Goal: Download file/media: Download file/media

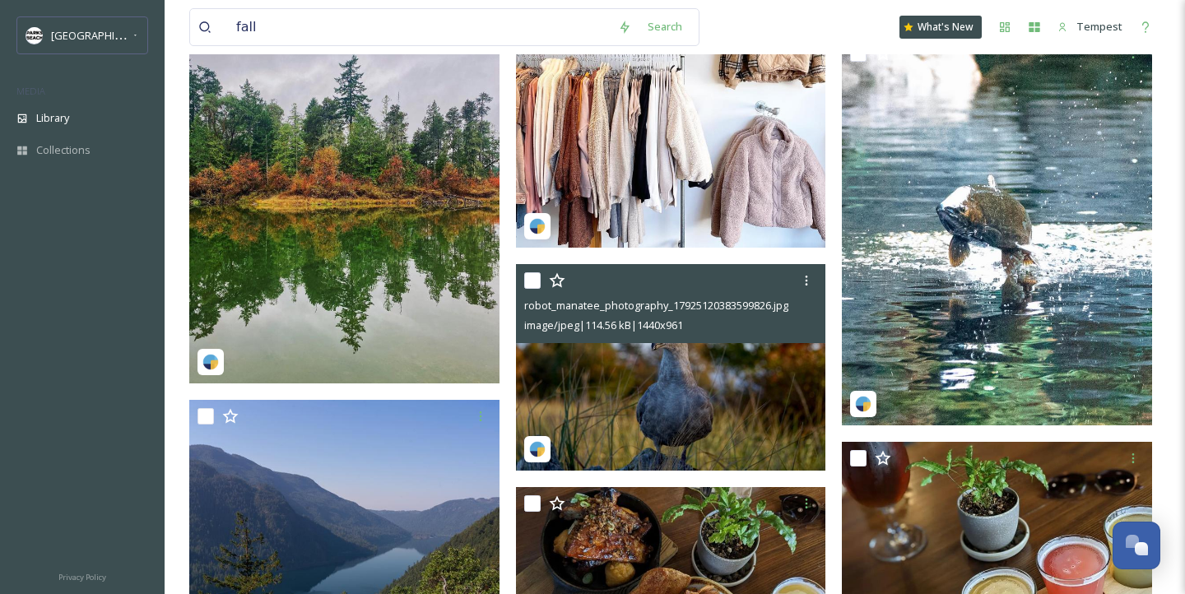
scroll to position [4465, 0]
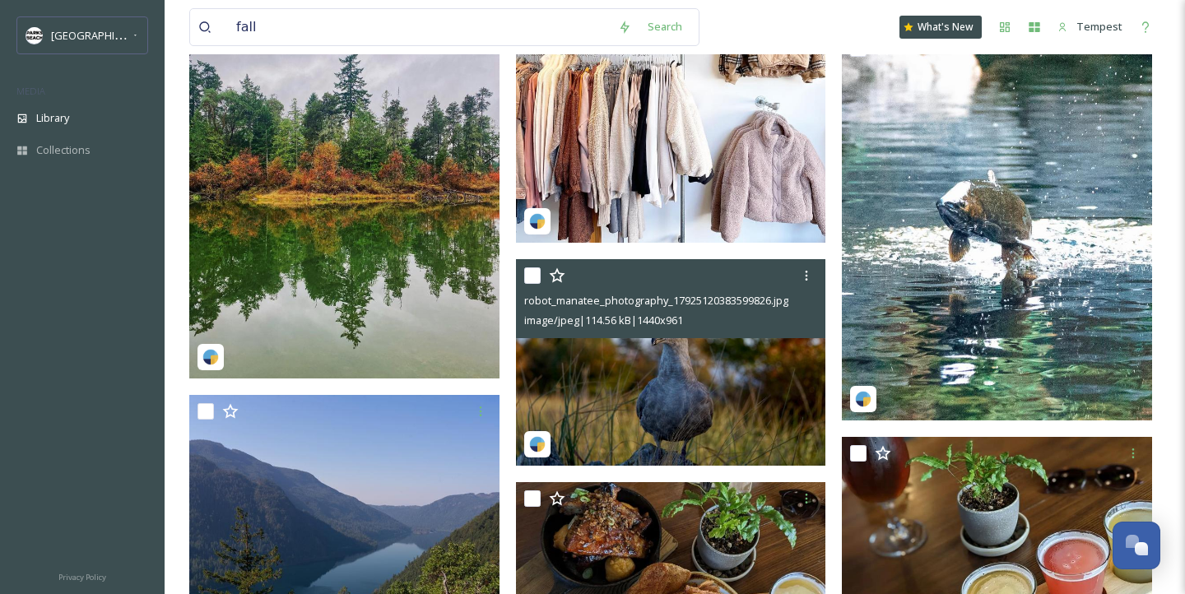
click at [680, 416] on img at bounding box center [671, 362] width 310 height 207
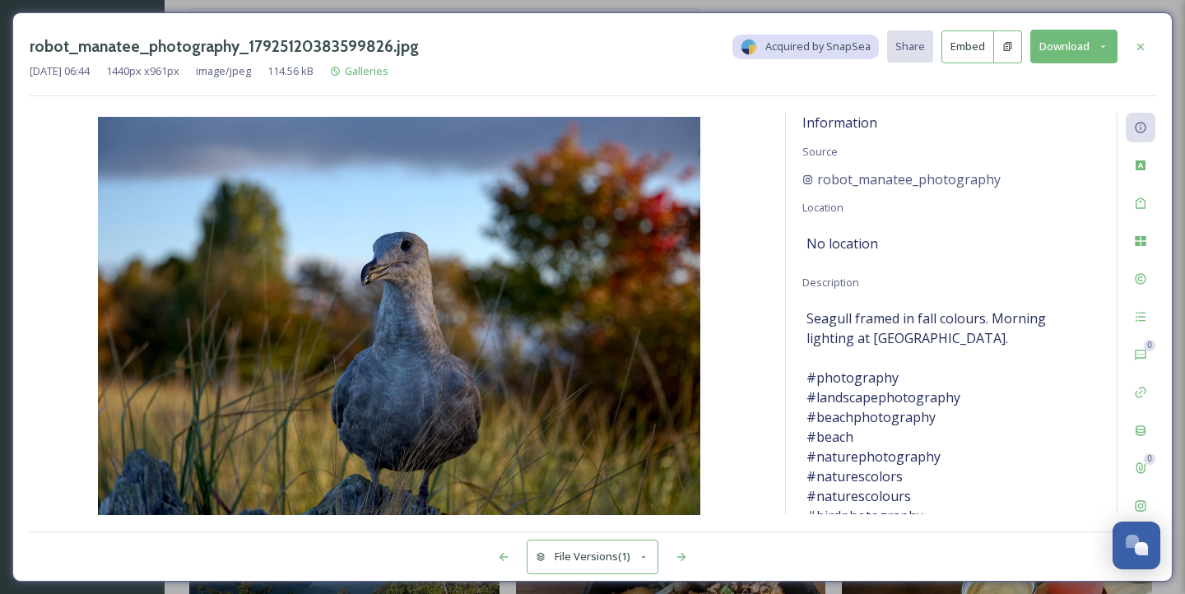
click at [617, 0] on div "robot_manatee_photography_17925120383599826.jpg Acquired by SnapSea Share Embed…" at bounding box center [592, 297] width 1185 height 594
click at [1149, 40] on div at bounding box center [1140, 47] width 30 height 30
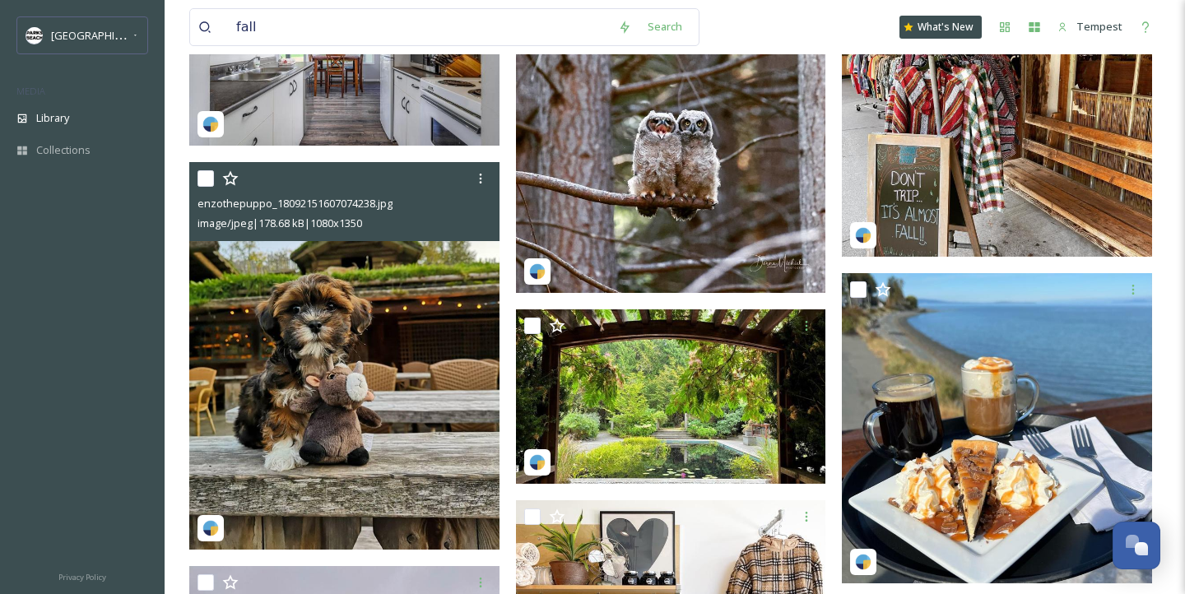
scroll to position [3851, 0]
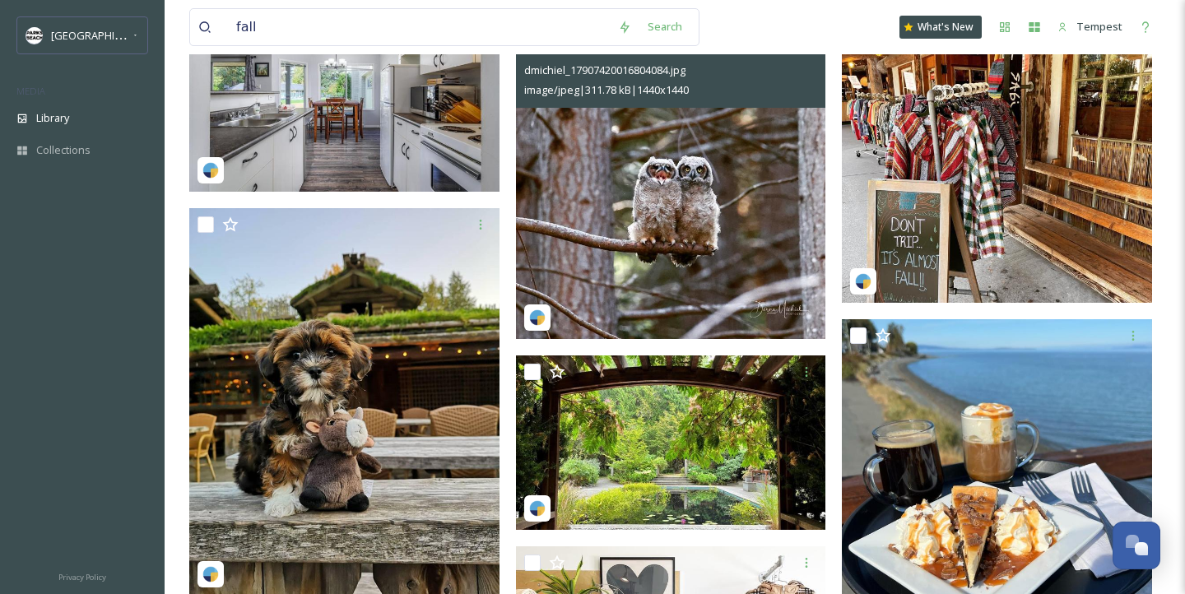
click at [756, 189] on img at bounding box center [671, 184] width 310 height 310
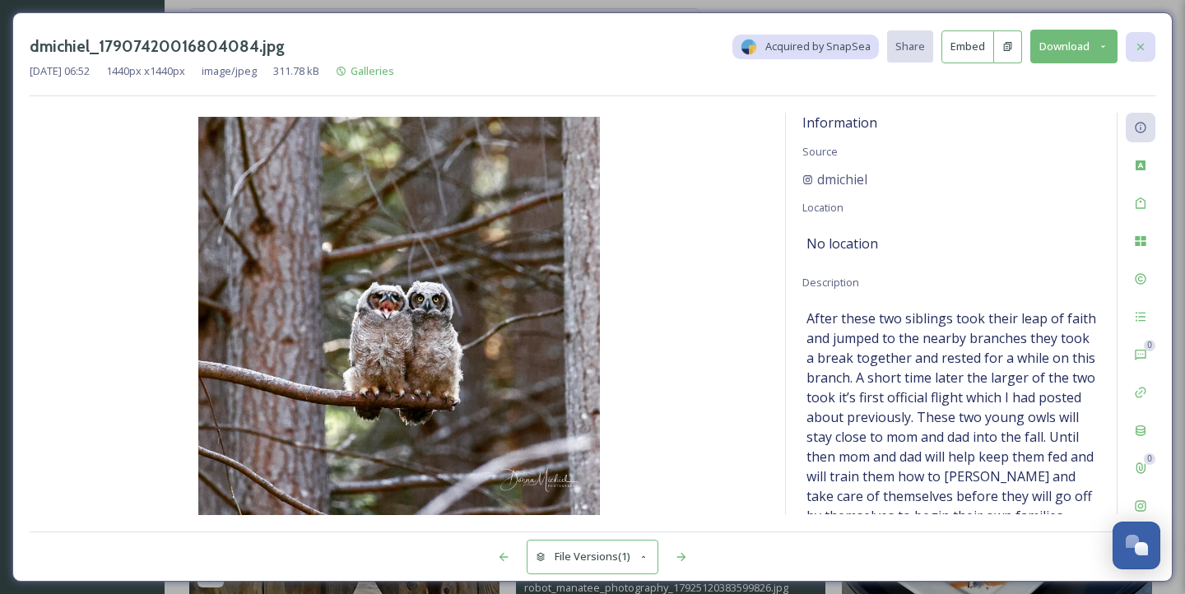
click at [1143, 50] on icon at bounding box center [1140, 46] width 13 height 13
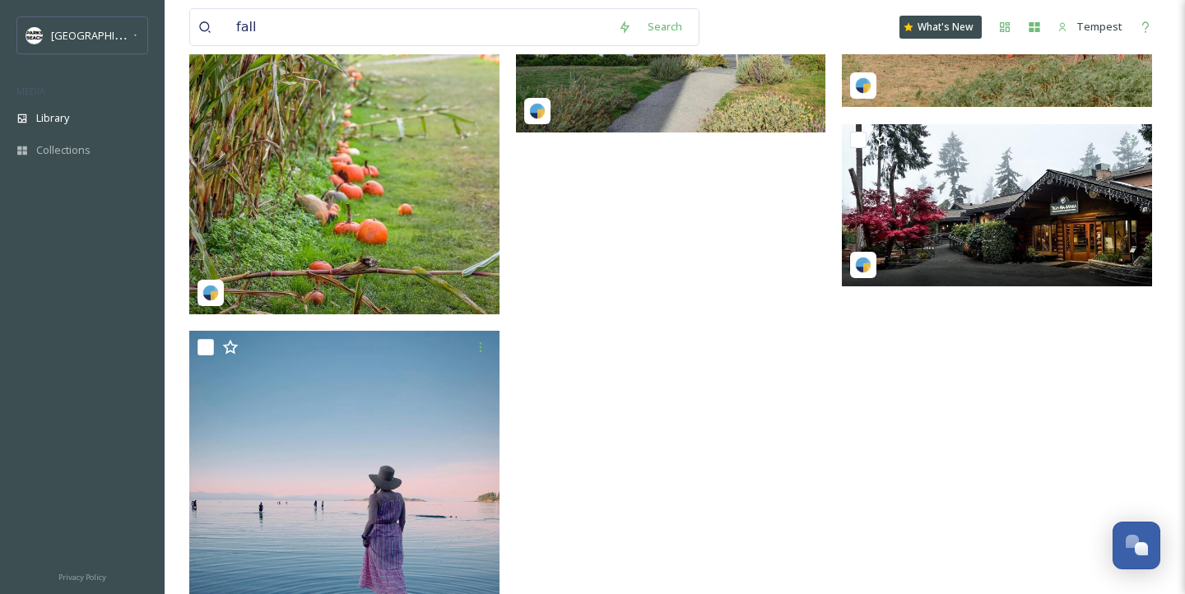
scroll to position [6172, 0]
click at [343, 142] on img at bounding box center [344, 121] width 310 height 387
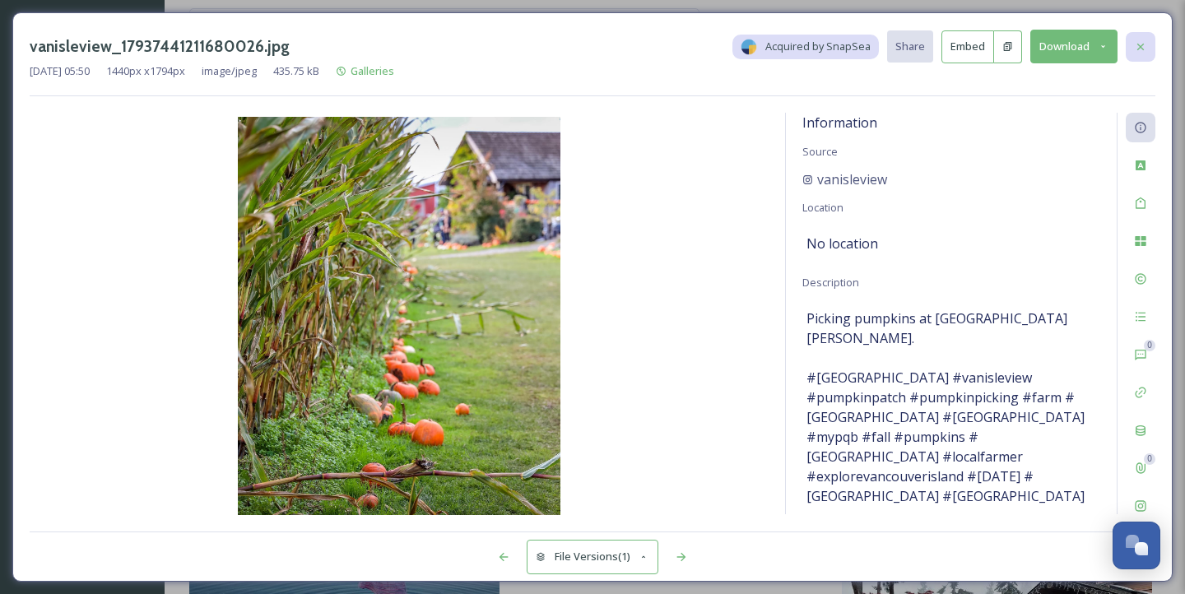
click at [1151, 39] on div at bounding box center [1140, 47] width 30 height 30
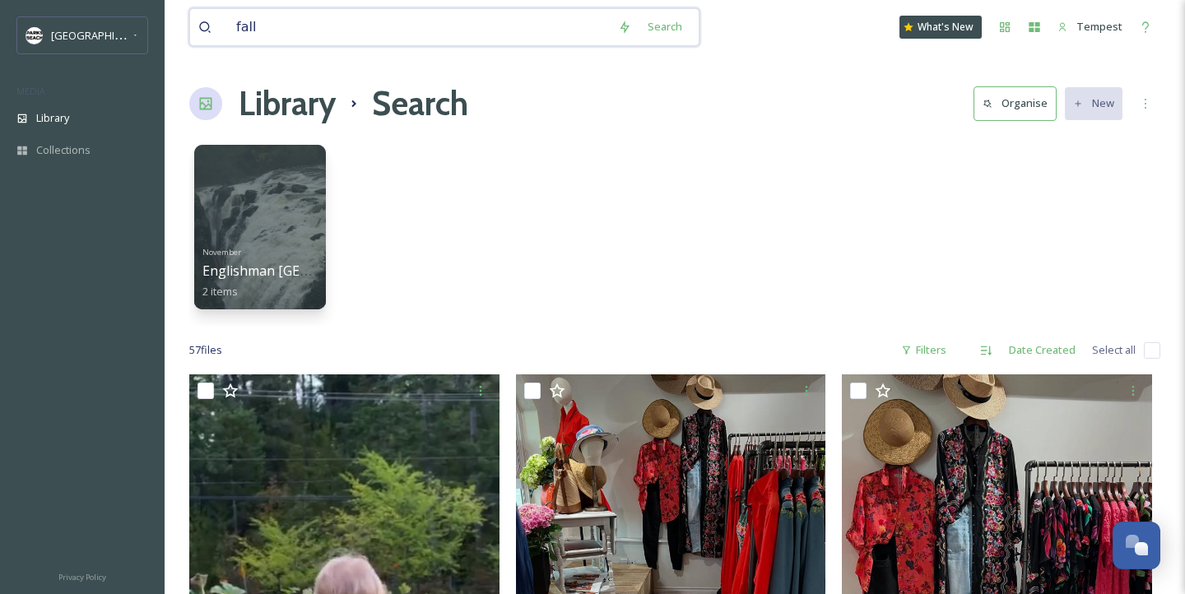
click at [355, 28] on input "fall" at bounding box center [419, 27] width 382 height 36
type input "little qualicum farm"
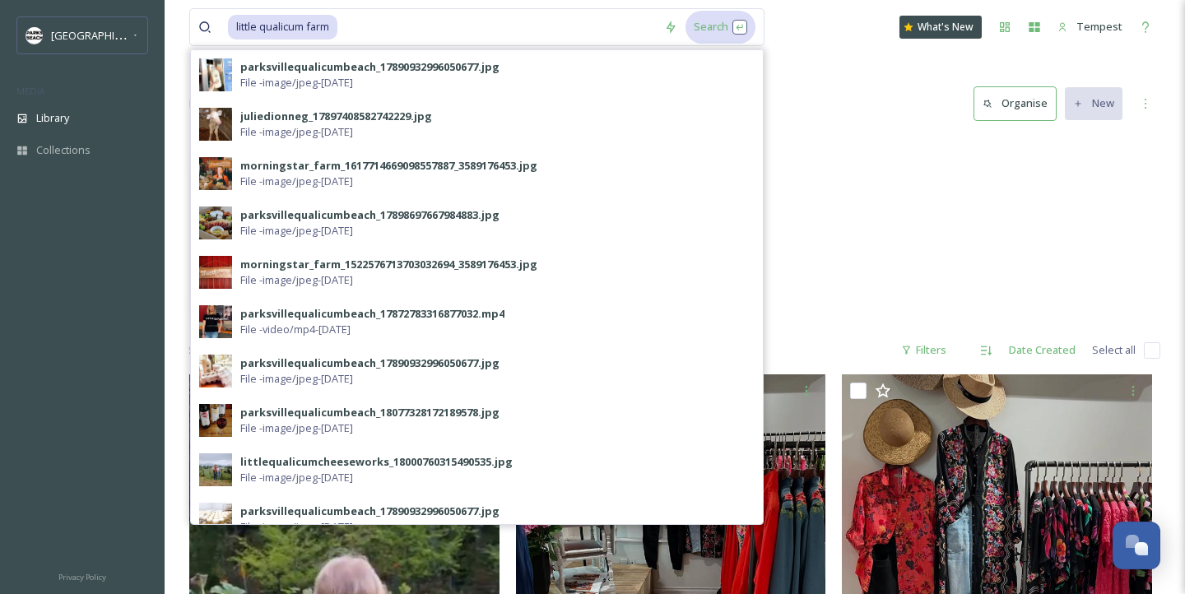
click at [731, 40] on div "Search" at bounding box center [720, 27] width 70 height 32
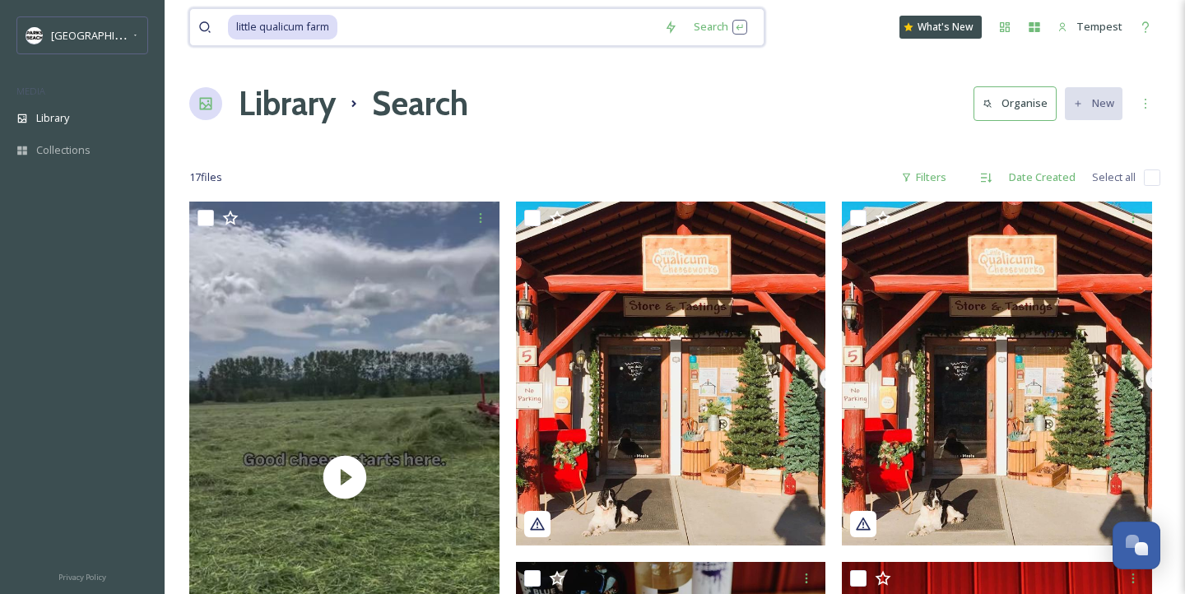
click at [354, 21] on input at bounding box center [497, 27] width 317 height 36
type input "little qualicum cheeseworks"
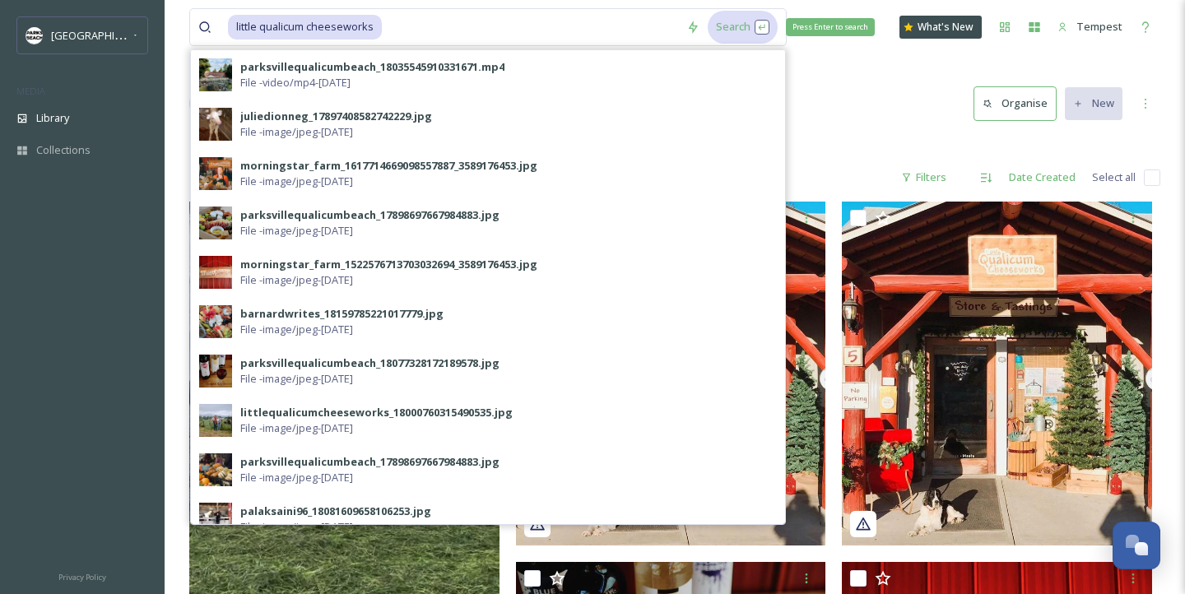
click at [731, 29] on div "Search Press Enter to search" at bounding box center [742, 27] width 70 height 32
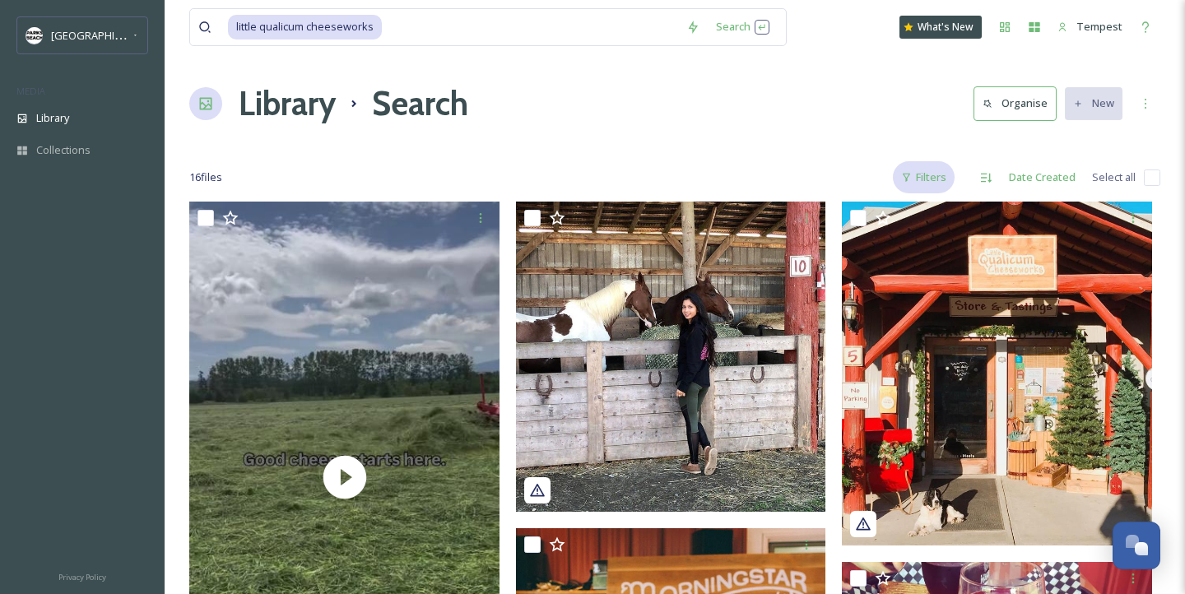
click at [924, 163] on div "Filters" at bounding box center [924, 177] width 62 height 32
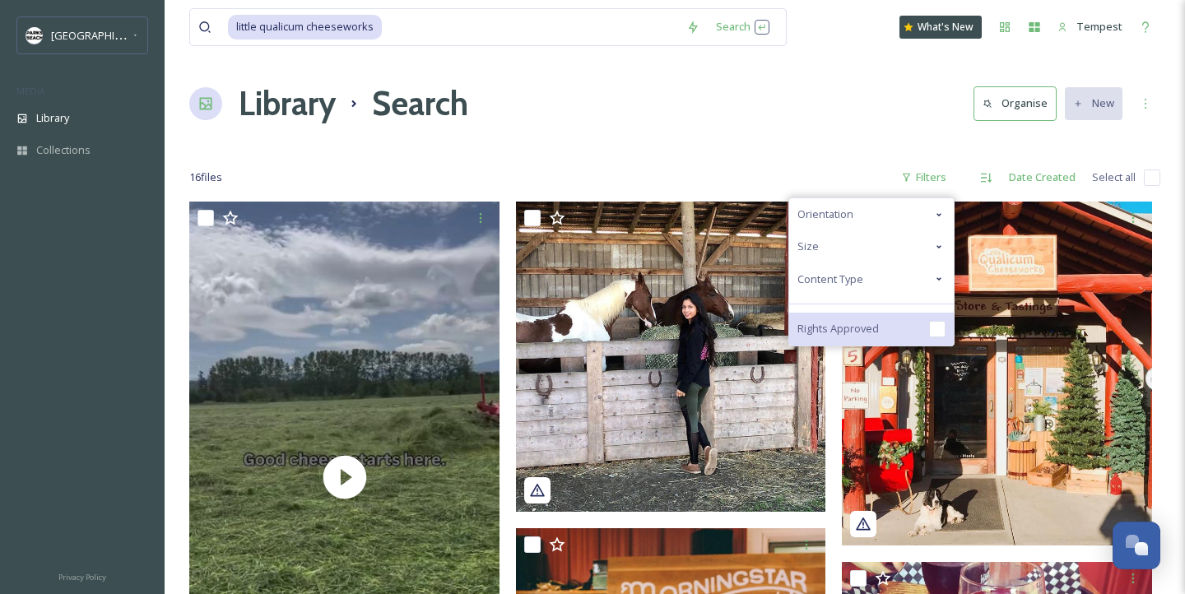
click at [874, 330] on span "Rights Approved" at bounding box center [837, 329] width 81 height 16
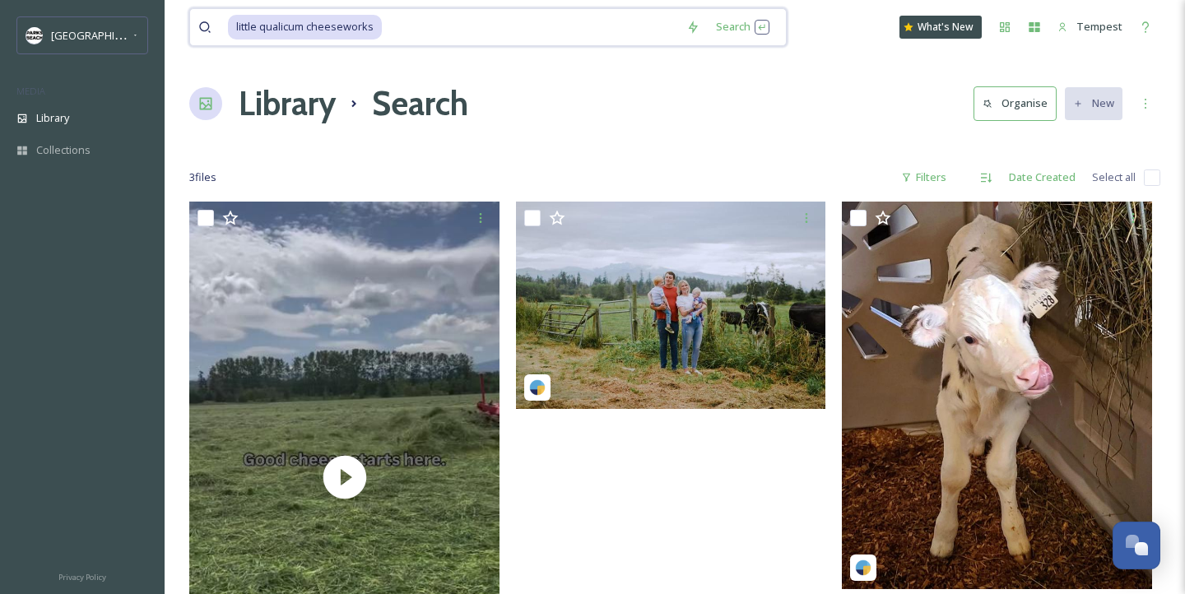
click at [457, 38] on input at bounding box center [530, 27] width 294 height 36
click at [424, 16] on input "little qualicum cheesewor" at bounding box center [419, 27] width 382 height 36
type input "tigh-na-mara"
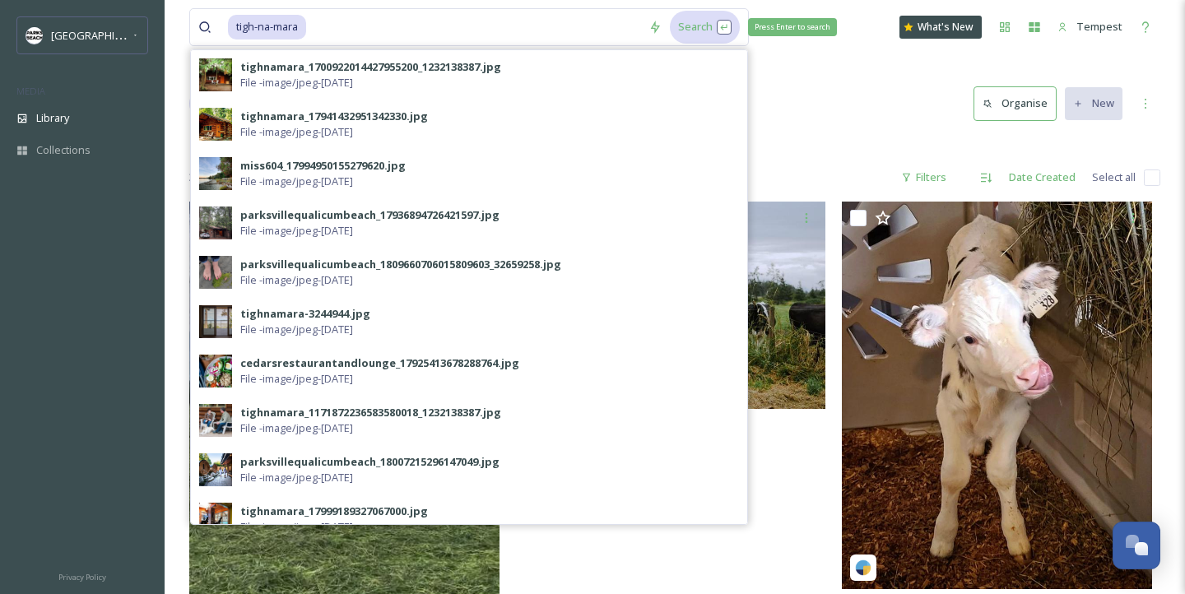
click at [718, 21] on div "Search Press Enter to search" at bounding box center [705, 27] width 70 height 32
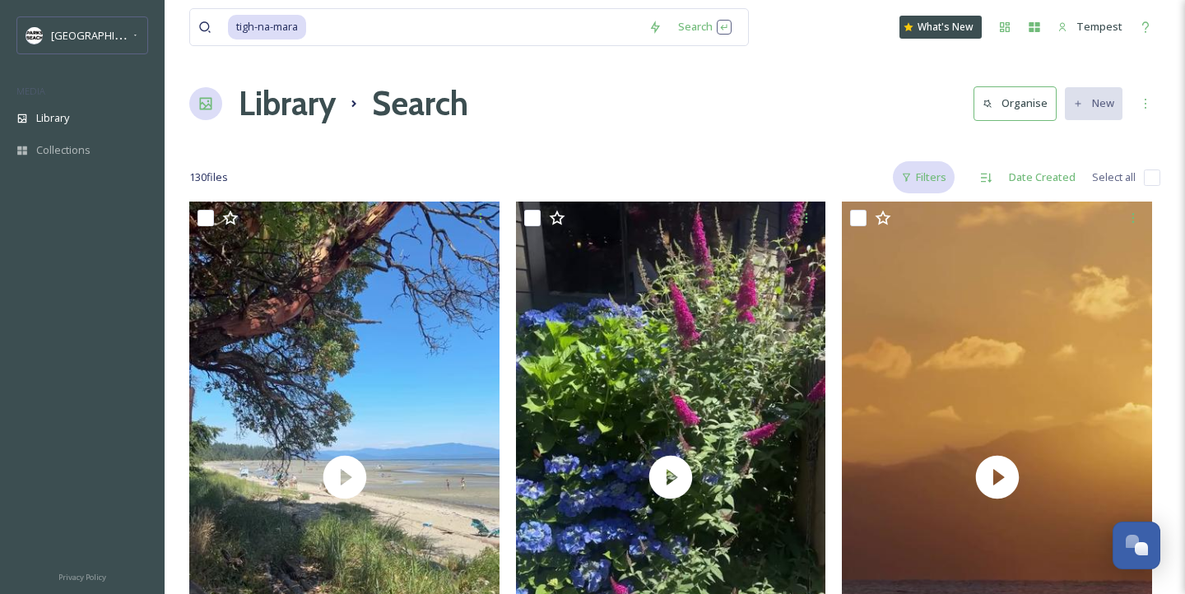
click at [925, 172] on div "Filters" at bounding box center [924, 177] width 62 height 32
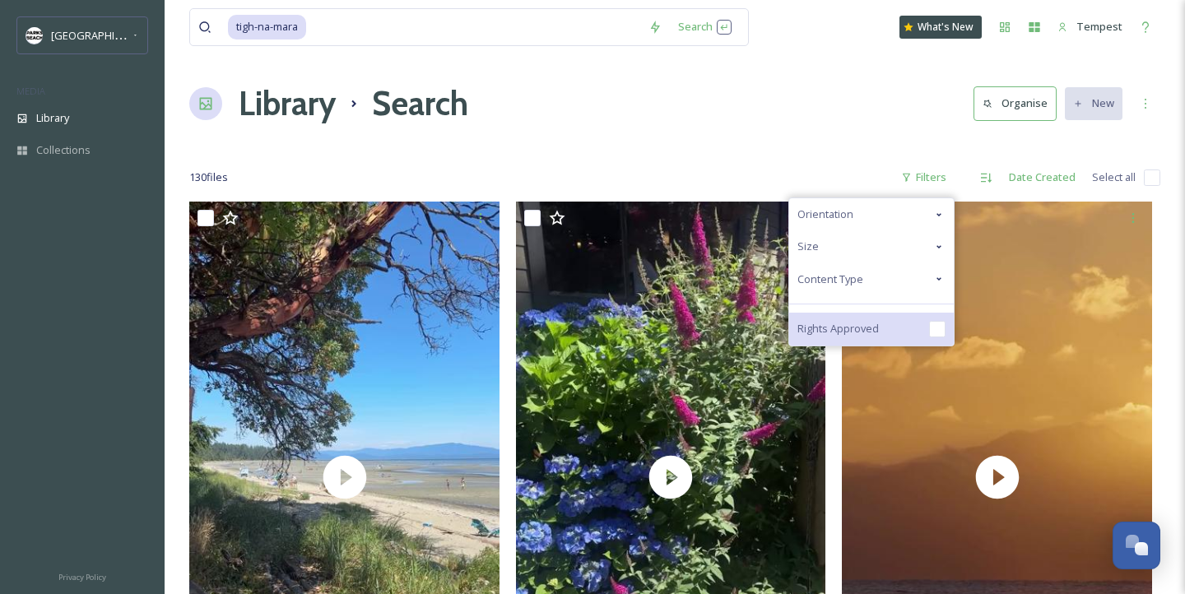
click at [837, 339] on div "Rights Approved" at bounding box center [871, 329] width 165 height 33
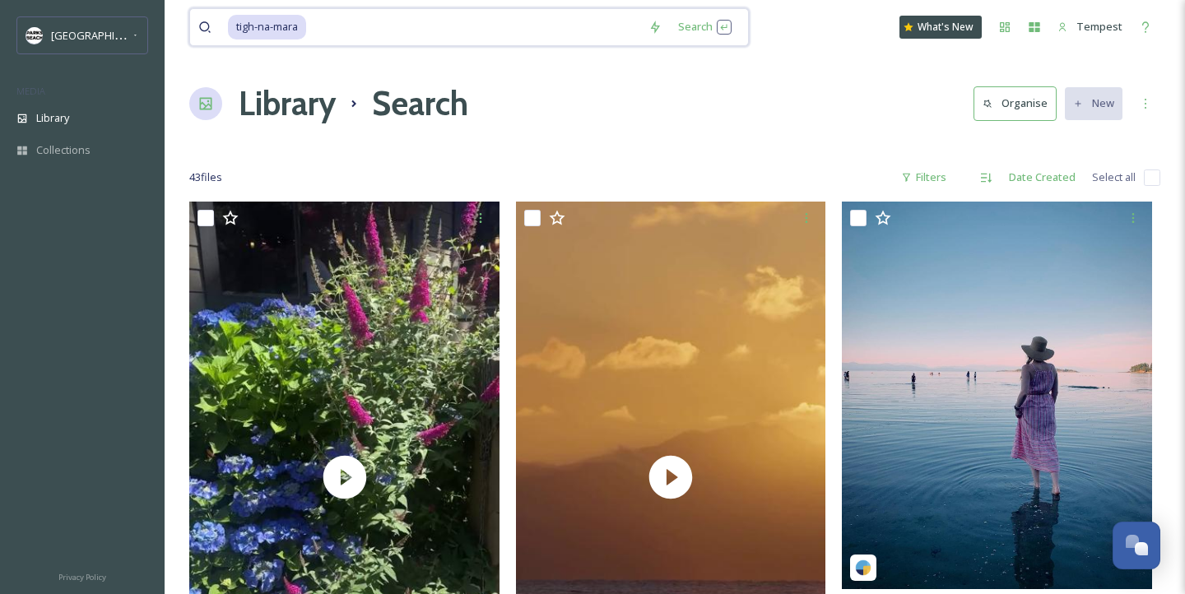
click at [396, 51] on div "tigh-na-mara Search What's New Tempest" at bounding box center [674, 27] width 971 height 54
type input "t"
type input "bike"
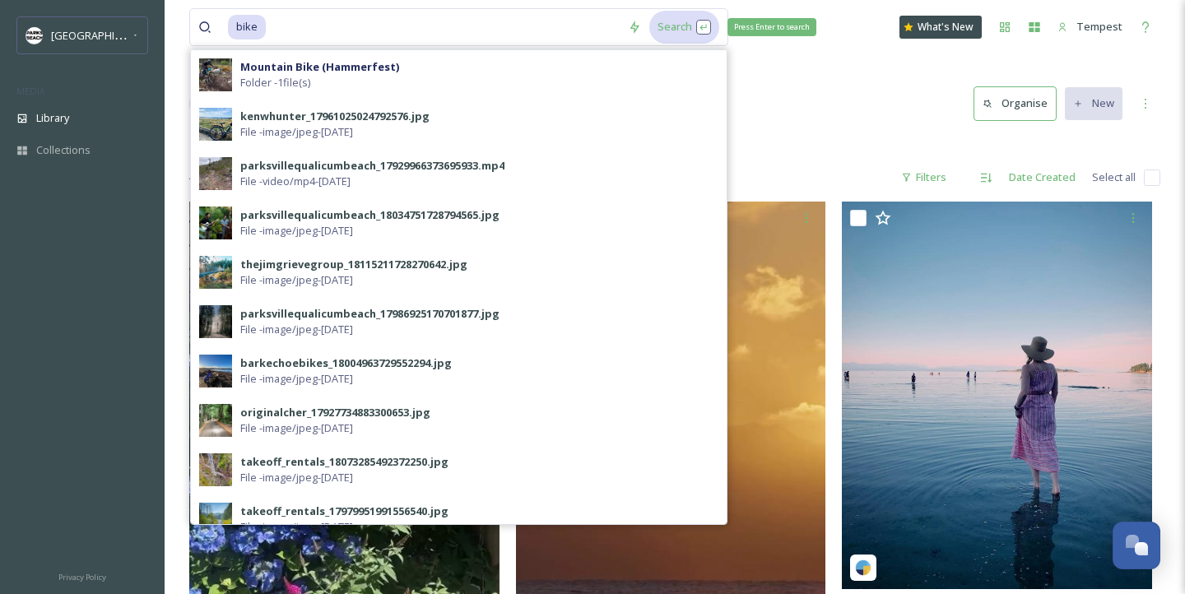
click at [673, 25] on div "Search Press Enter to search" at bounding box center [684, 27] width 70 height 32
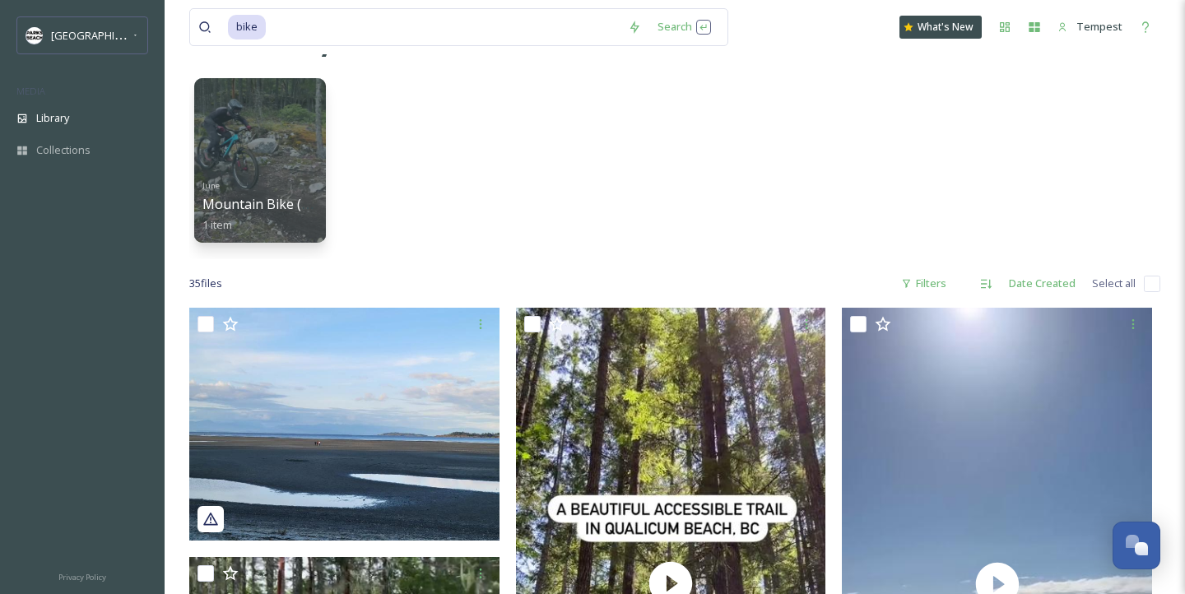
scroll to position [17, 0]
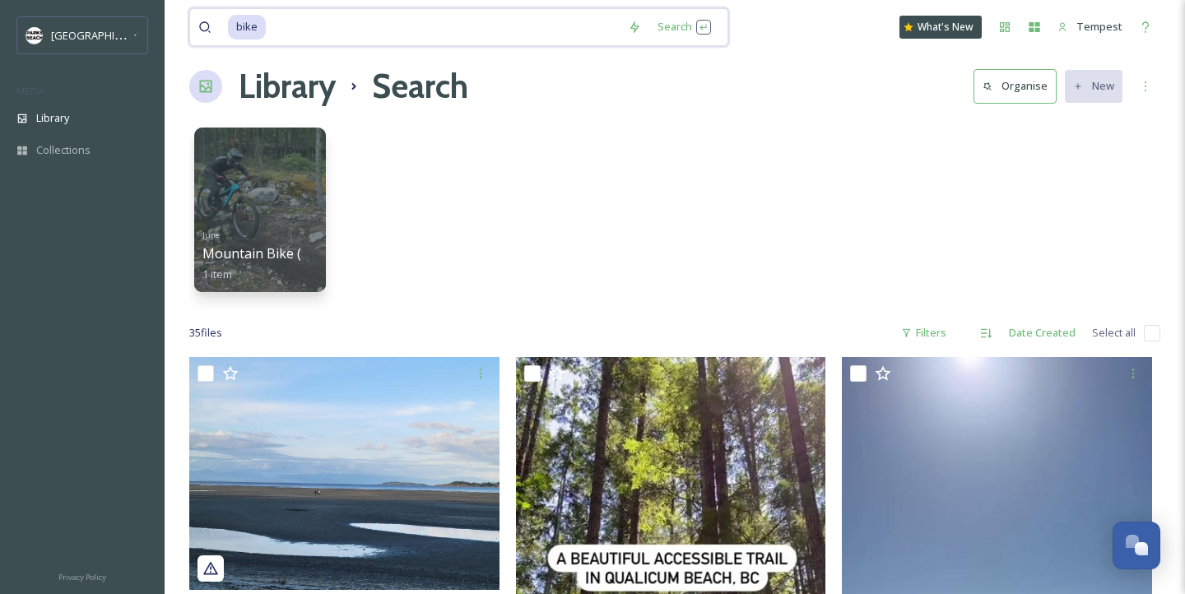
click at [290, 29] on input at bounding box center [443, 27] width 352 height 36
type input "b"
type input "bird"
click at [863, 197] on div "June Mountain Bike (Hammerfest) 1 item" at bounding box center [674, 213] width 971 height 189
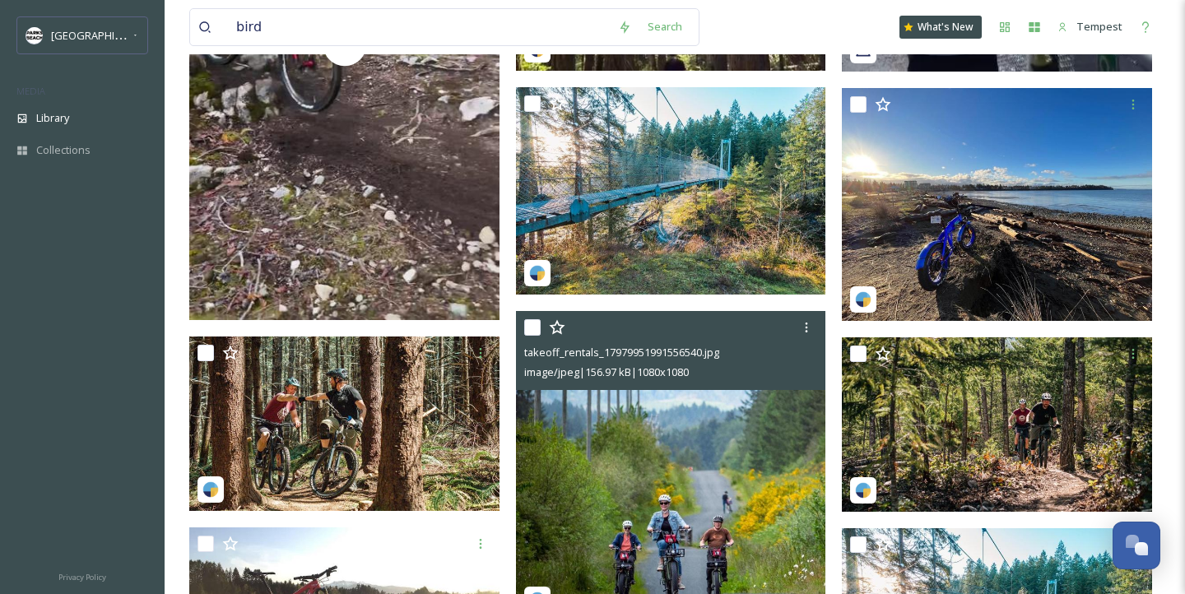
scroll to position [869, 0]
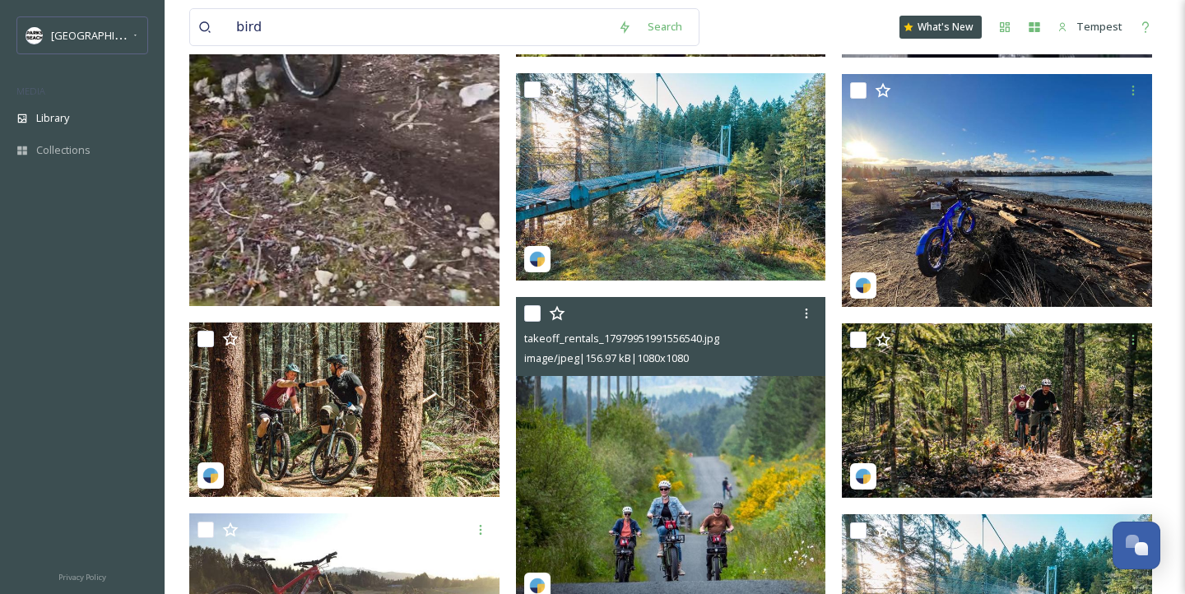
click at [656, 482] on img at bounding box center [671, 452] width 310 height 310
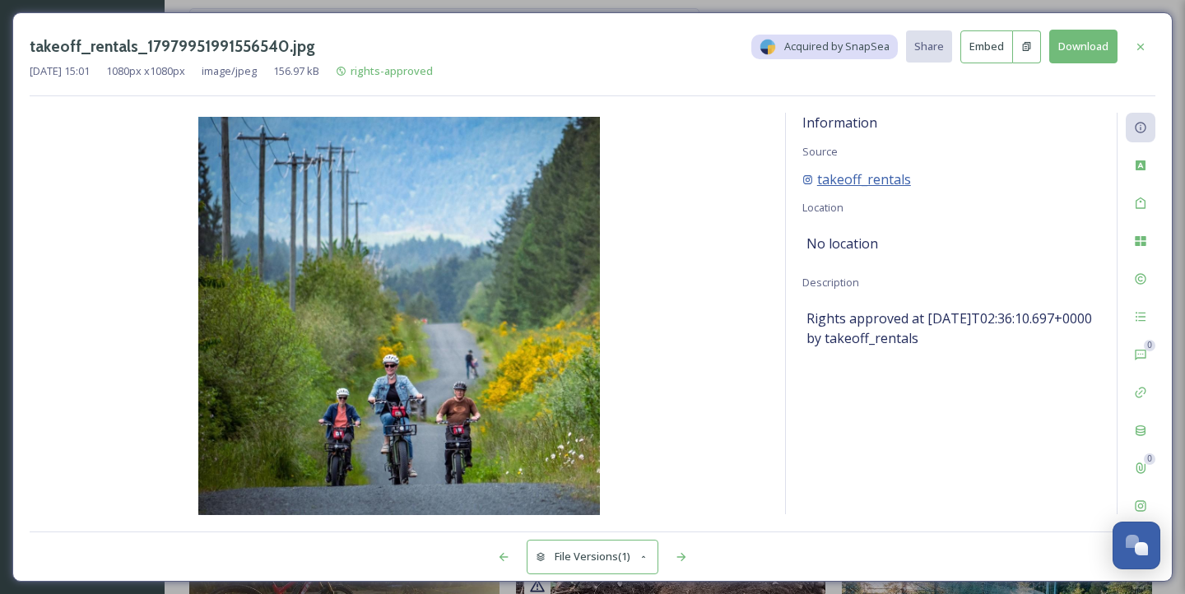
click at [881, 179] on span "takeoff_rentals" at bounding box center [864, 179] width 94 height 20
click at [1150, 501] on div "Social Information" at bounding box center [1140, 506] width 30 height 30
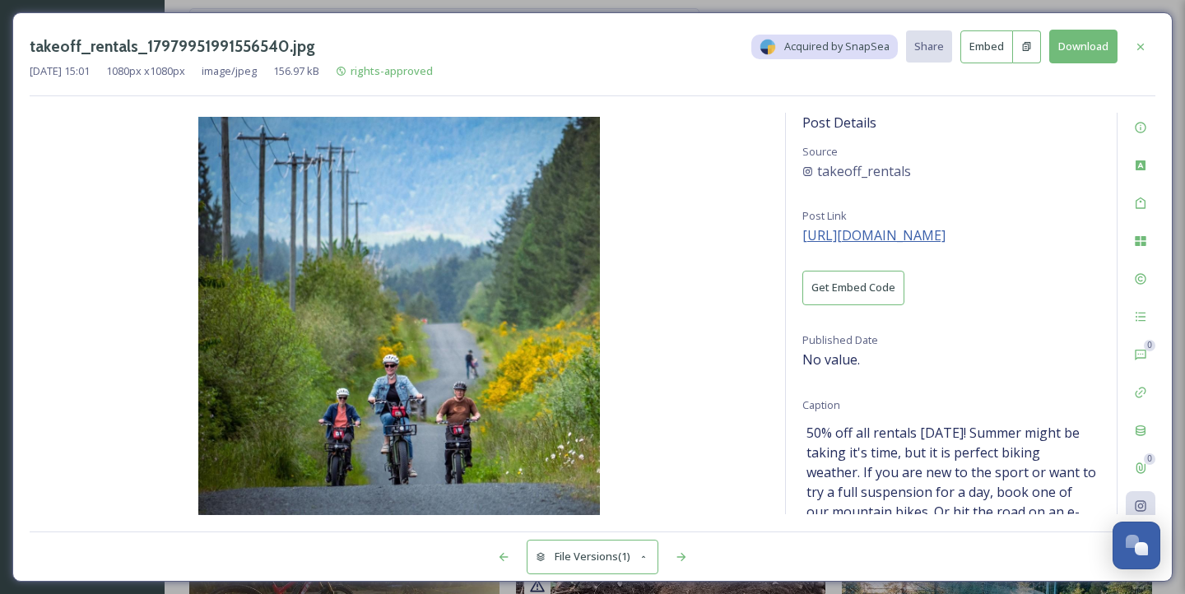
click at [885, 226] on span "https://instagram.com/p/Ce5RECqD3o0" at bounding box center [873, 235] width 143 height 18
click at [1142, 46] on icon at bounding box center [1140, 46] width 13 height 13
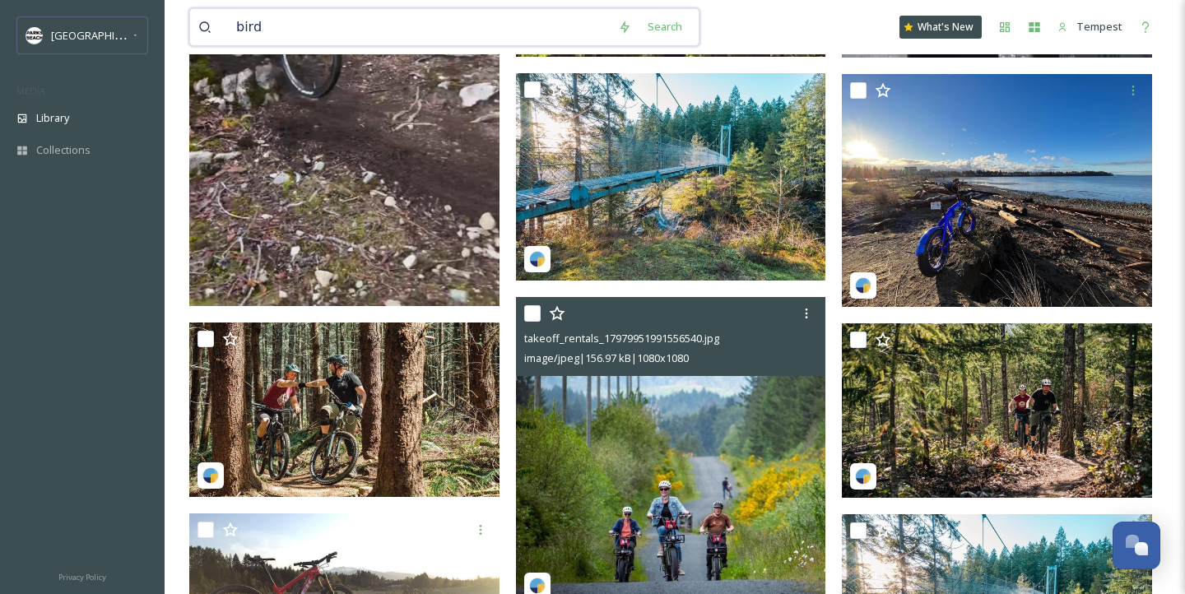
click at [433, 32] on input "bird" at bounding box center [419, 27] width 382 height 36
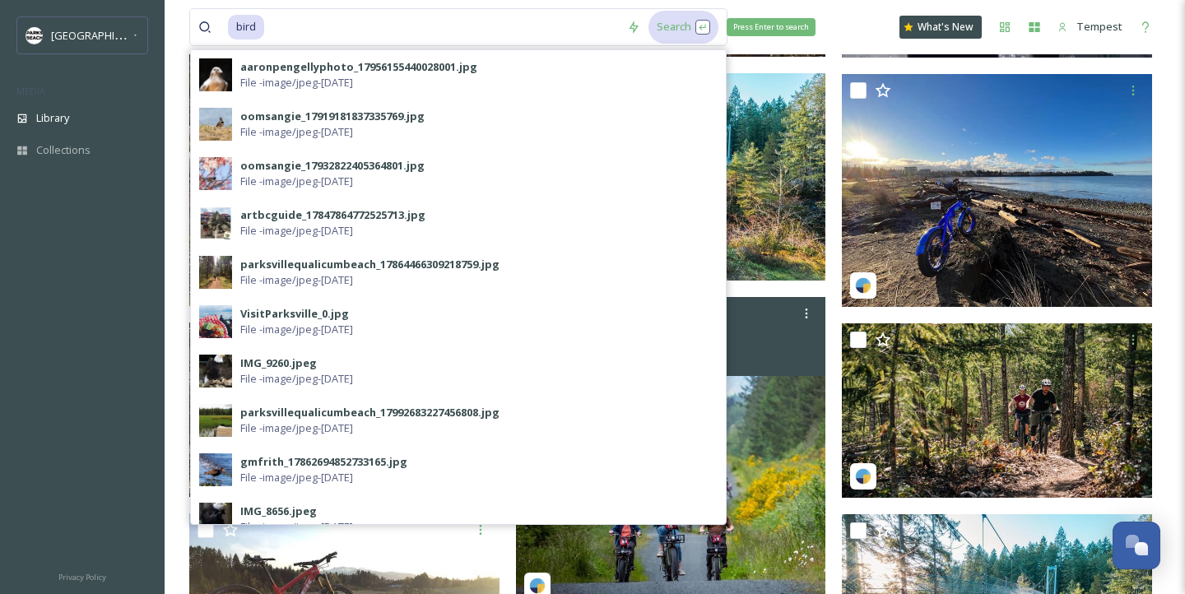
click at [648, 36] on div "Search Press Enter to search" at bounding box center [683, 27] width 70 height 32
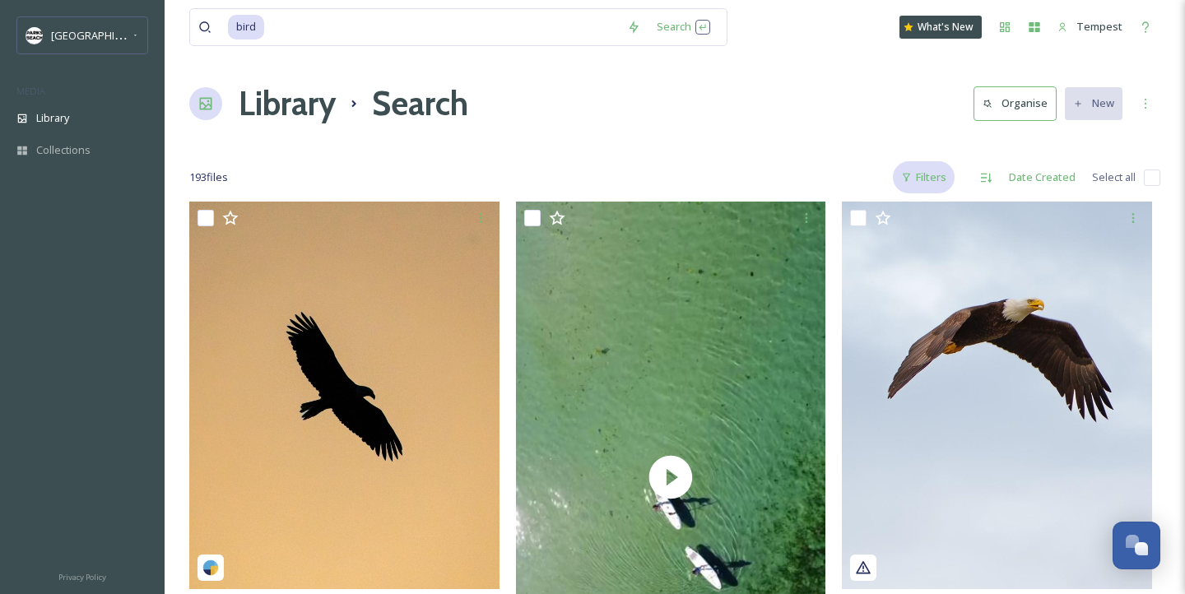
click at [925, 171] on div "Filters" at bounding box center [924, 177] width 62 height 32
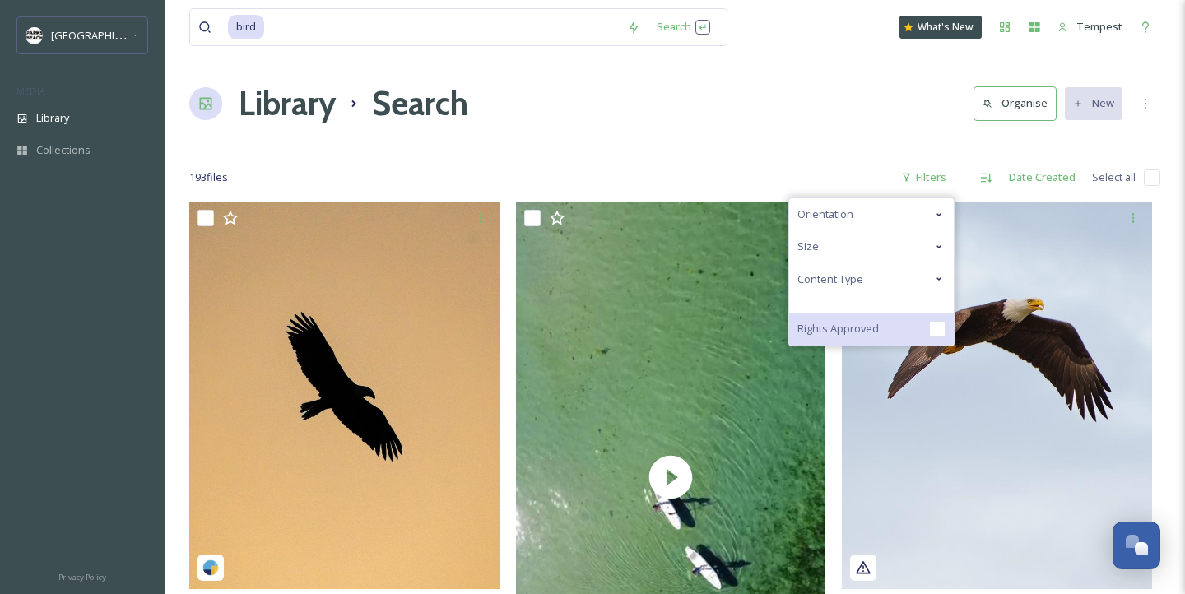
click at [847, 334] on span "Rights Approved" at bounding box center [837, 329] width 81 height 16
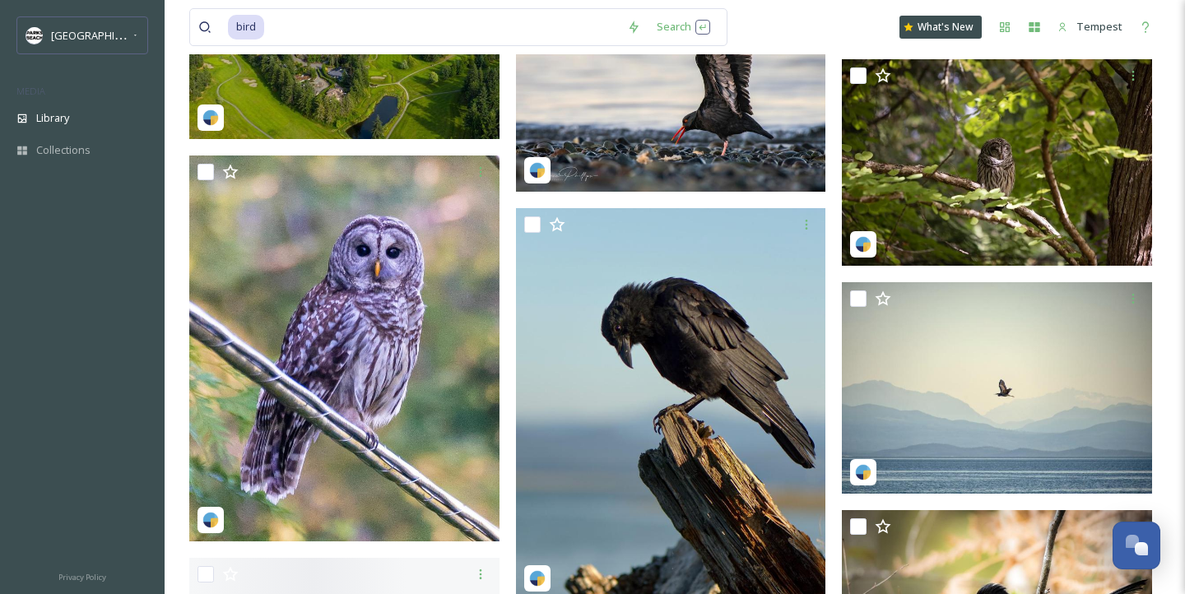
scroll to position [1574, 0]
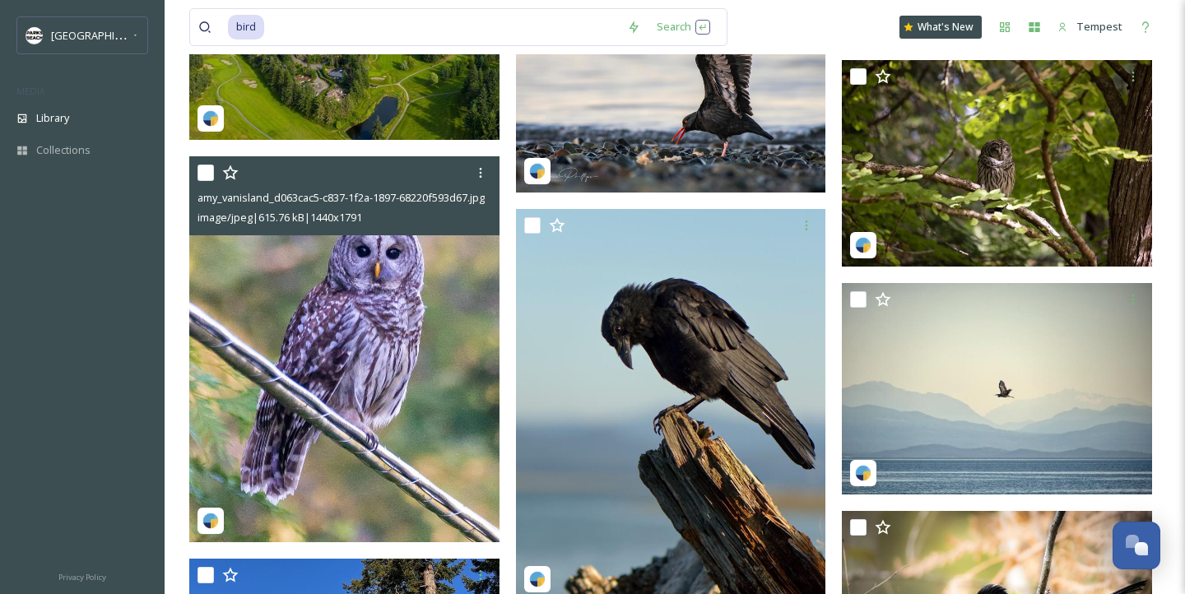
click at [410, 393] on img at bounding box center [344, 349] width 310 height 386
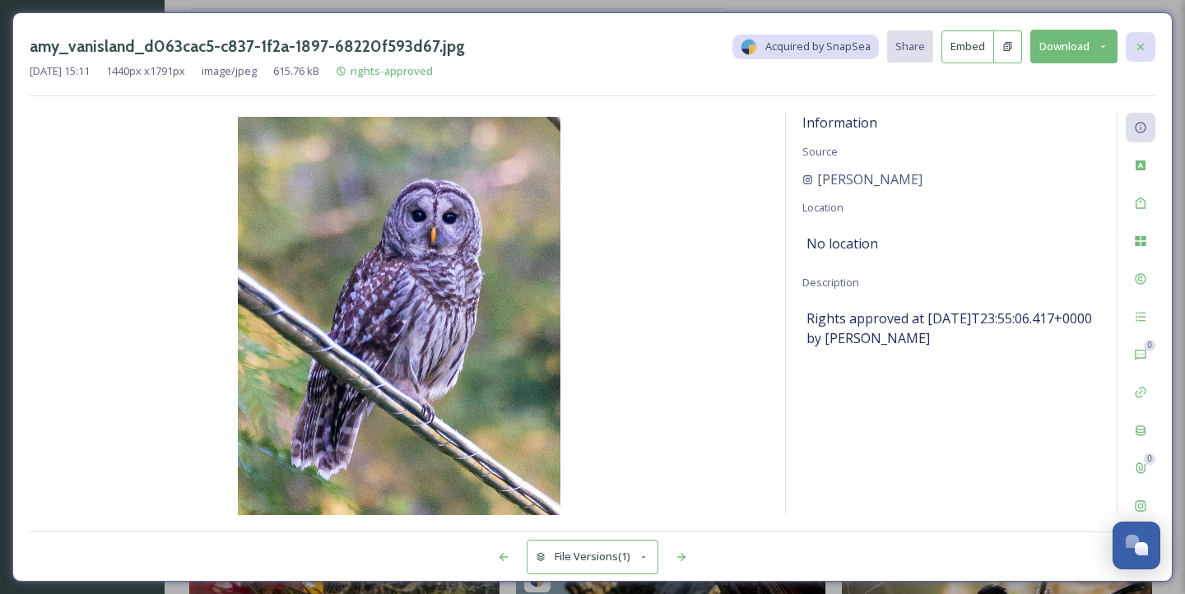
click at [1145, 49] on icon at bounding box center [1140, 46] width 13 height 13
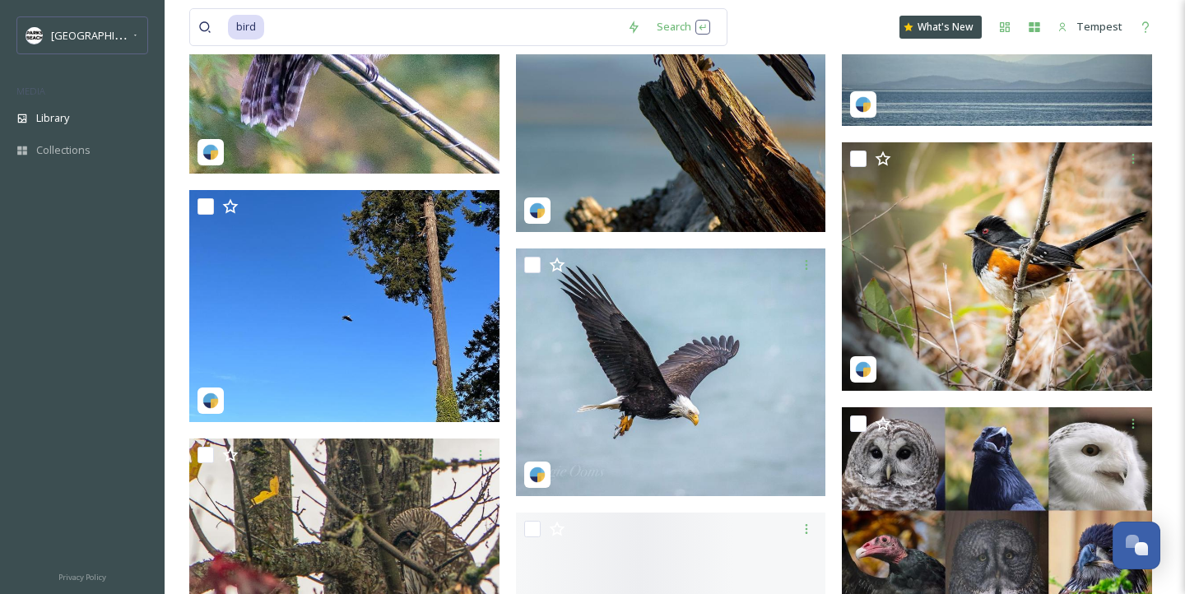
scroll to position [1982, 0]
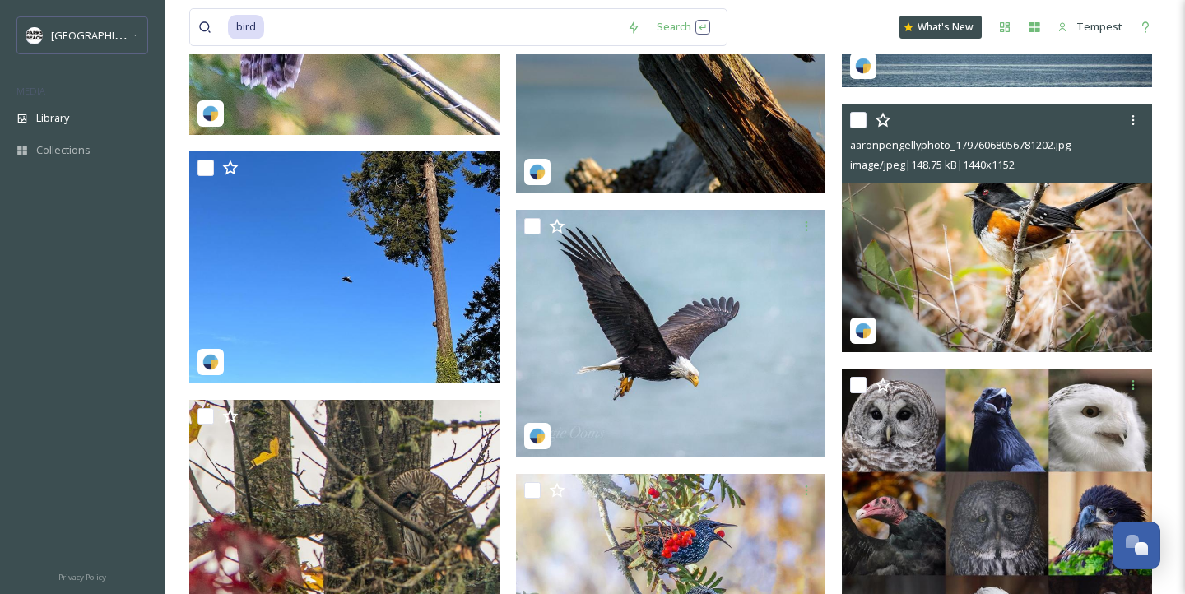
click at [1009, 288] on img at bounding box center [997, 228] width 310 height 248
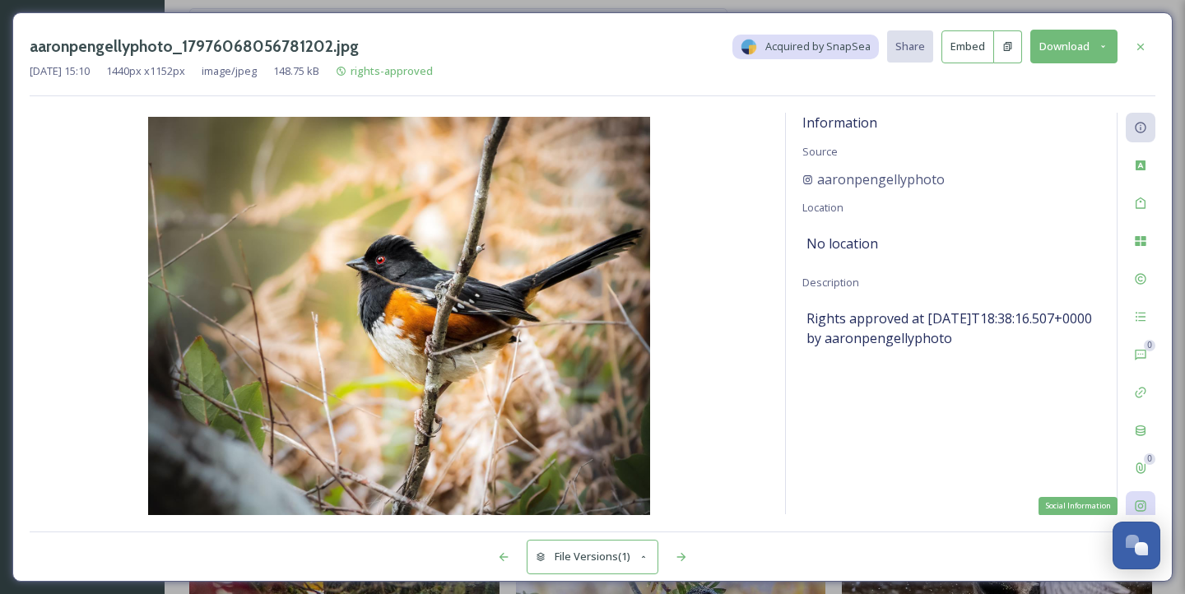
click at [1140, 507] on icon at bounding box center [1139, 506] width 11 height 11
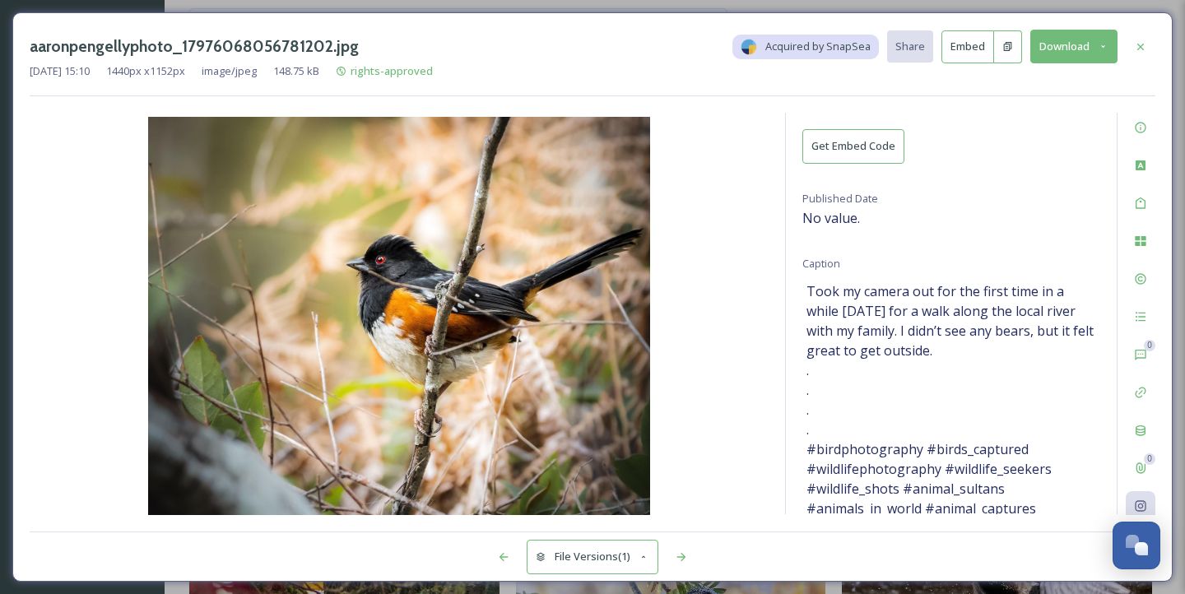
scroll to position [61, 0]
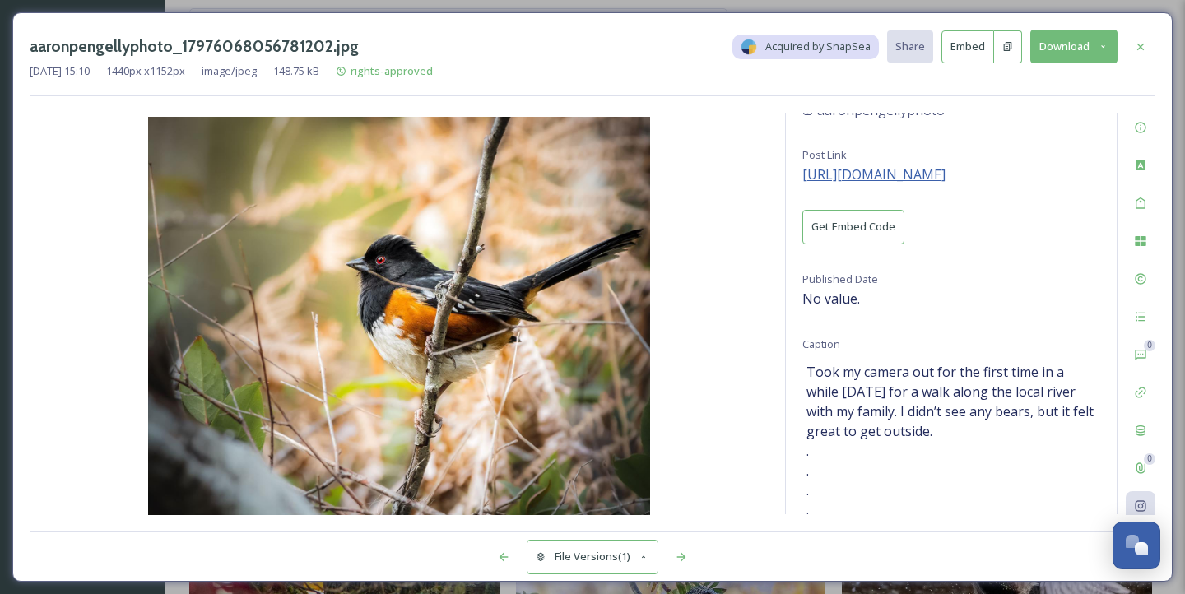
click at [936, 174] on span "https://instagram.com/p/CjOItgmJuhe" at bounding box center [873, 174] width 143 height 18
click at [1148, 42] on div at bounding box center [1140, 47] width 30 height 30
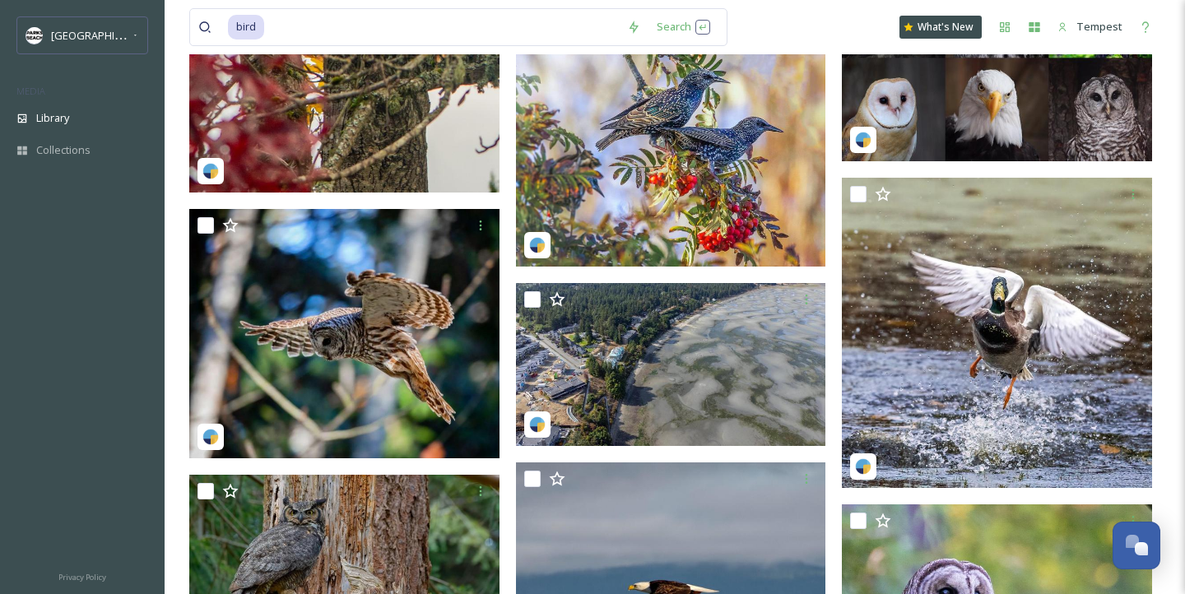
scroll to position [2501, 0]
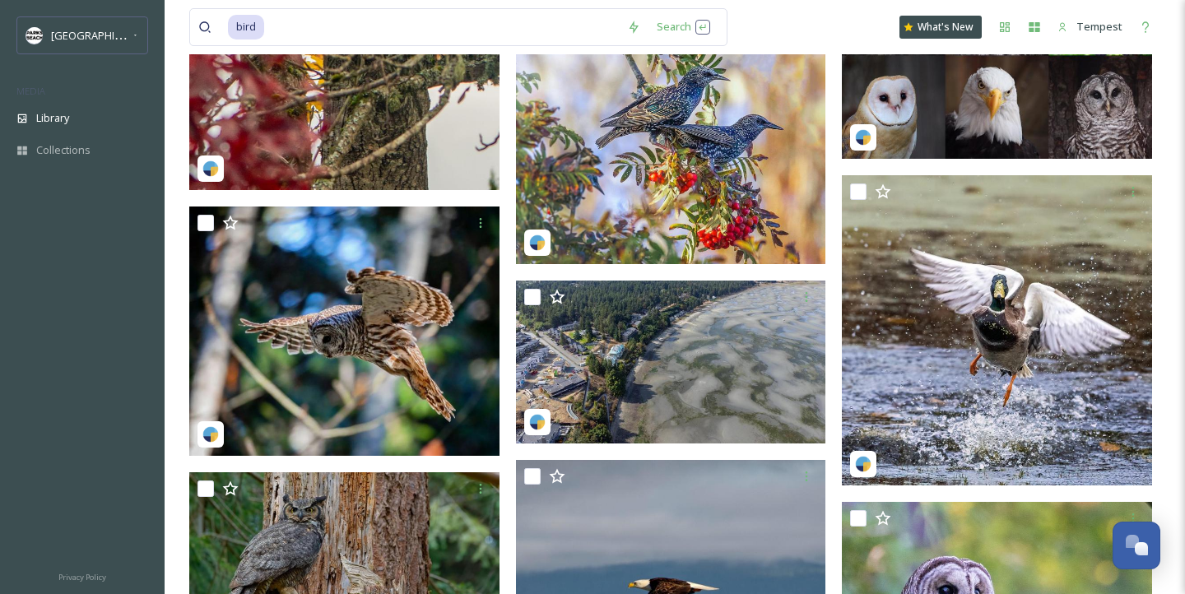
click at [774, 167] on img at bounding box center [671, 109] width 310 height 310
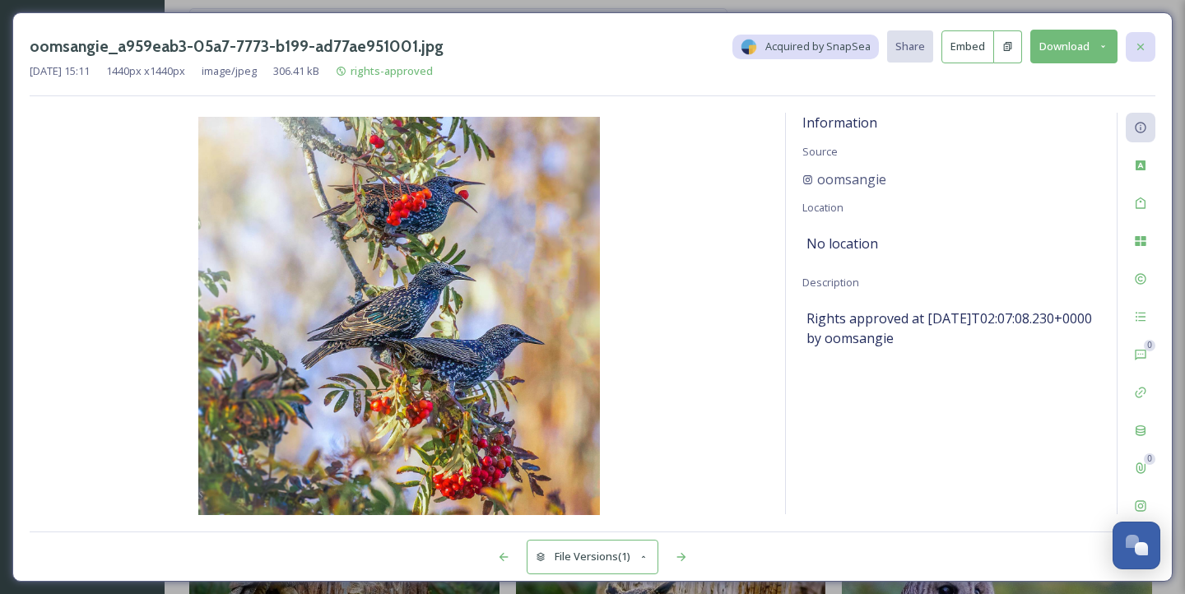
click at [1146, 46] on icon at bounding box center [1140, 46] width 13 height 13
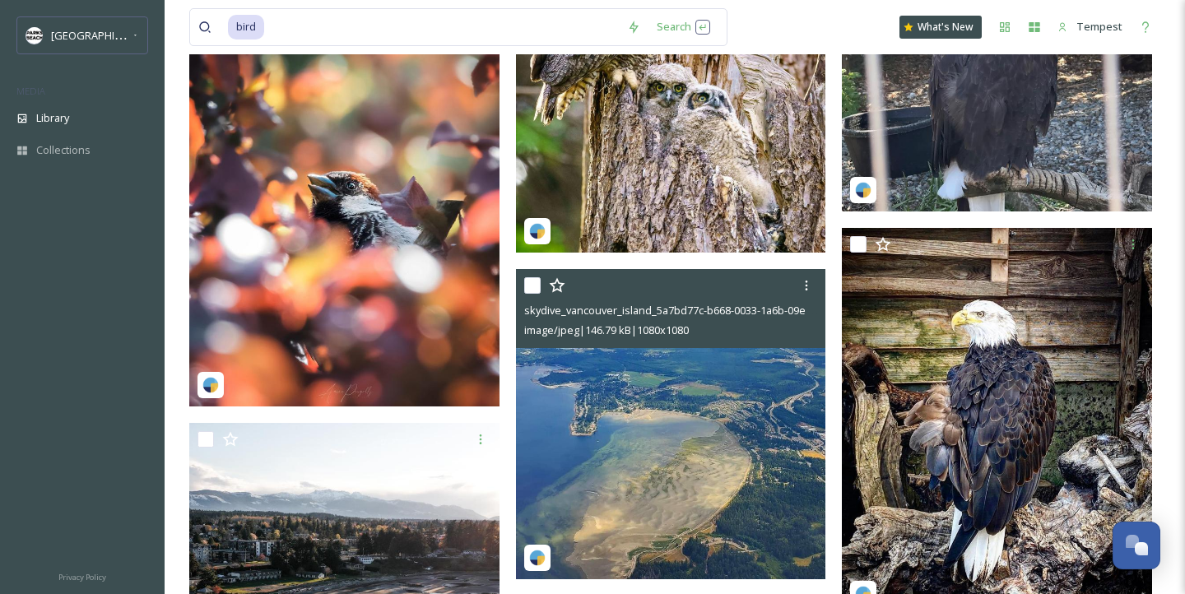
scroll to position [3506, 0]
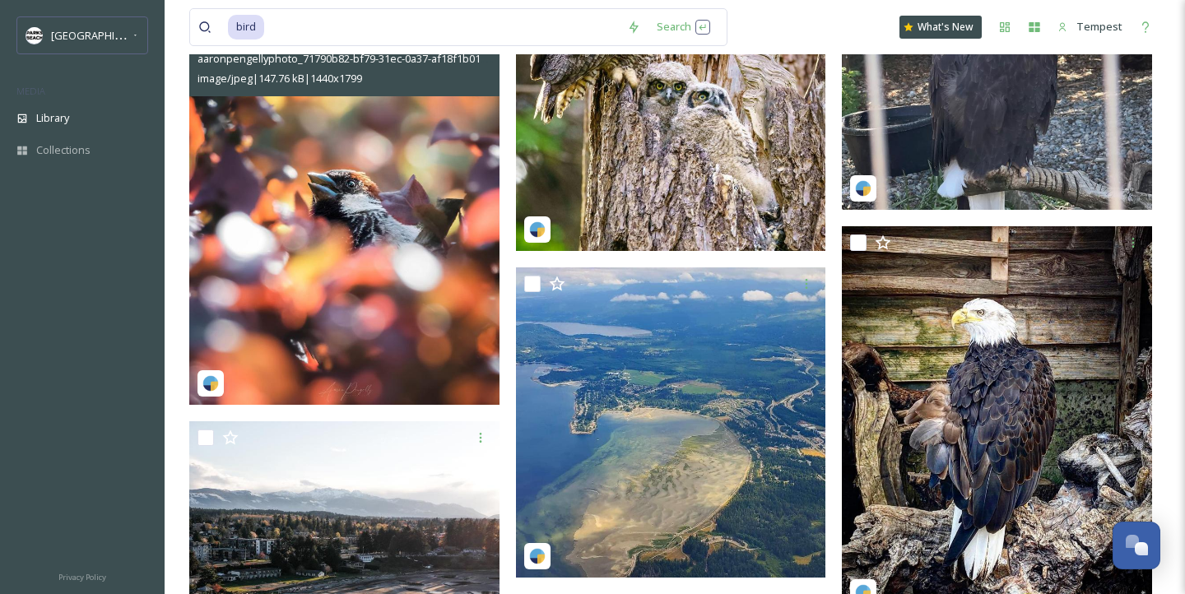
click at [396, 307] on img at bounding box center [344, 210] width 310 height 387
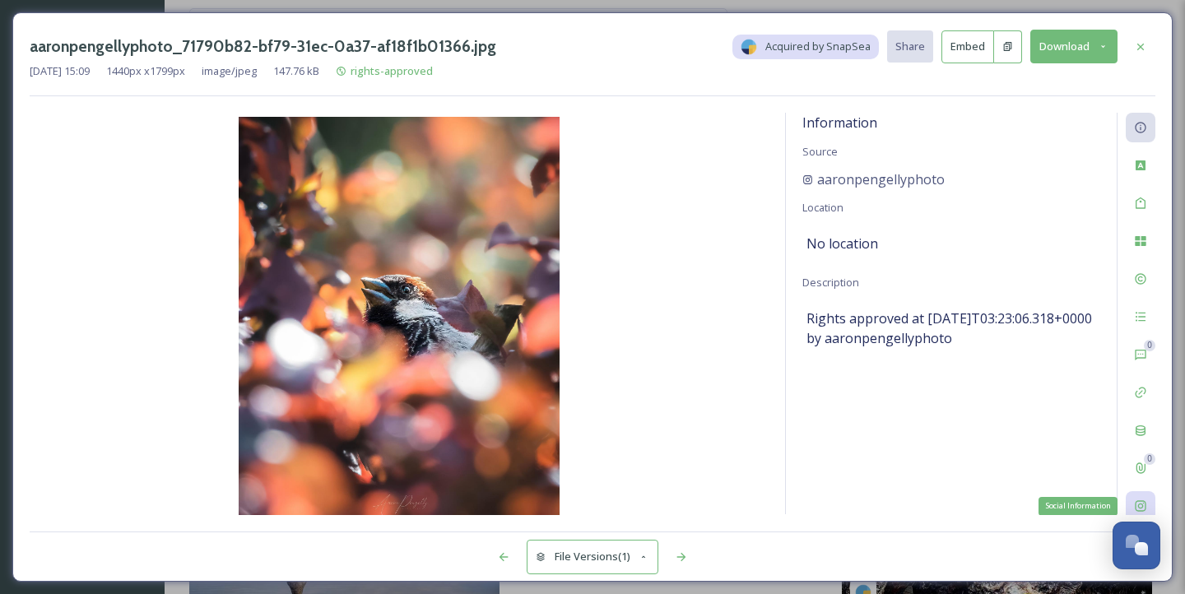
click at [1143, 499] on icon at bounding box center [1140, 505] width 13 height 13
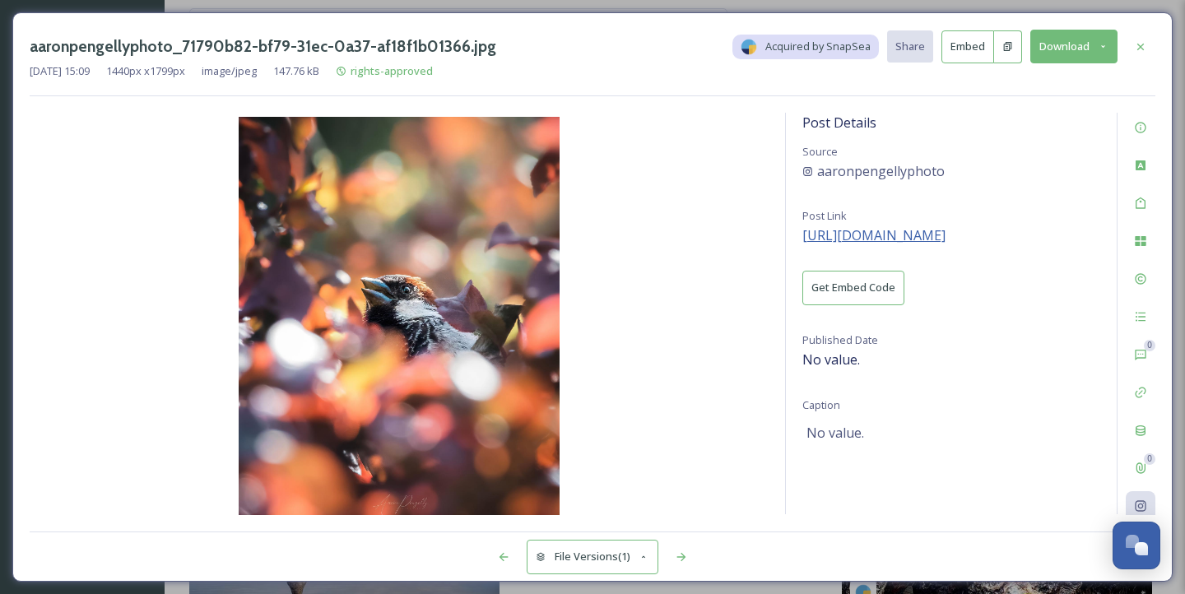
click at [910, 233] on span "https://instagram.com/p/CjdhJEwpsOR" at bounding box center [873, 235] width 143 height 18
click at [913, 169] on span "aaronpengellyphoto" at bounding box center [881, 171] width 128 height 20
click at [1148, 44] on div at bounding box center [1140, 47] width 30 height 30
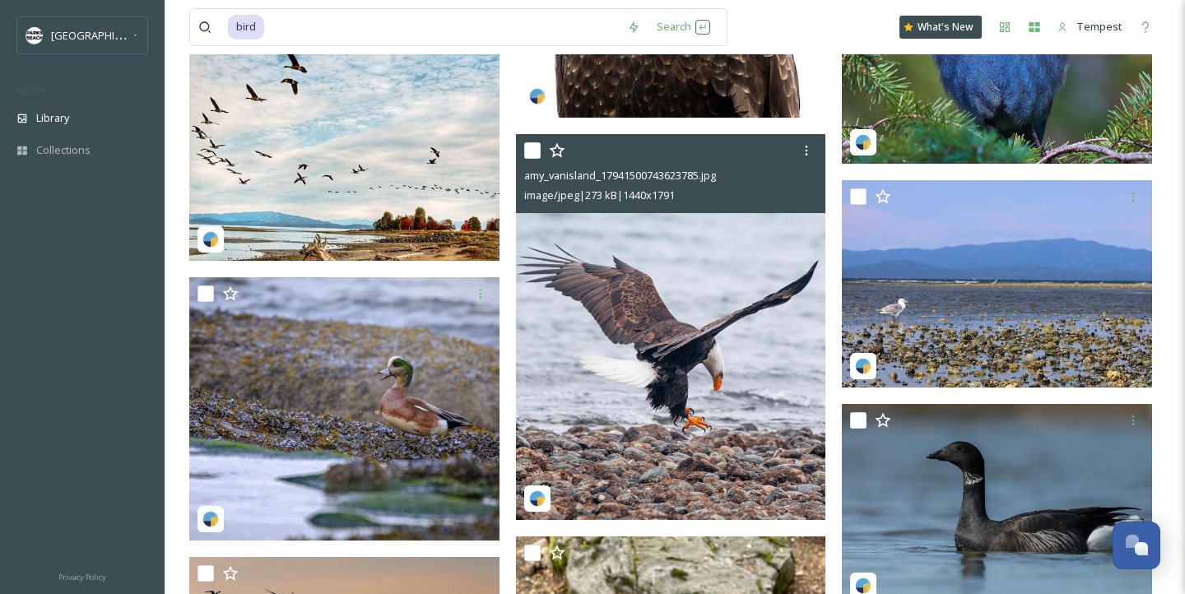
scroll to position [7346, 0]
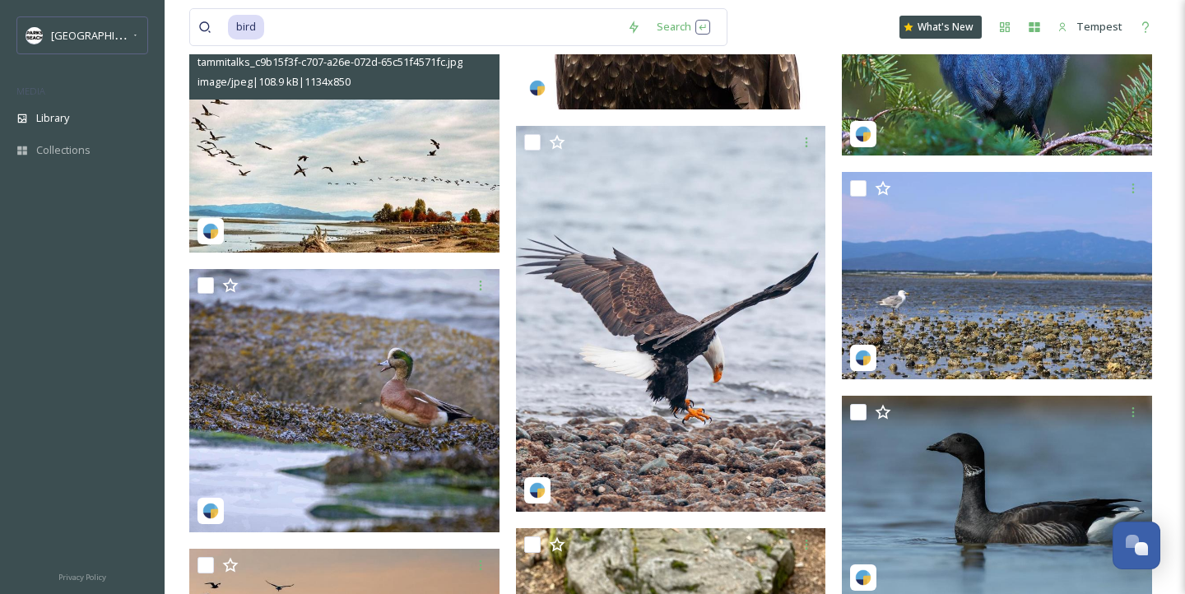
click at [396, 165] on img at bounding box center [344, 137] width 310 height 233
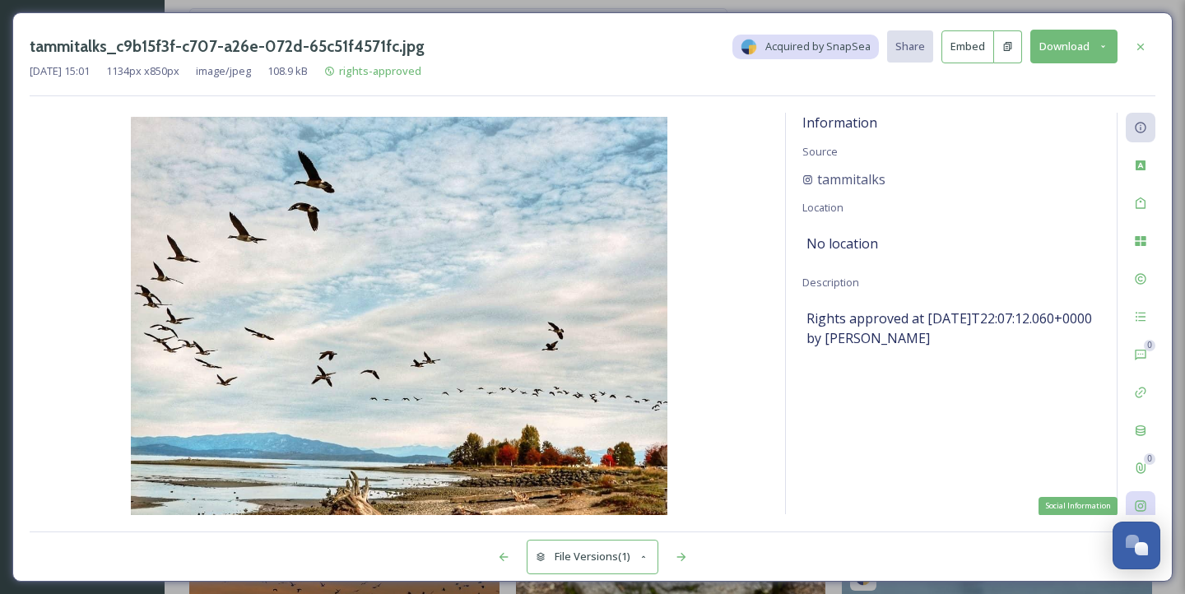
click at [1140, 510] on icon at bounding box center [1139, 506] width 11 height 11
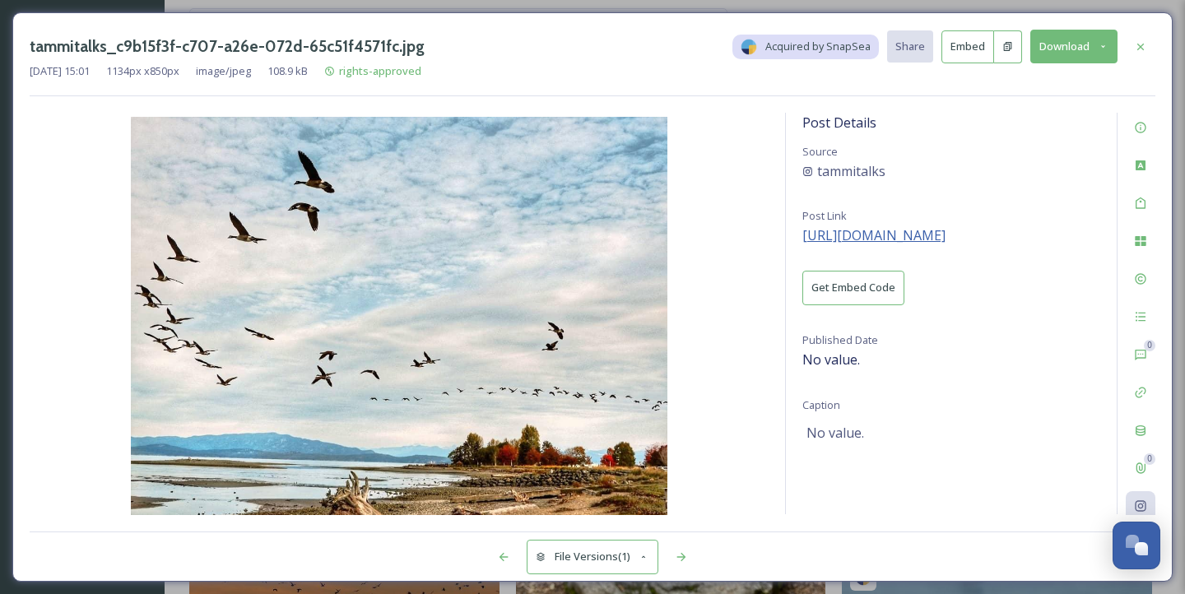
click at [939, 231] on span "https://instagram.com/p/CGyejd-JoRb" at bounding box center [873, 235] width 143 height 18
click at [1097, 42] on button "Download" at bounding box center [1073, 47] width 87 height 34
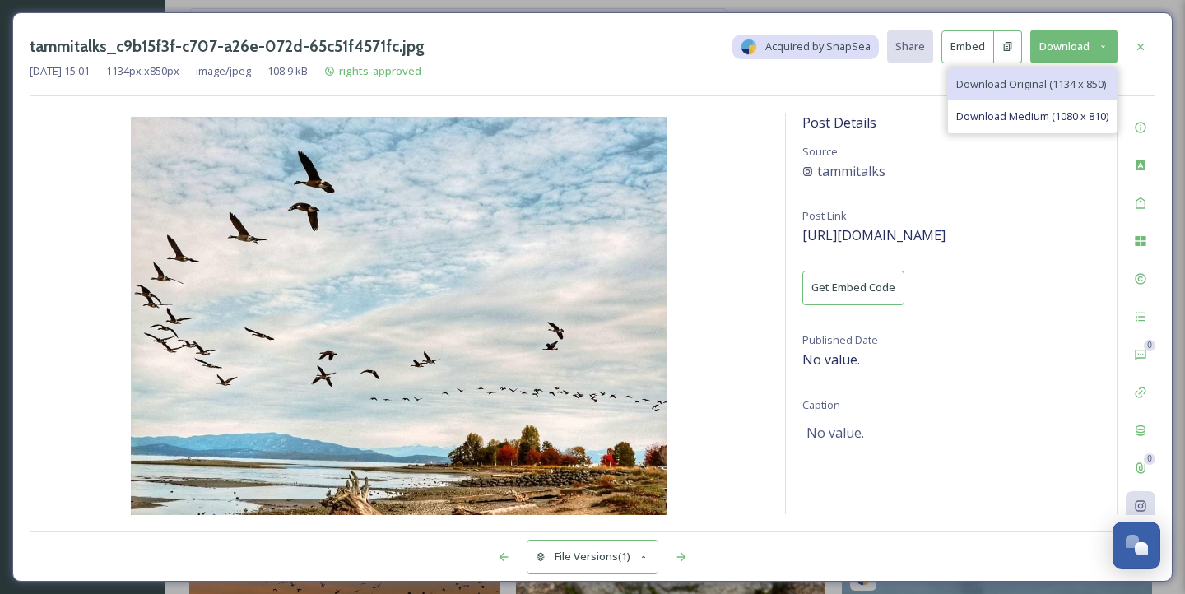
click at [1059, 84] on span "Download Original (1134 x 850)" at bounding box center [1031, 85] width 150 height 16
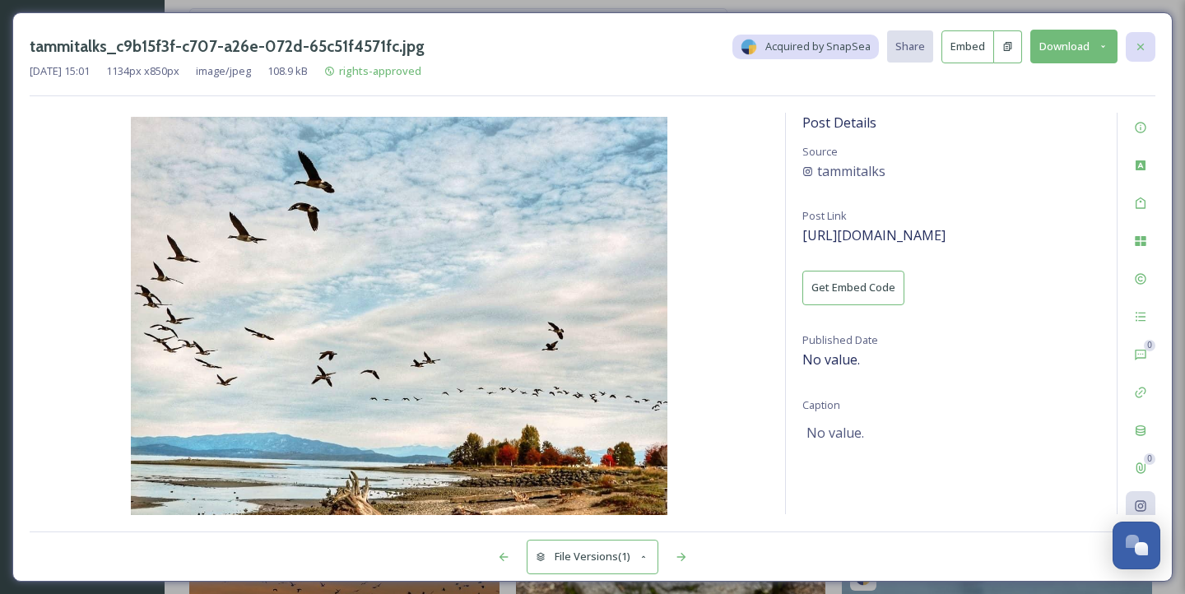
click at [1150, 47] on div at bounding box center [1140, 47] width 30 height 30
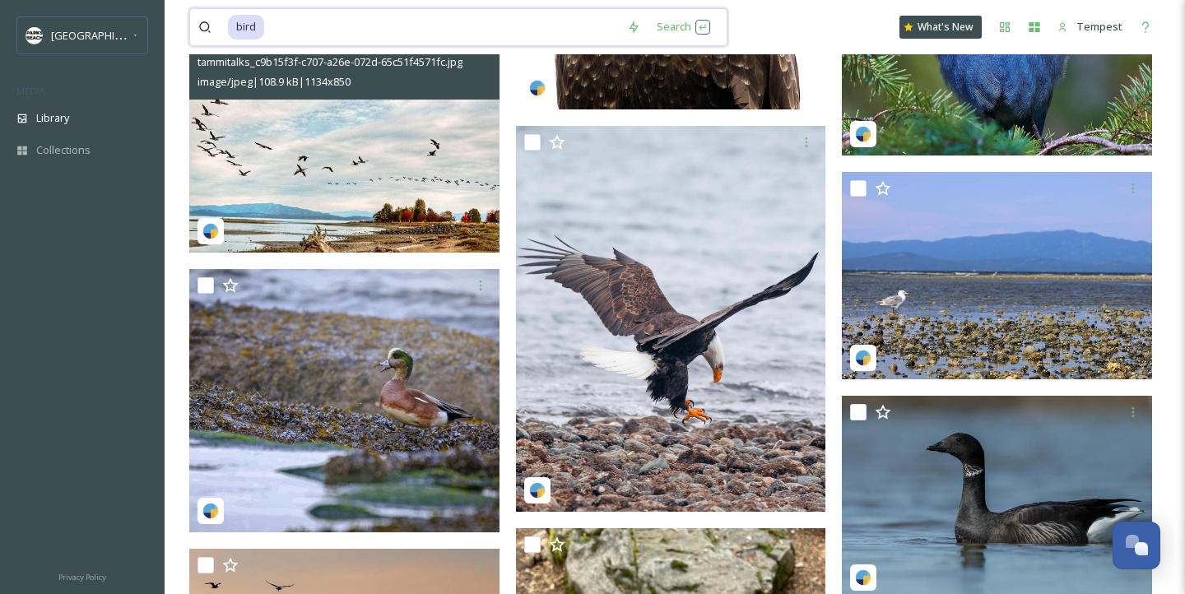
click at [471, 31] on input at bounding box center [442, 27] width 353 height 36
type input "b"
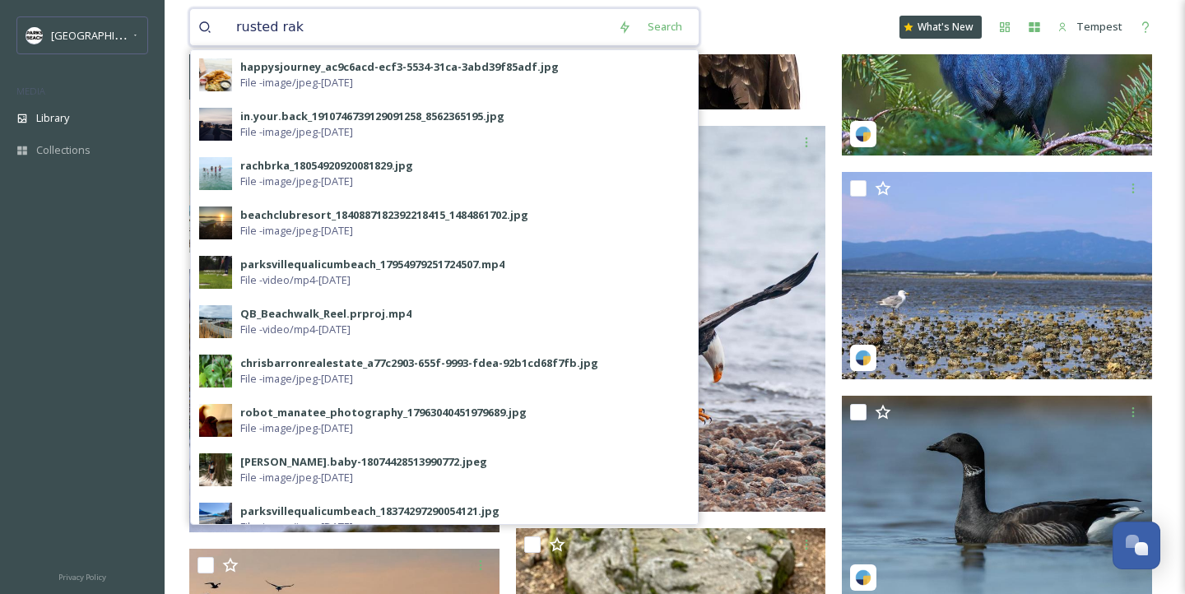
type input "rusted rake"
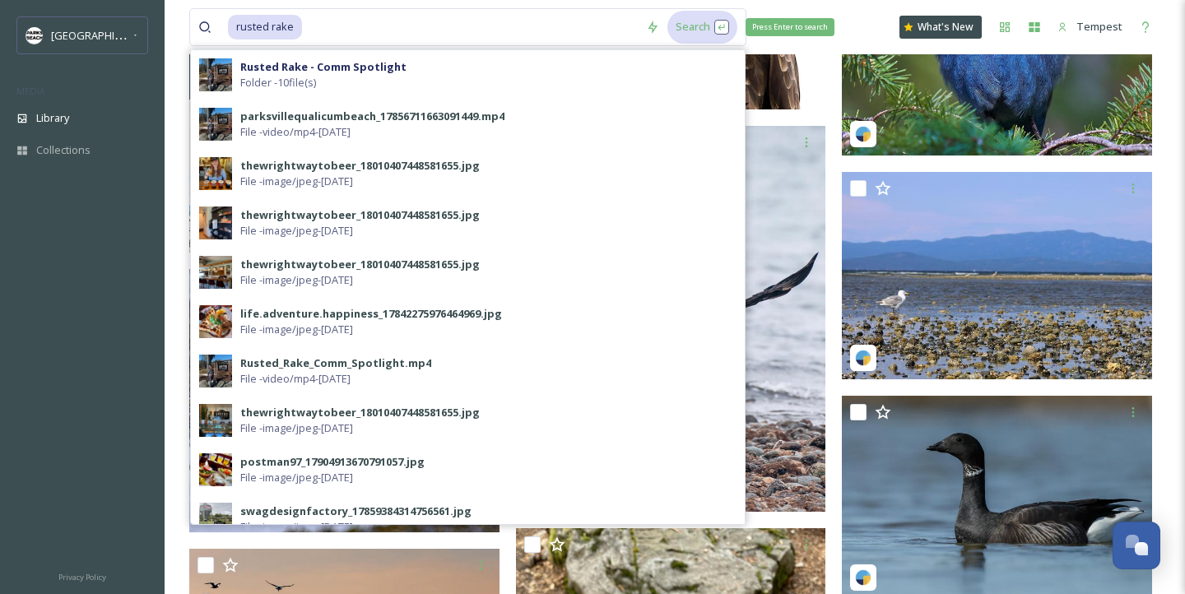
click at [715, 28] on div "Search Press Enter to search" at bounding box center [702, 27] width 70 height 32
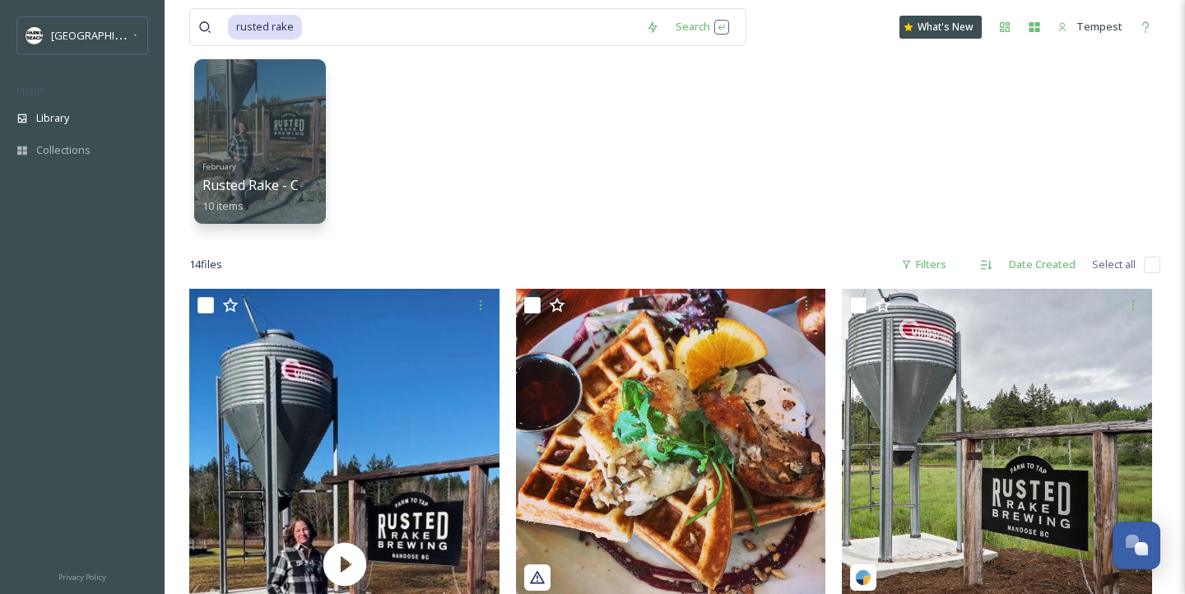
scroll to position [91, 0]
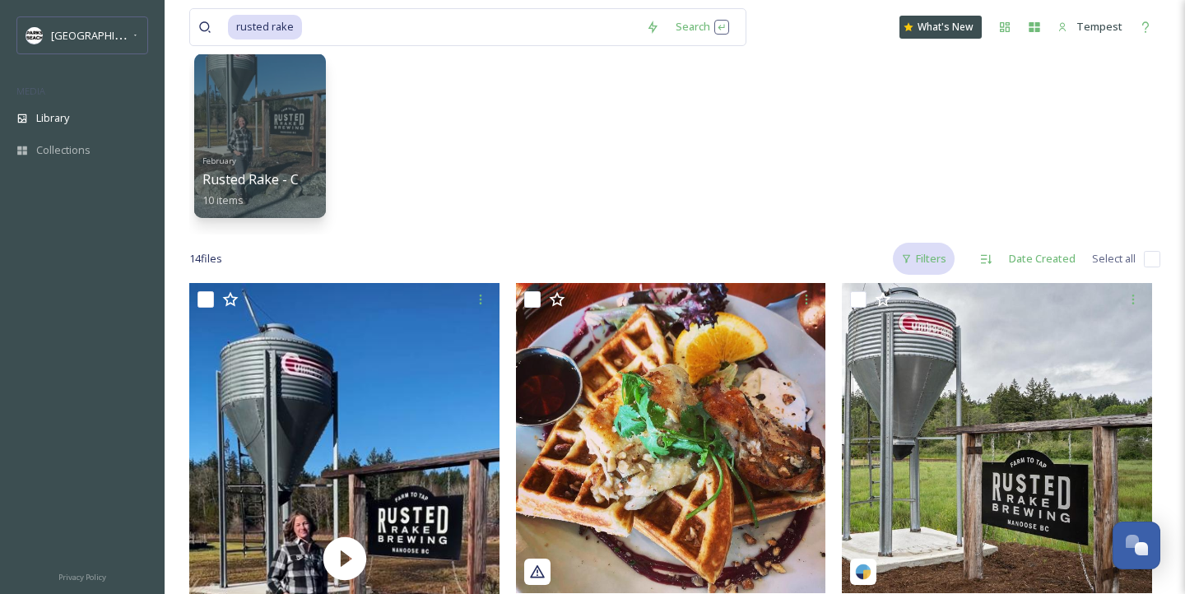
click at [915, 259] on div "Filters" at bounding box center [924, 259] width 62 height 32
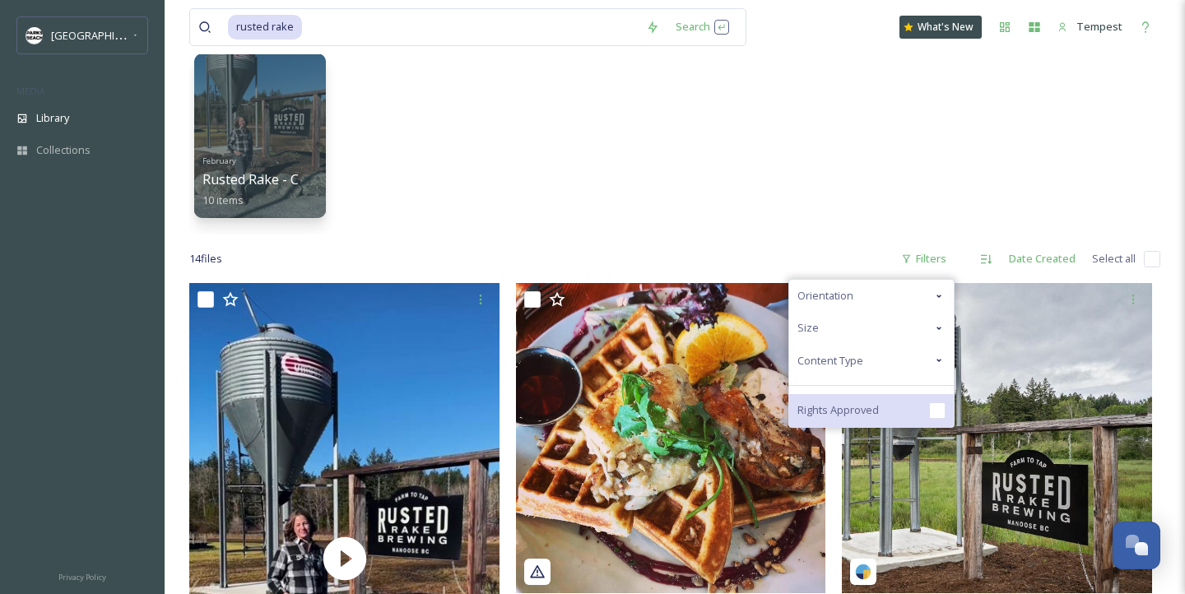
click at [850, 418] on div "Rights Approved" at bounding box center [871, 410] width 165 height 33
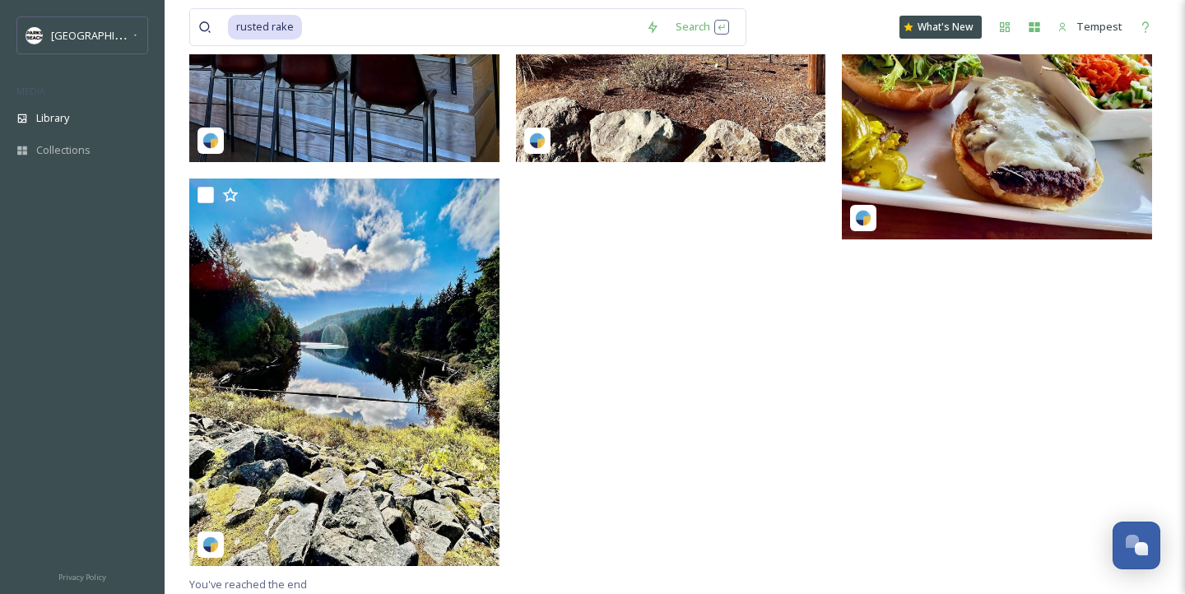
scroll to position [1025, 0]
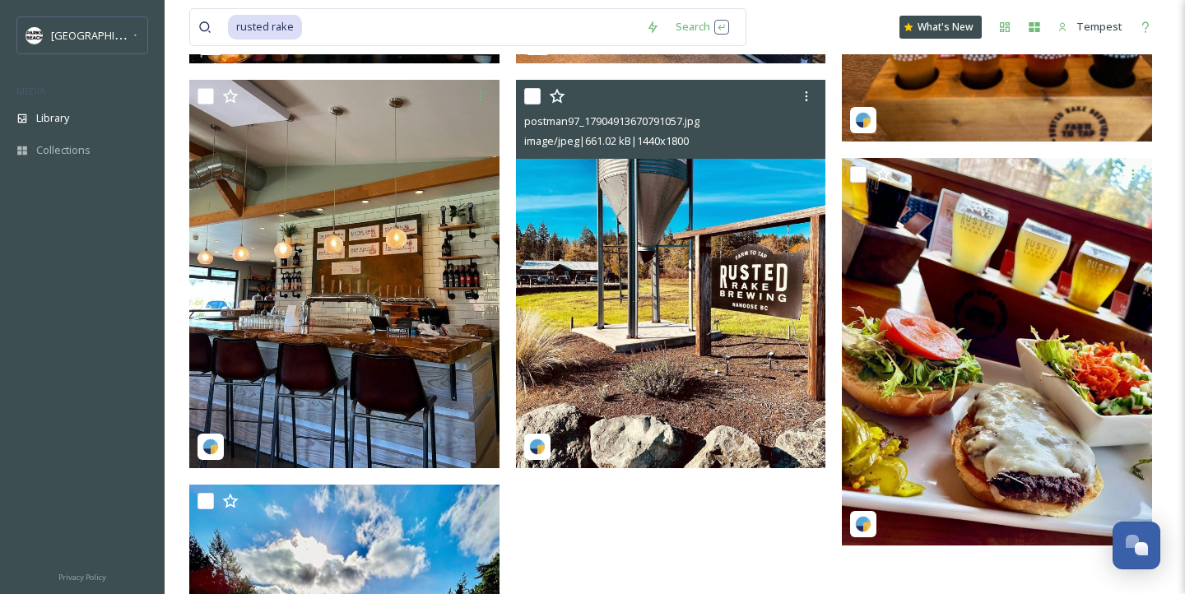
click at [704, 300] on img at bounding box center [671, 273] width 310 height 387
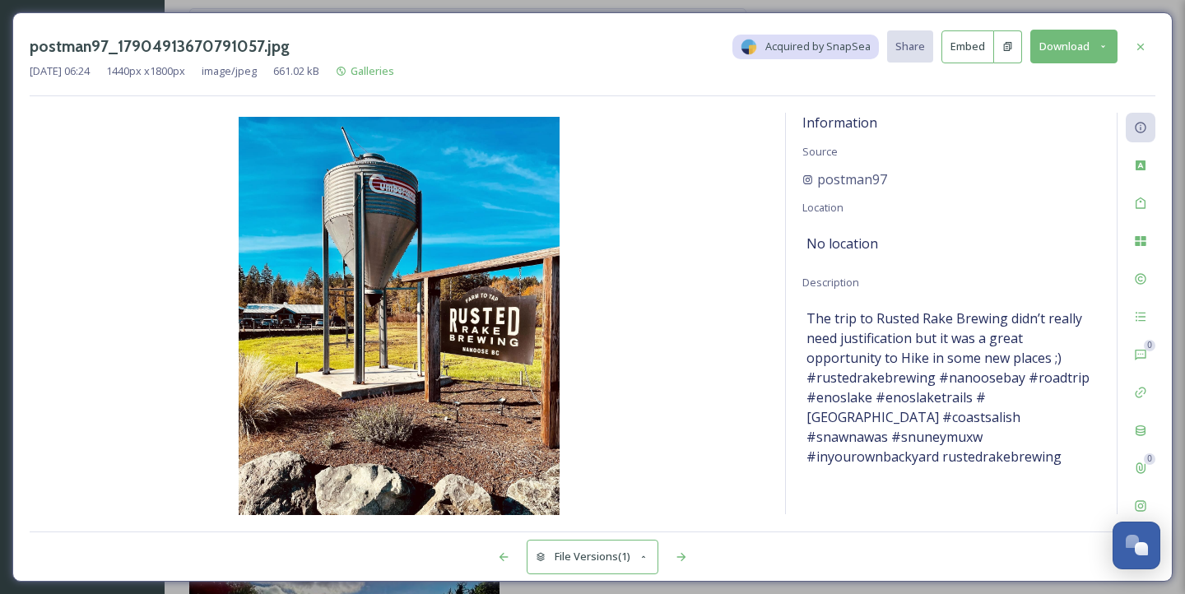
click at [677, 7] on div "postman97_17904913670791057.jpg Acquired by SnapSea Share Embed Download Nov 13…" at bounding box center [592, 297] width 1185 height 594
click at [1145, 51] on icon at bounding box center [1140, 46] width 13 height 13
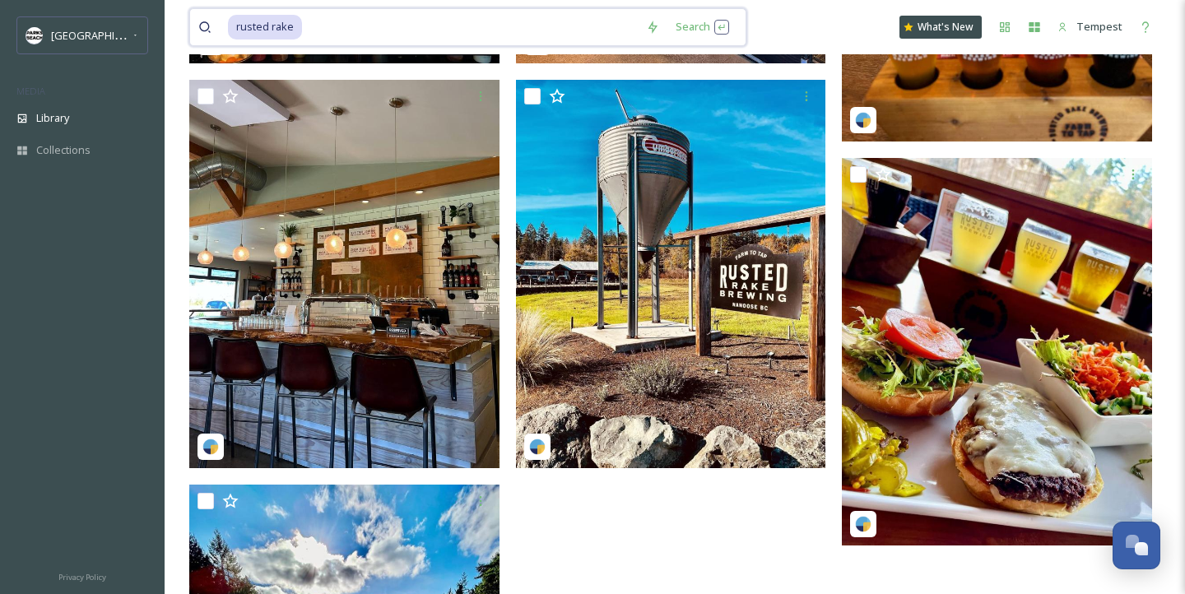
click at [507, 30] on input at bounding box center [471, 27] width 334 height 36
type input "r"
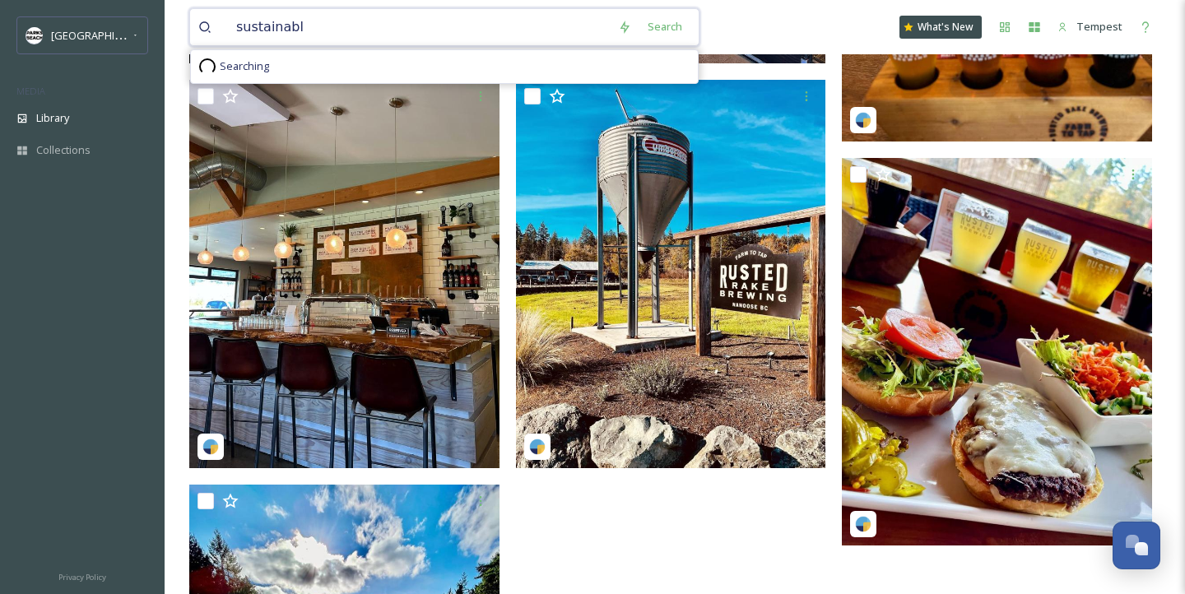
type input "sustainable"
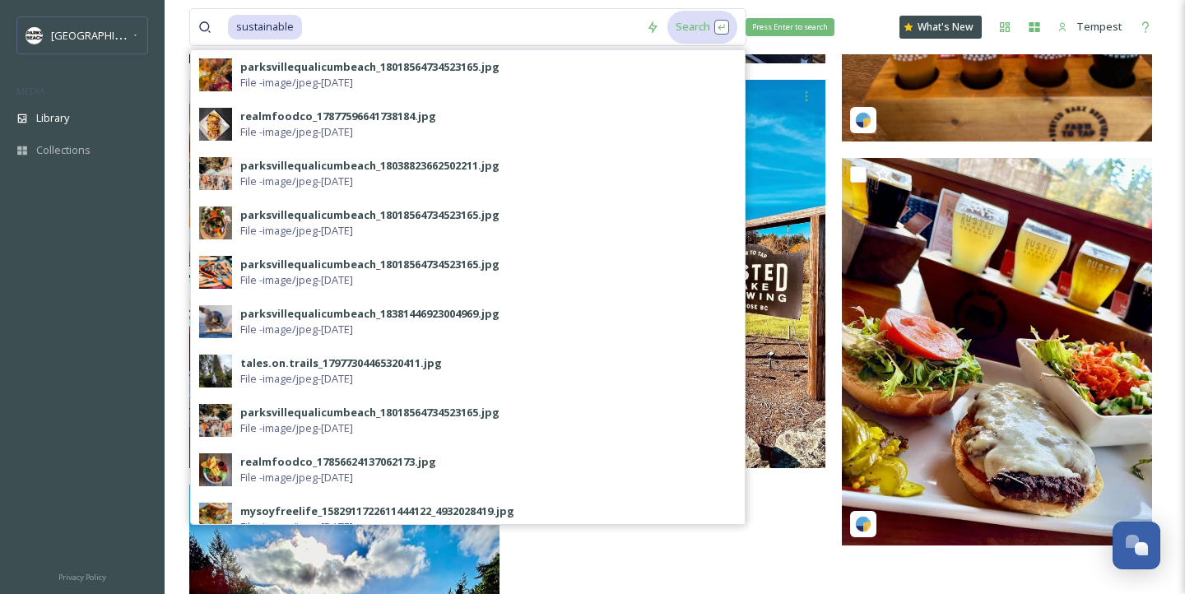
click at [698, 39] on div "Search Press Enter to search" at bounding box center [702, 27] width 70 height 32
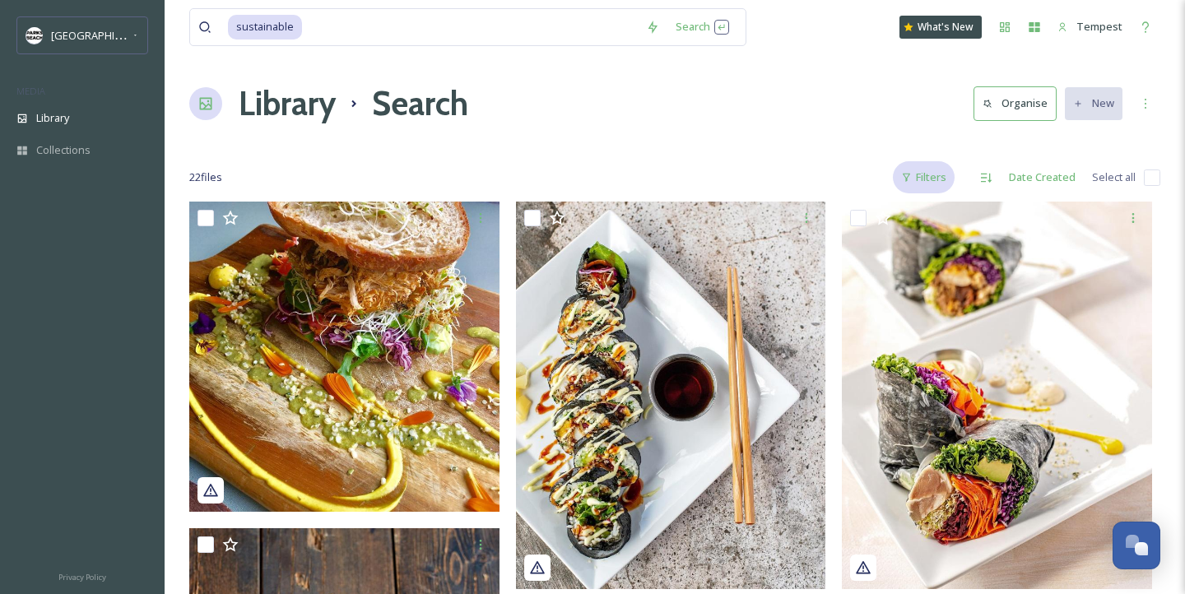
click at [926, 180] on div "Filters" at bounding box center [924, 177] width 62 height 32
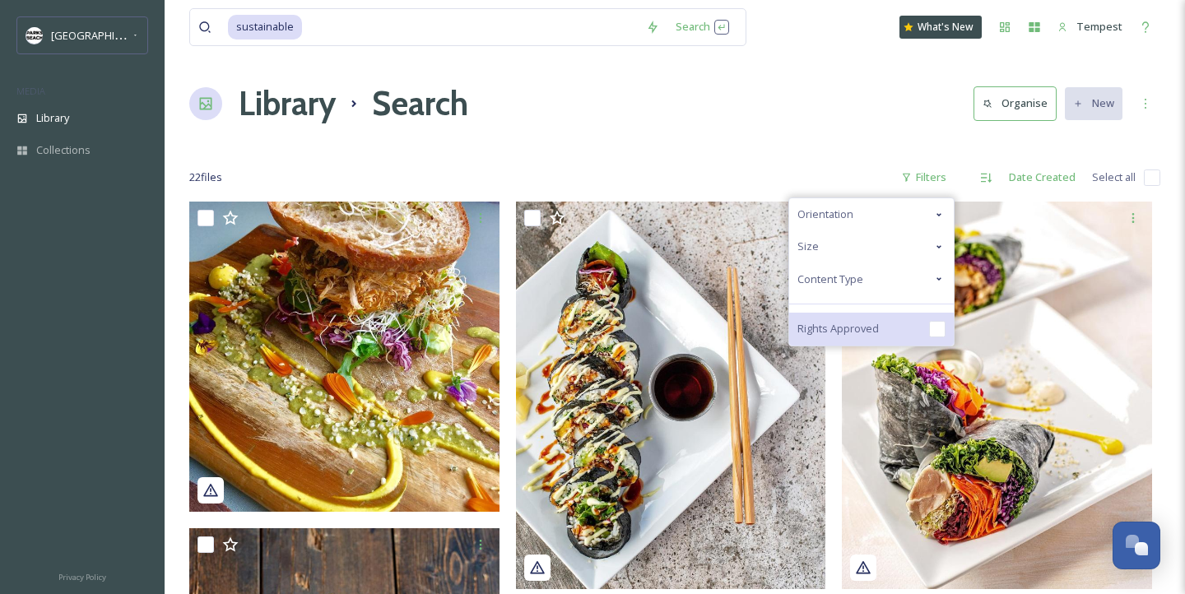
click at [881, 320] on div "Rights Approved" at bounding box center [871, 329] width 165 height 33
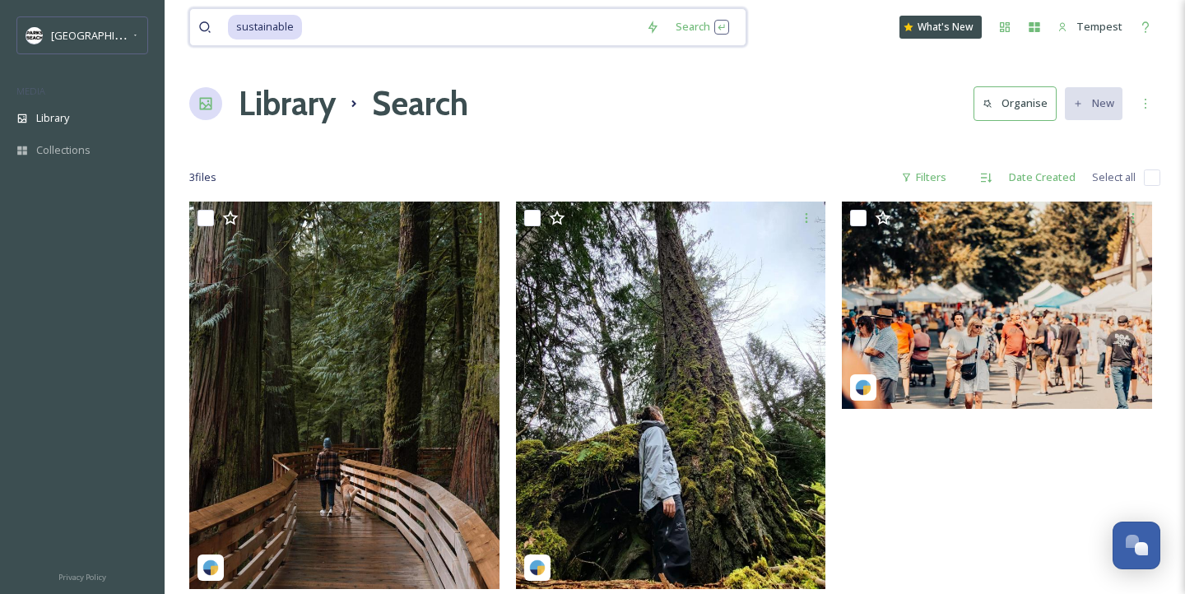
click at [322, 26] on input at bounding box center [471, 27] width 334 height 36
type input "s"
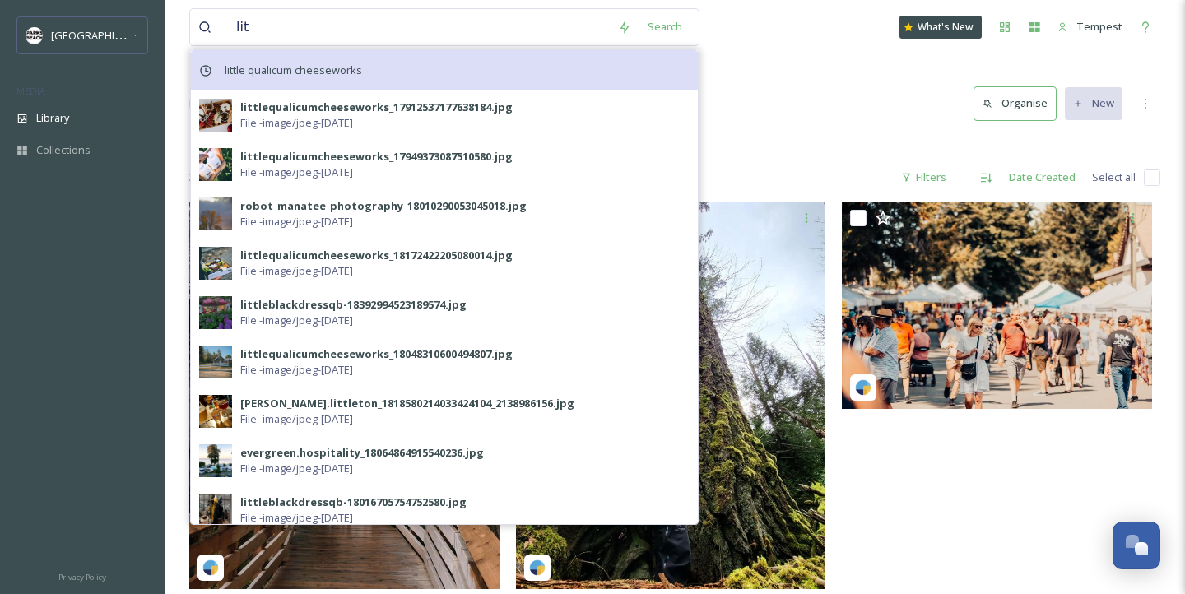
click at [284, 77] on span "little qualicum cheeseworks" at bounding box center [293, 70] width 154 height 24
click at [266, 57] on div "little qualicum cheeseworks" at bounding box center [444, 70] width 507 height 40
click at [308, 61] on span "little qualicum cheeseworks" at bounding box center [293, 70] width 154 height 24
click at [589, 76] on div "little qualicum cheeseworks" at bounding box center [444, 70] width 507 height 40
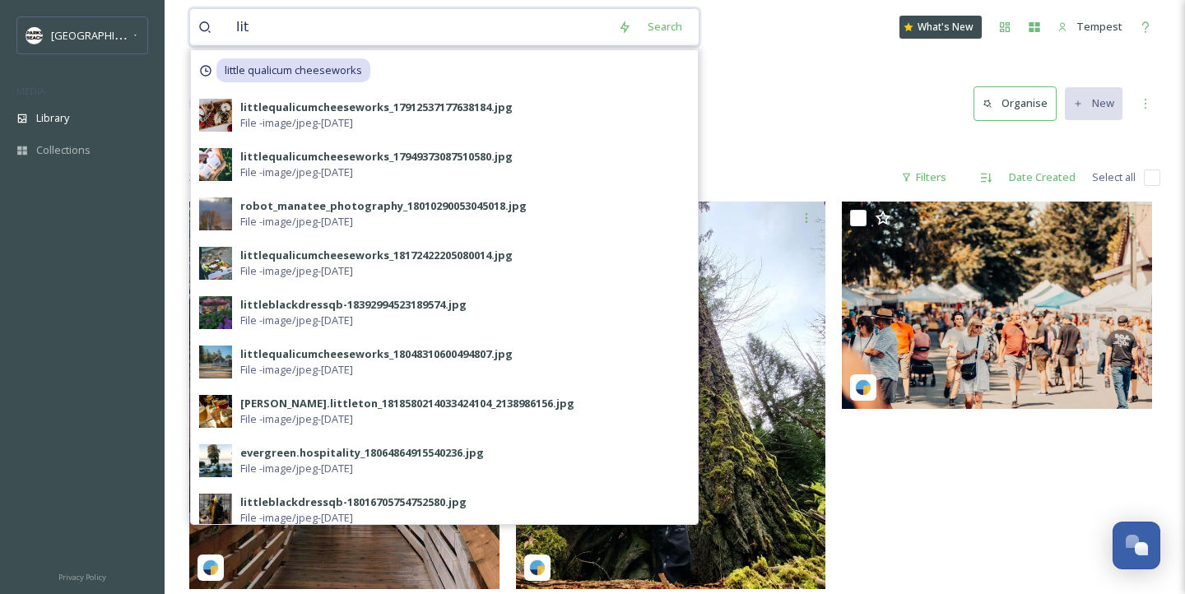
click at [373, 35] on input "lit" at bounding box center [419, 27] width 382 height 36
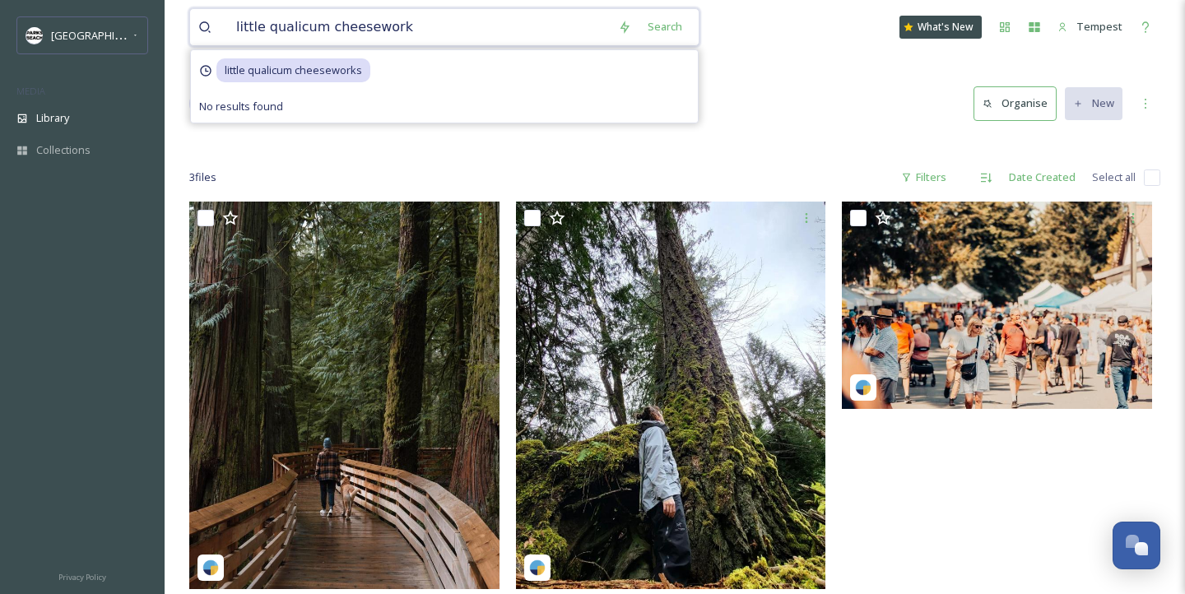
type input "little qualicum cheeseworks"
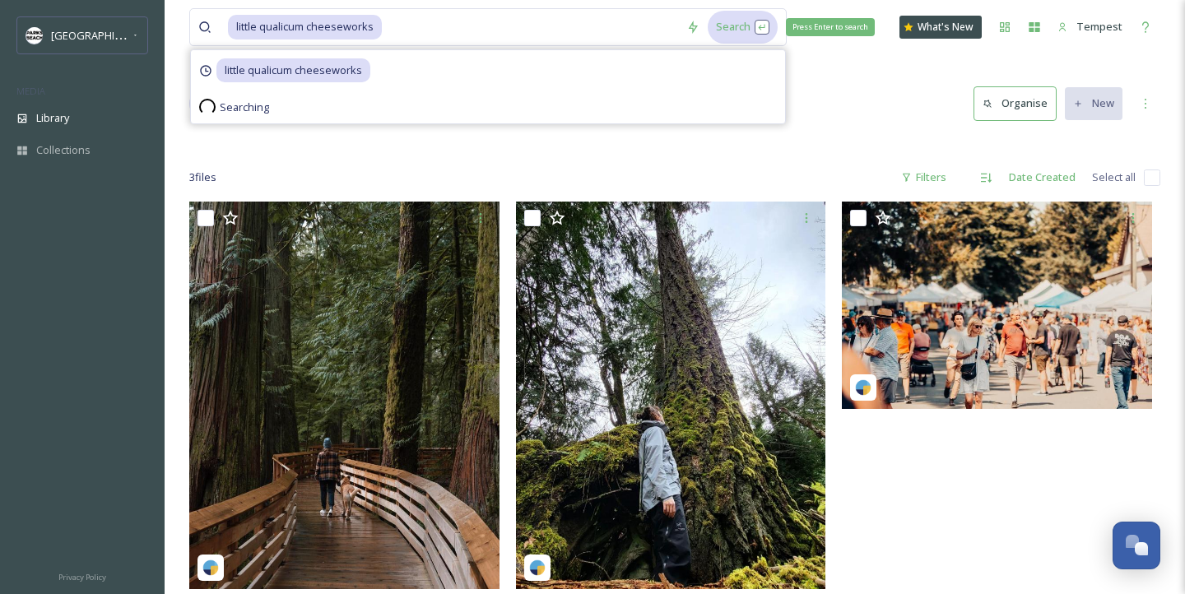
click at [730, 26] on div "Search Press Enter to search" at bounding box center [742, 27] width 70 height 32
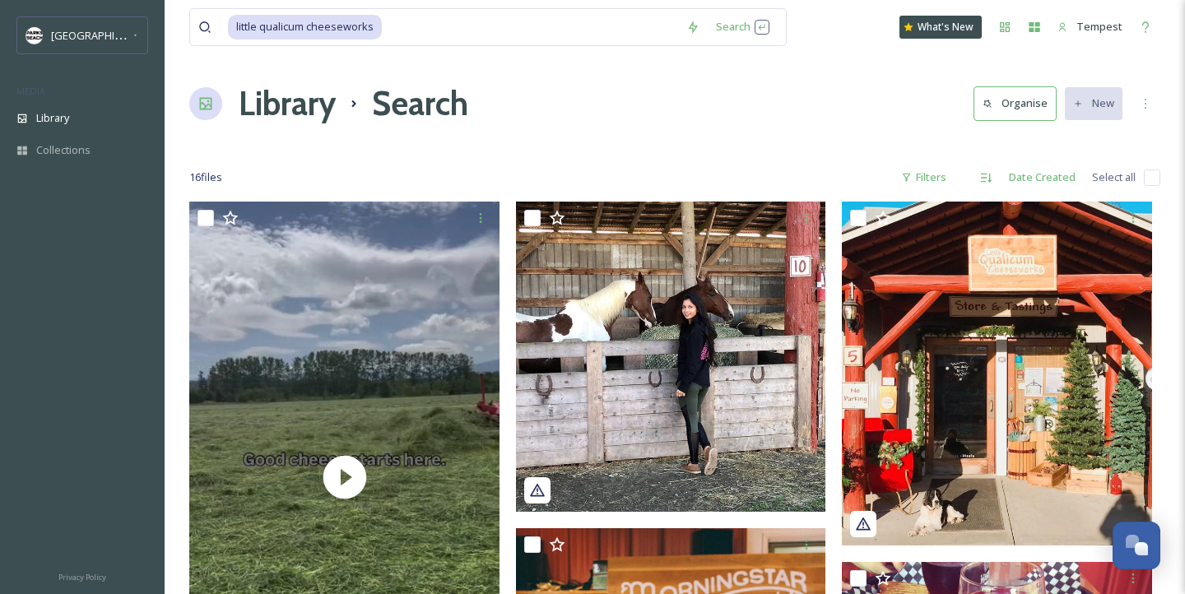
click at [920, 191] on div "Filters" at bounding box center [924, 177] width 62 height 32
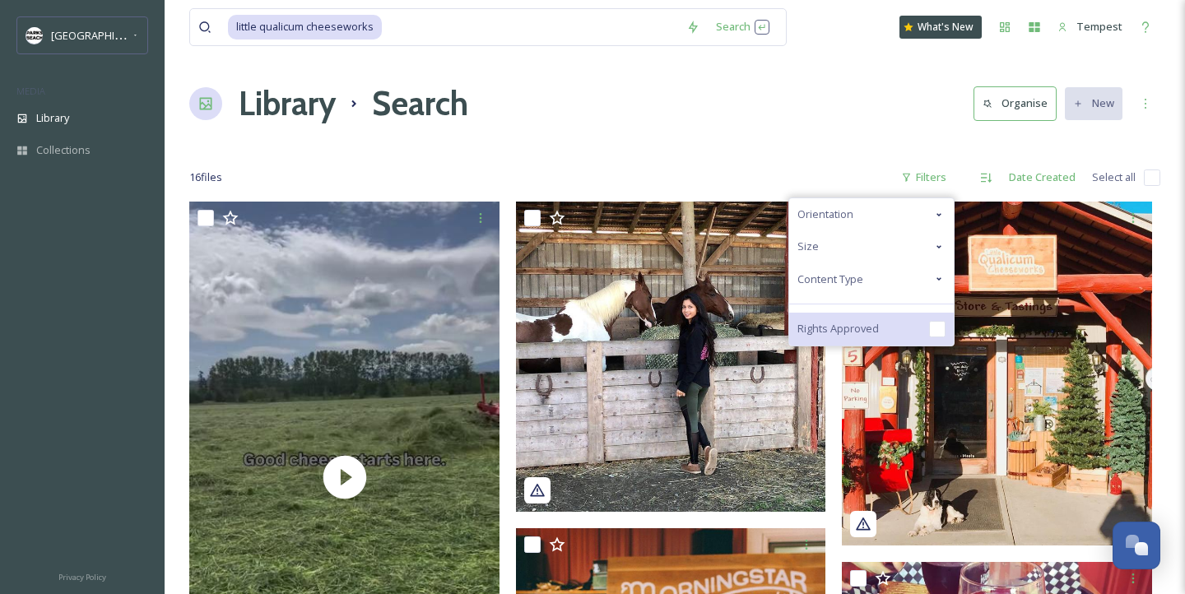
click at [888, 329] on div "Rights Approved" at bounding box center [871, 329] width 165 height 33
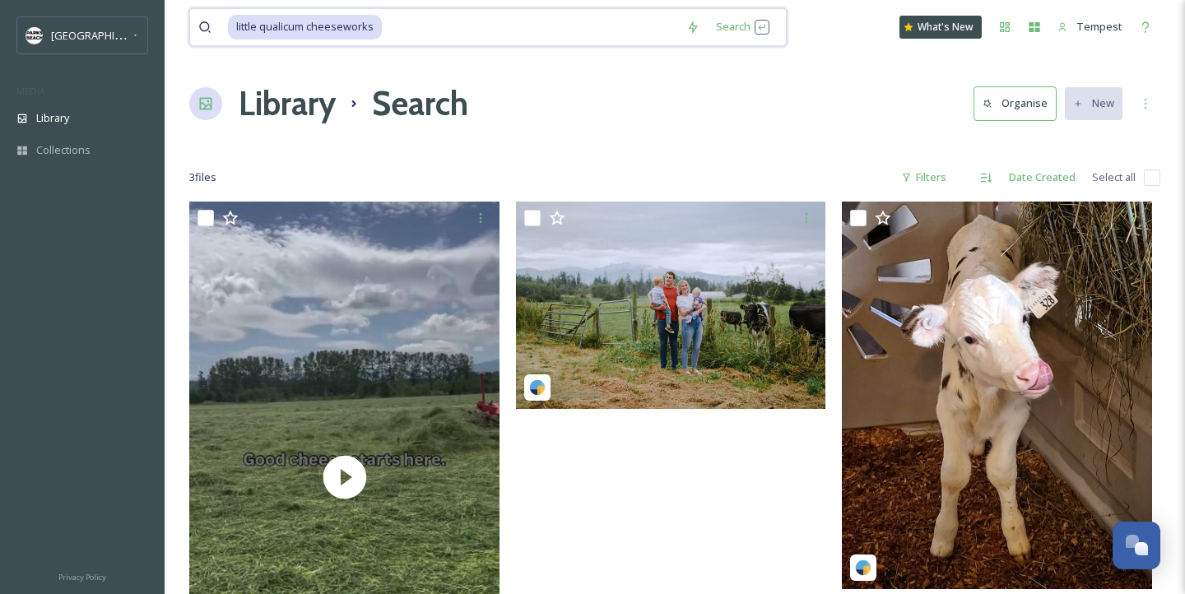
click at [392, 36] on input at bounding box center [530, 27] width 294 height 36
type input "little qualicum cheesewo"
click at [384, 16] on input "little qualicum cheesewo" at bounding box center [419, 27] width 382 height 36
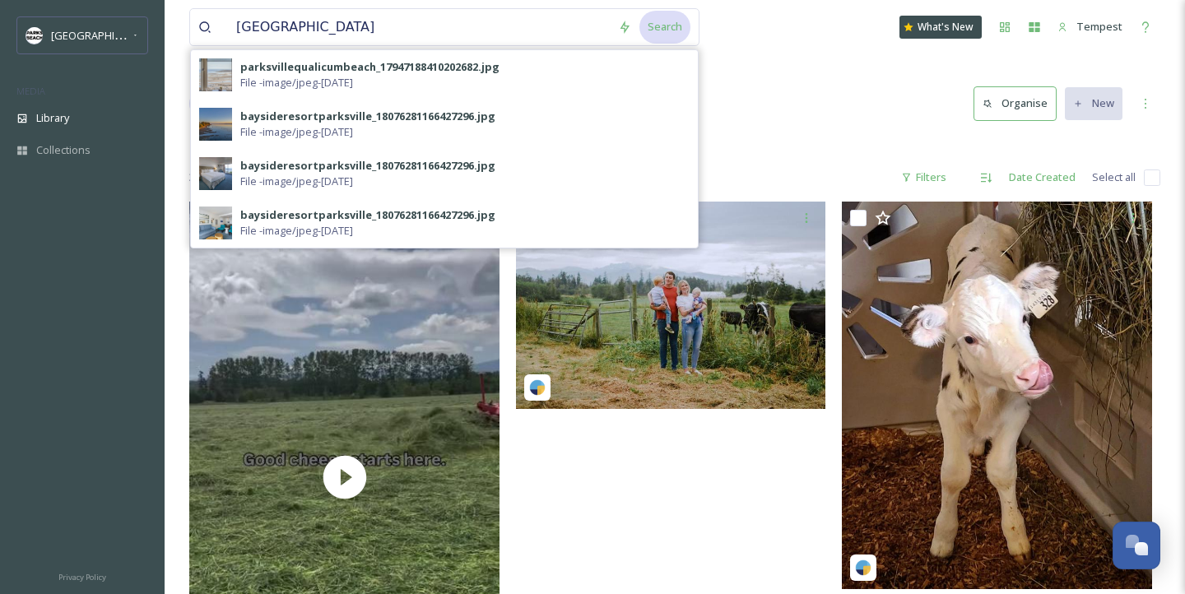
click at [662, 35] on div "Search" at bounding box center [664, 27] width 51 height 32
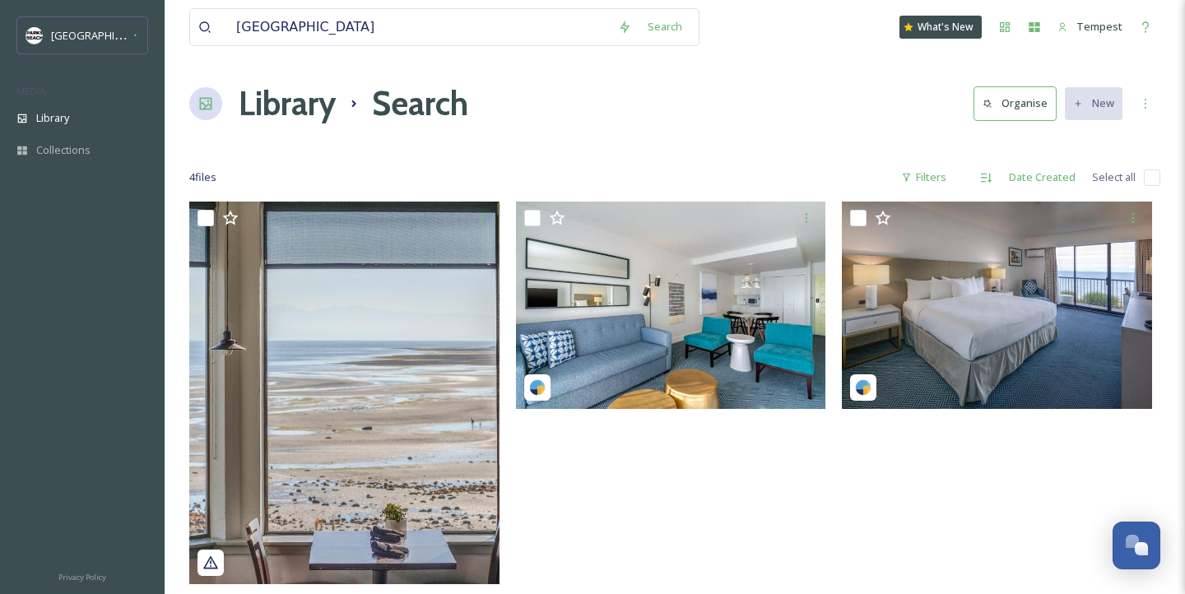
click at [842, 61] on div "bayside resort Search What's New Tempest Library Search Organise New Your Selec…" at bounding box center [675, 417] width 1020 height 835
click at [464, 35] on input "bayside resort" at bounding box center [419, 27] width 382 height 36
type input "b"
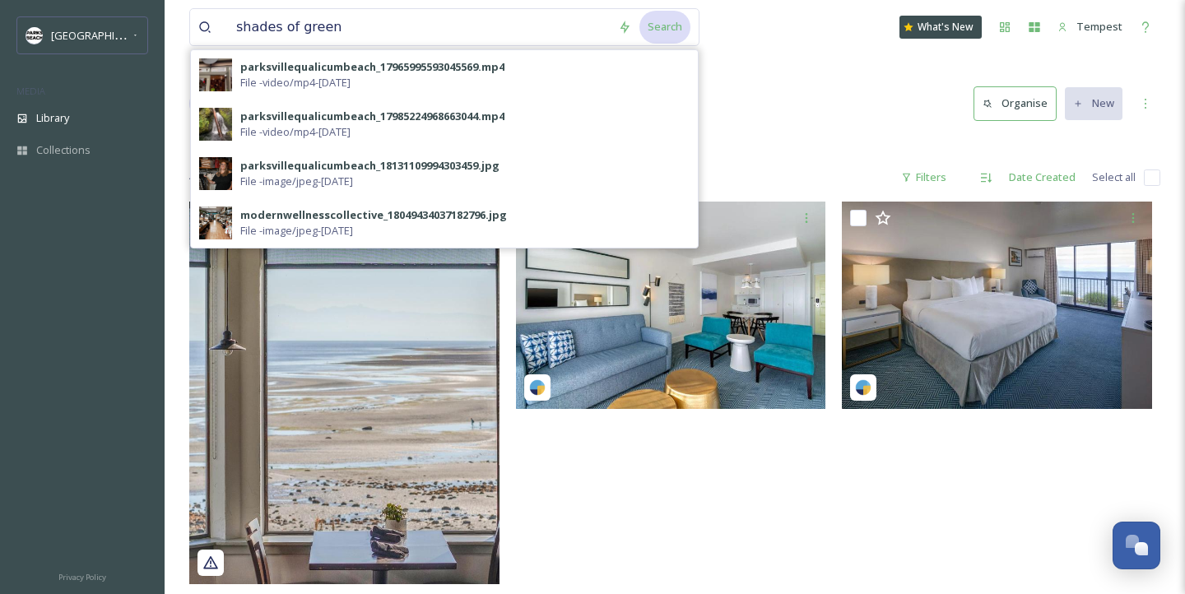
click at [673, 28] on div "Search" at bounding box center [664, 27] width 51 height 32
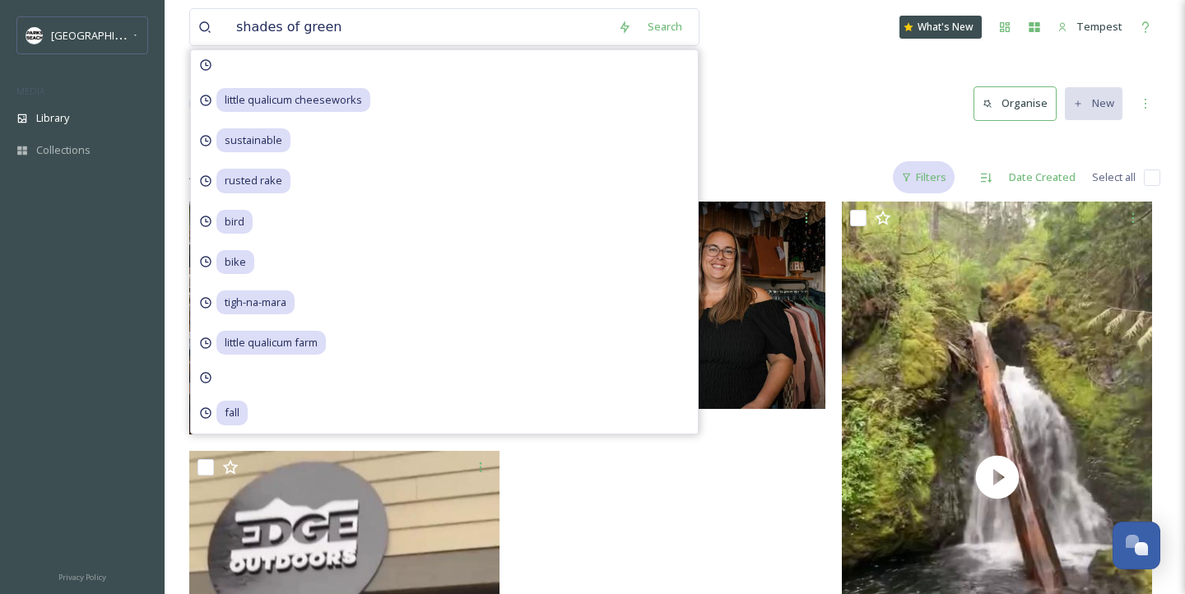
click at [923, 176] on div "Filters" at bounding box center [924, 177] width 62 height 32
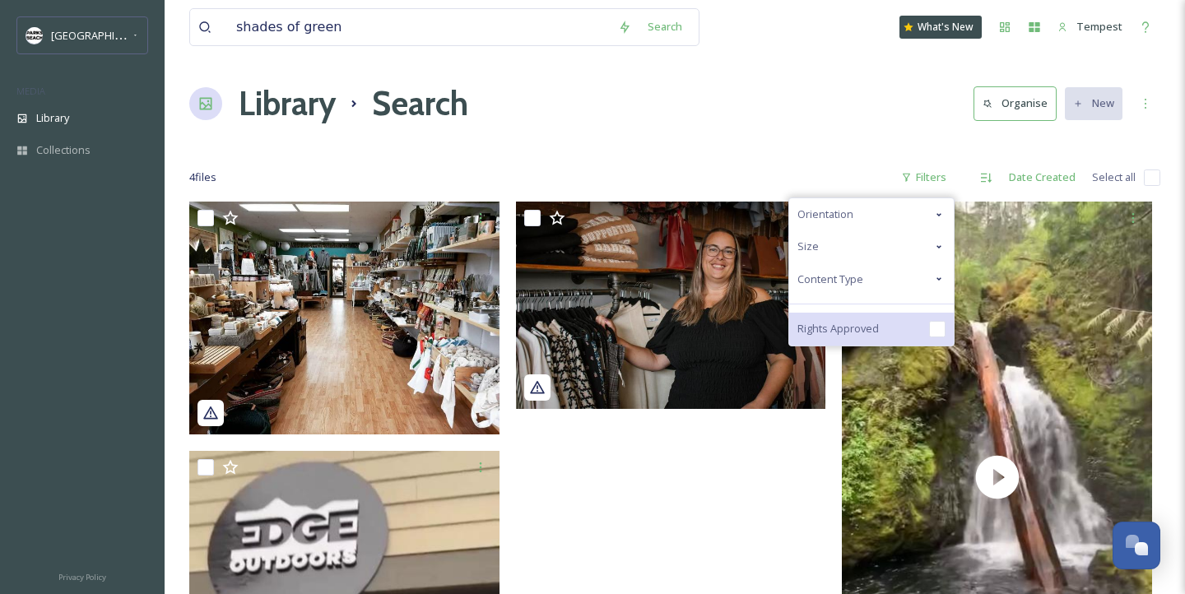
click at [867, 327] on span "Rights Approved" at bounding box center [837, 329] width 81 height 16
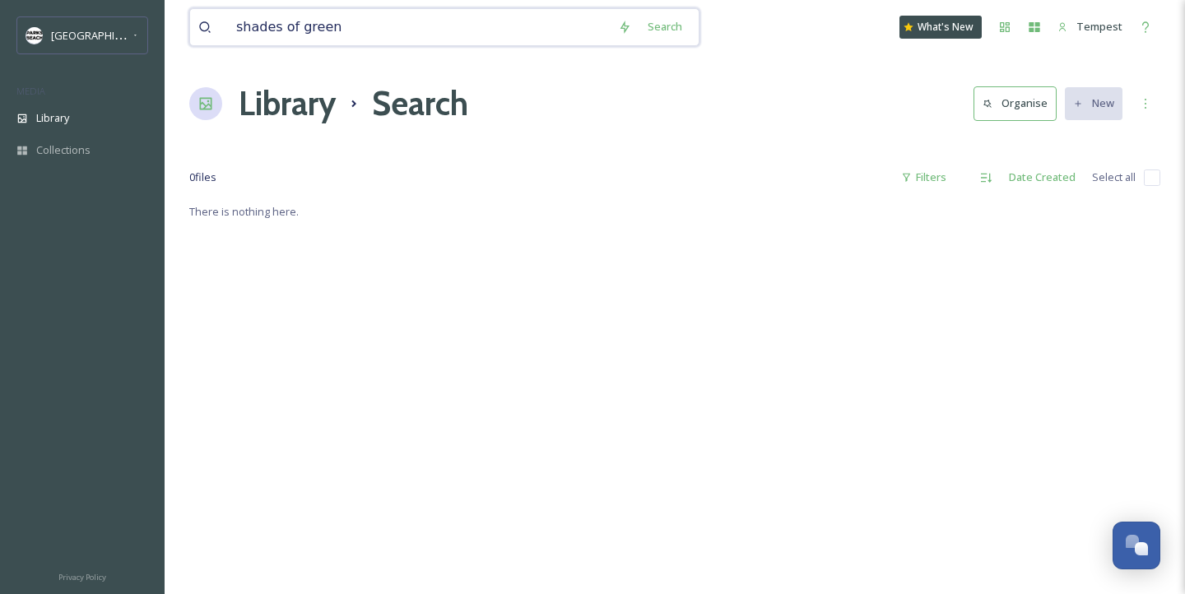
click at [353, 34] on input "shades of green" at bounding box center [419, 27] width 382 height 36
type input "ocean eco"
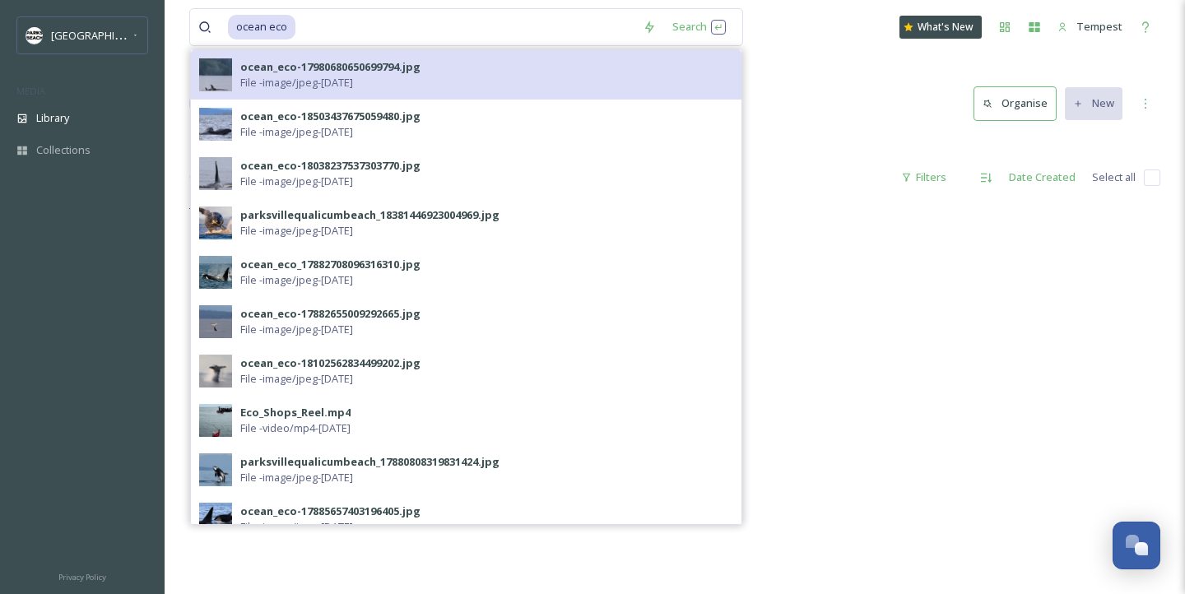
click at [699, 53] on div "ocean_eco-17980680650699794.jpg File - image/jpeg - May 22 2025" at bounding box center [466, 74] width 550 height 49
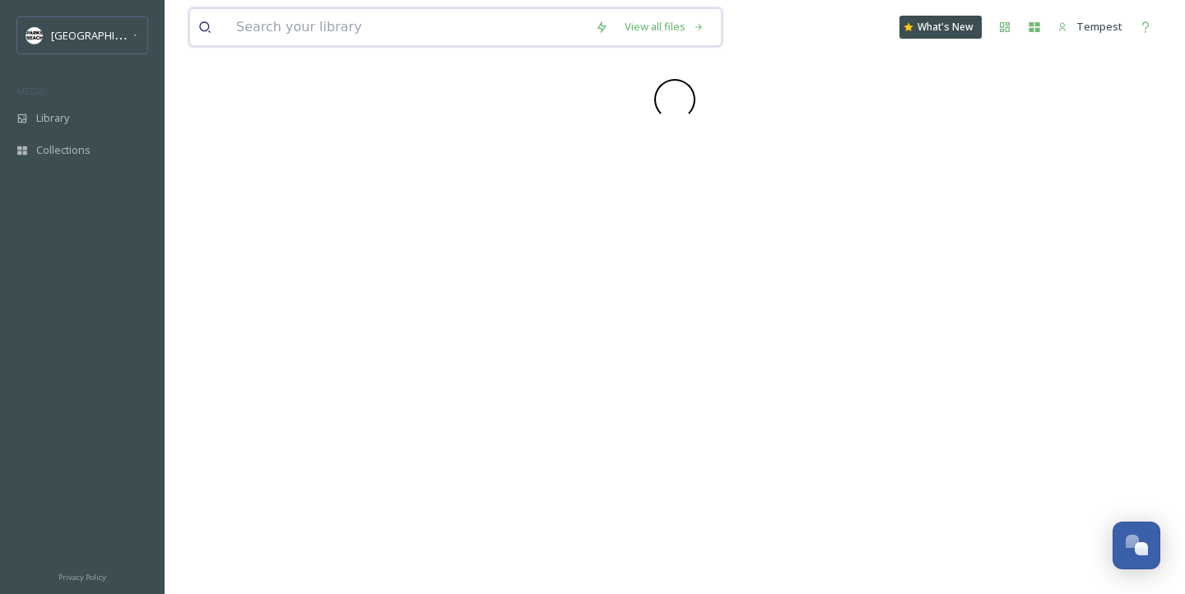
click at [373, 21] on input at bounding box center [407, 27] width 359 height 36
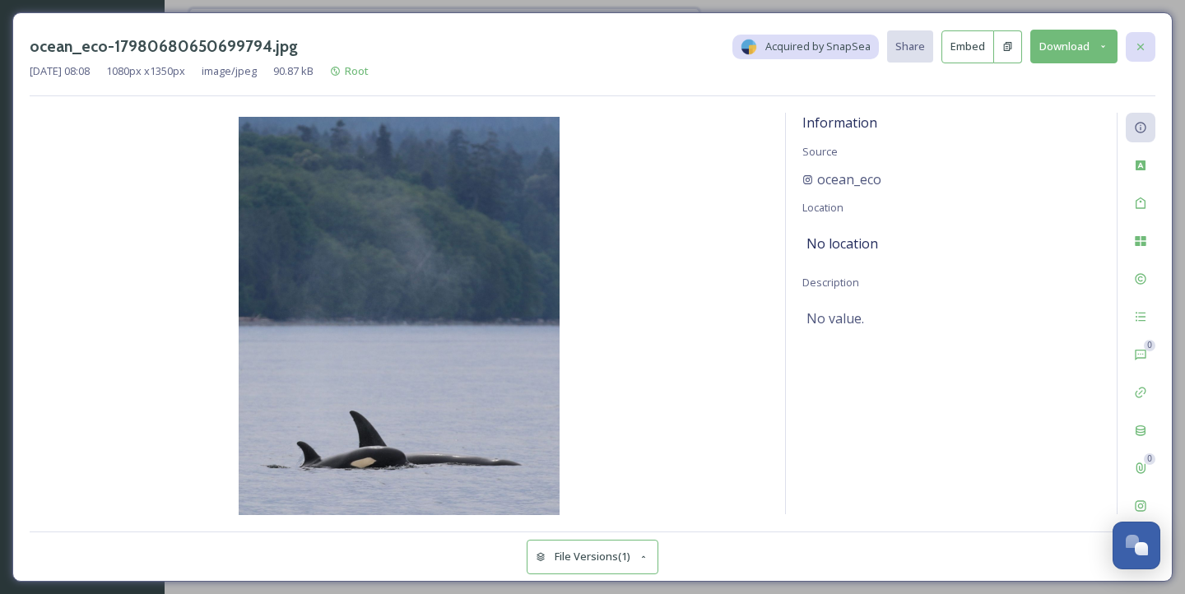
type input "ocean eco"
click at [1146, 44] on icon at bounding box center [1140, 46] width 13 height 13
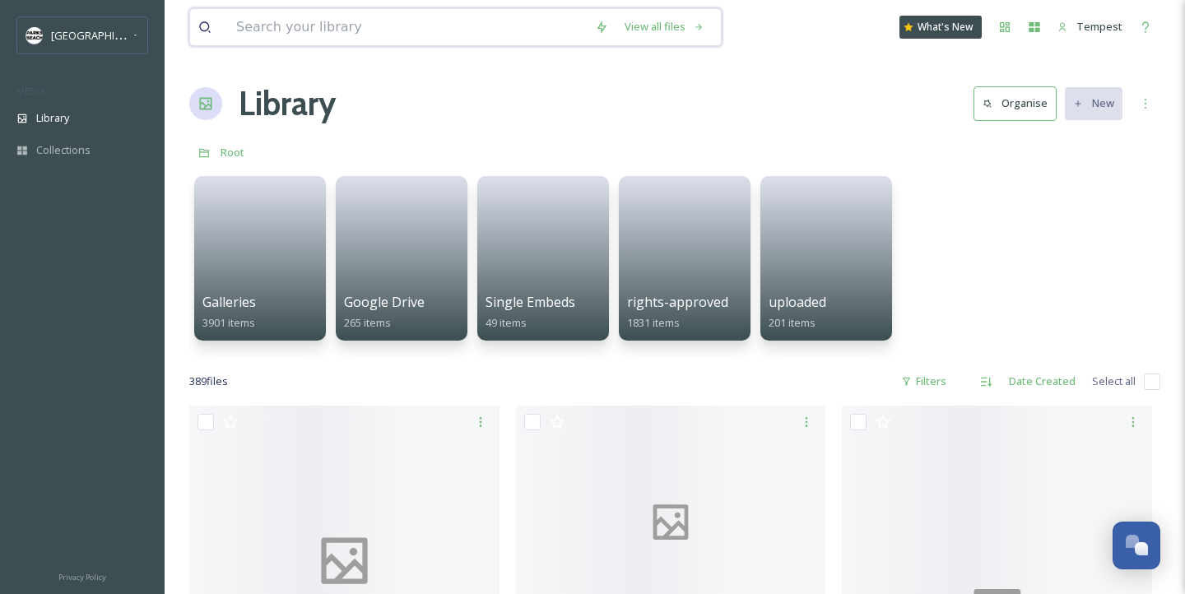
click at [424, 38] on input at bounding box center [407, 27] width 359 height 36
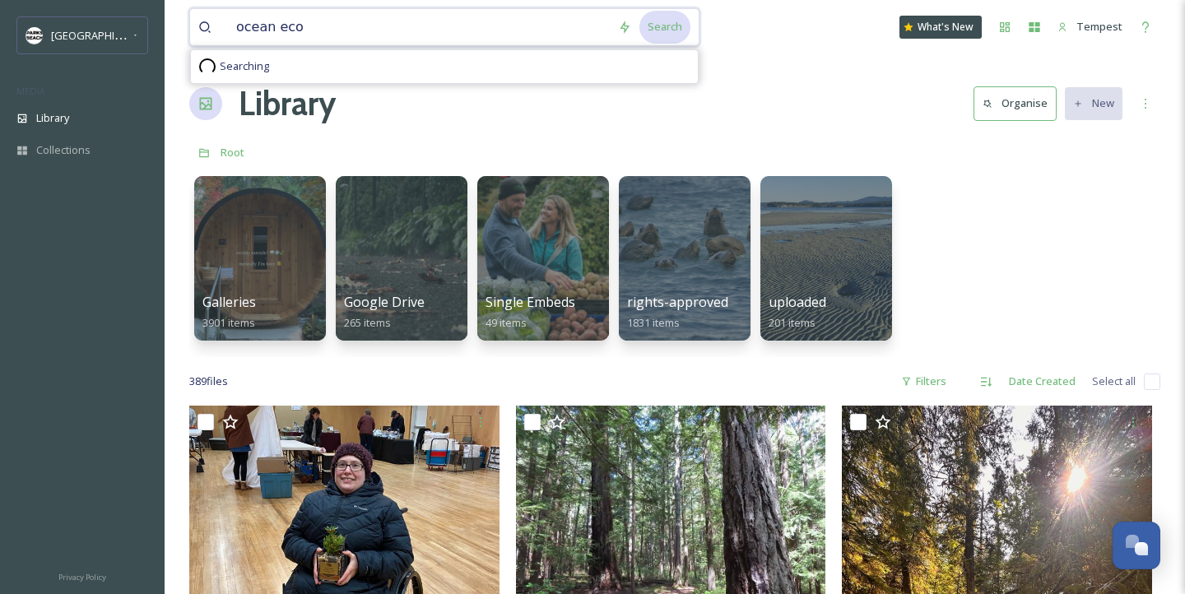
type input "ocean eco"
click at [660, 28] on div "Search" at bounding box center [664, 27] width 51 height 32
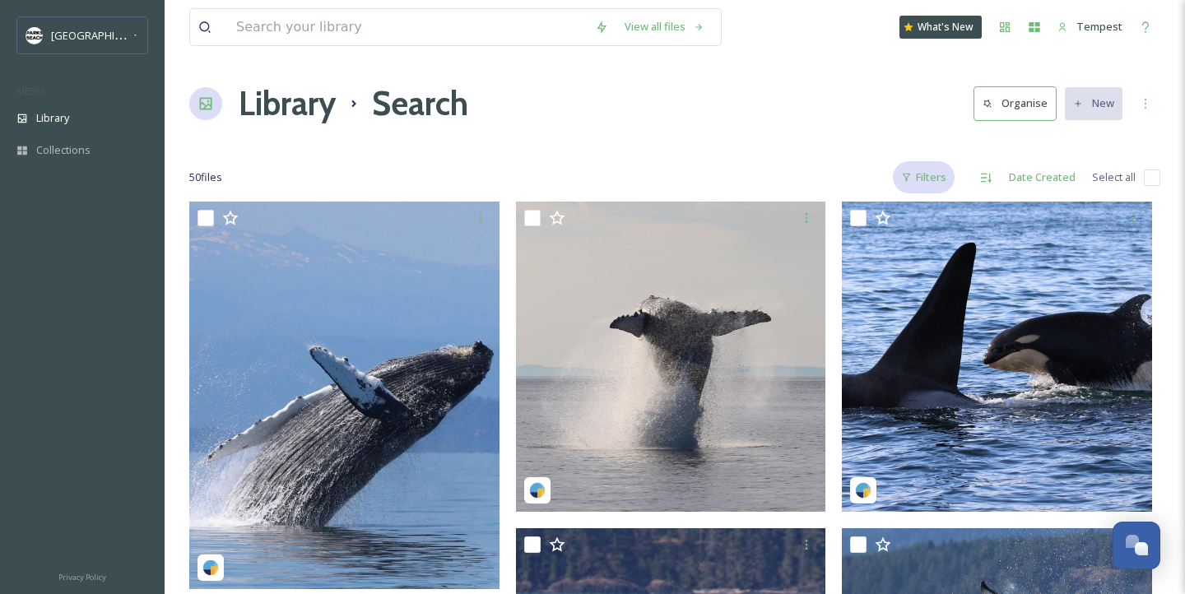
click at [929, 176] on div "Filters" at bounding box center [924, 177] width 62 height 32
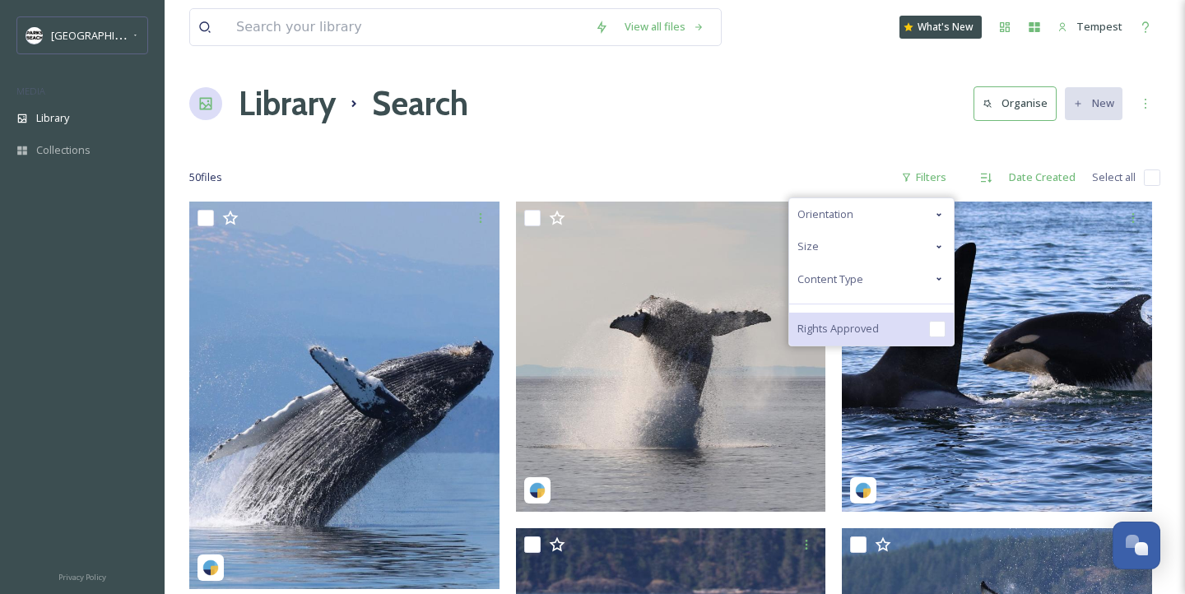
click at [912, 338] on div "Rights Approved" at bounding box center [871, 329] width 165 height 33
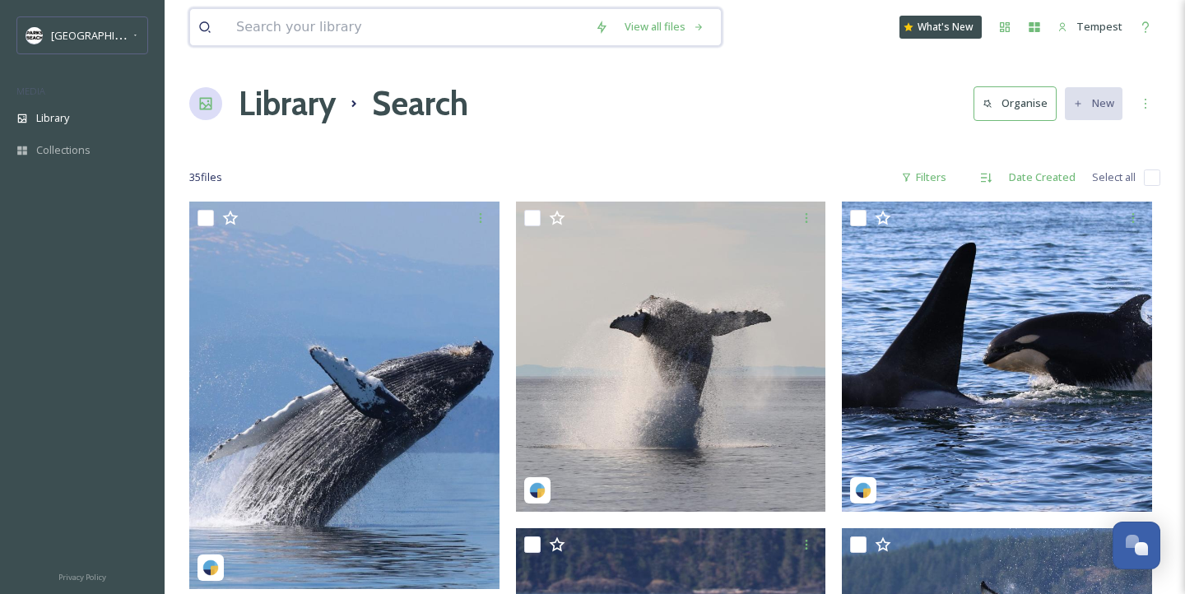
click at [373, 33] on input at bounding box center [407, 27] width 359 height 36
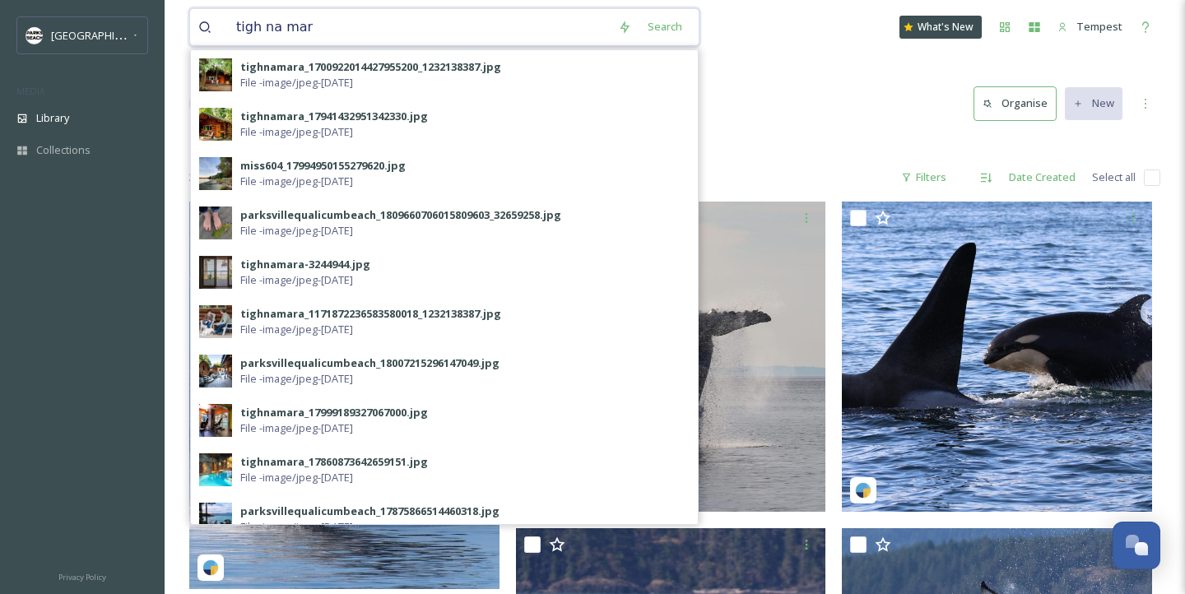
type input "tigh na mara"
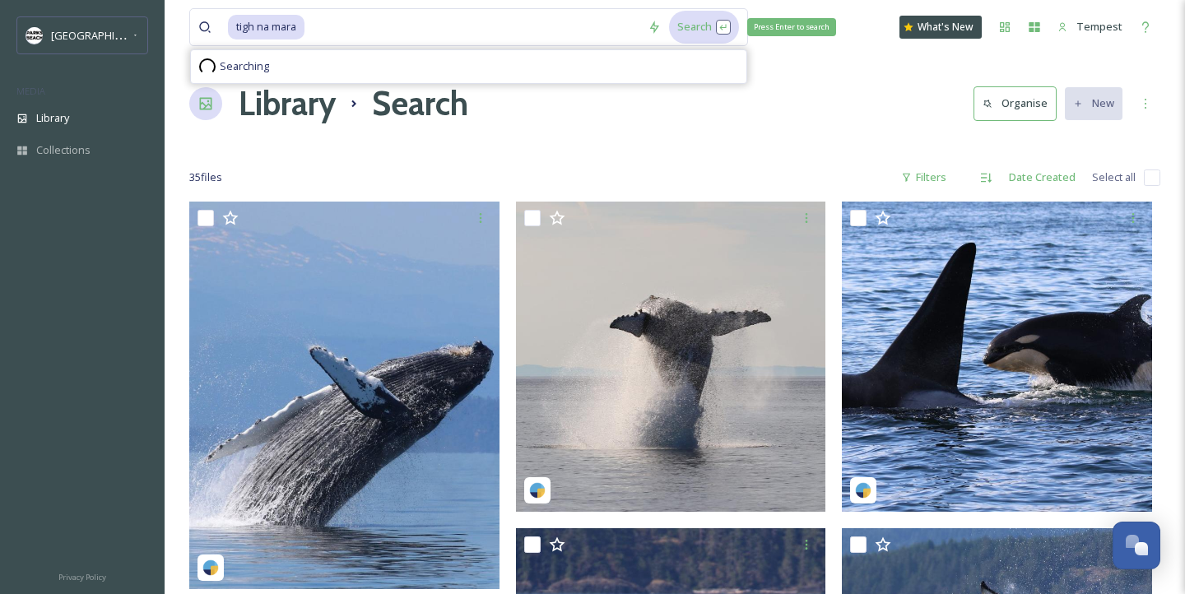
click at [714, 16] on div "Search Press Enter to search" at bounding box center [704, 27] width 70 height 32
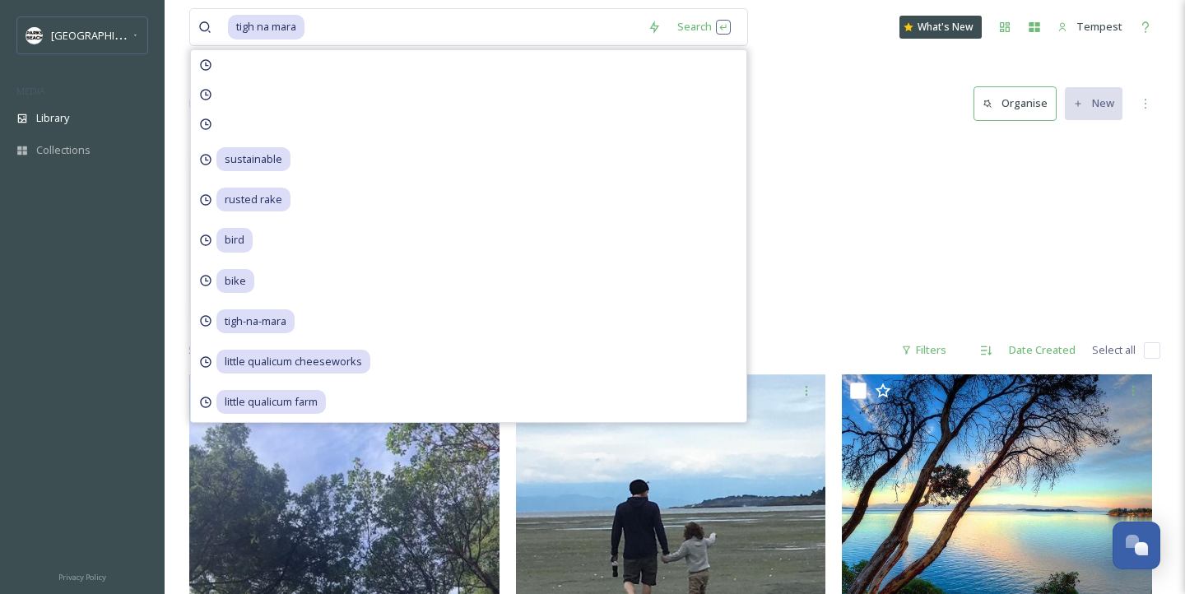
click at [921, 202] on div "November TighNaMara 1 item" at bounding box center [674, 231] width 971 height 189
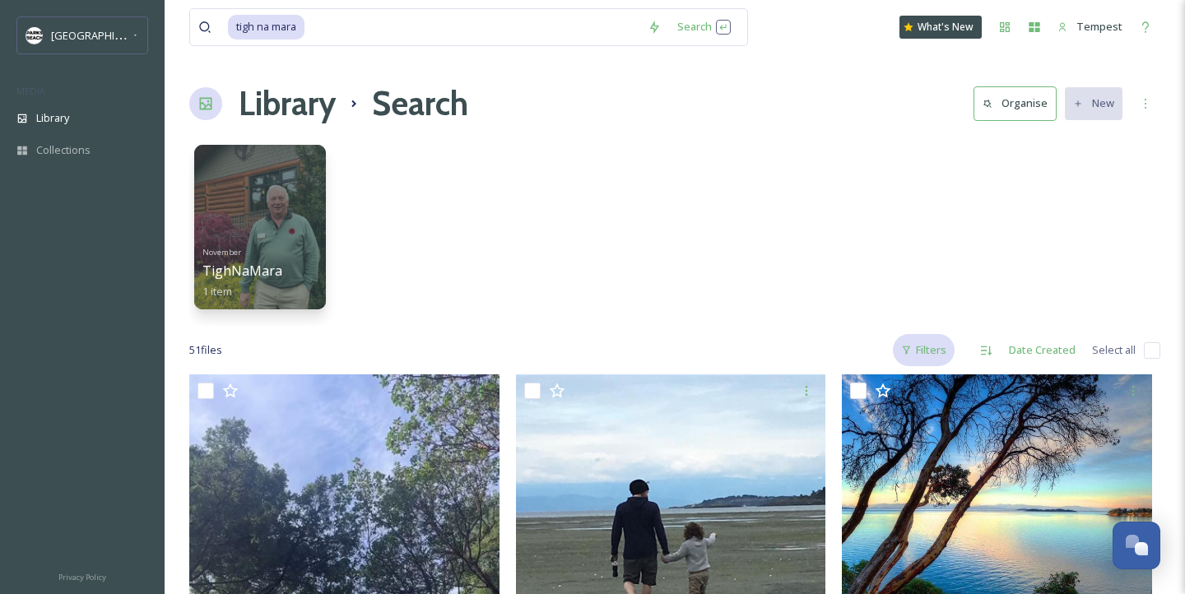
click at [925, 353] on div "Filters" at bounding box center [924, 350] width 62 height 32
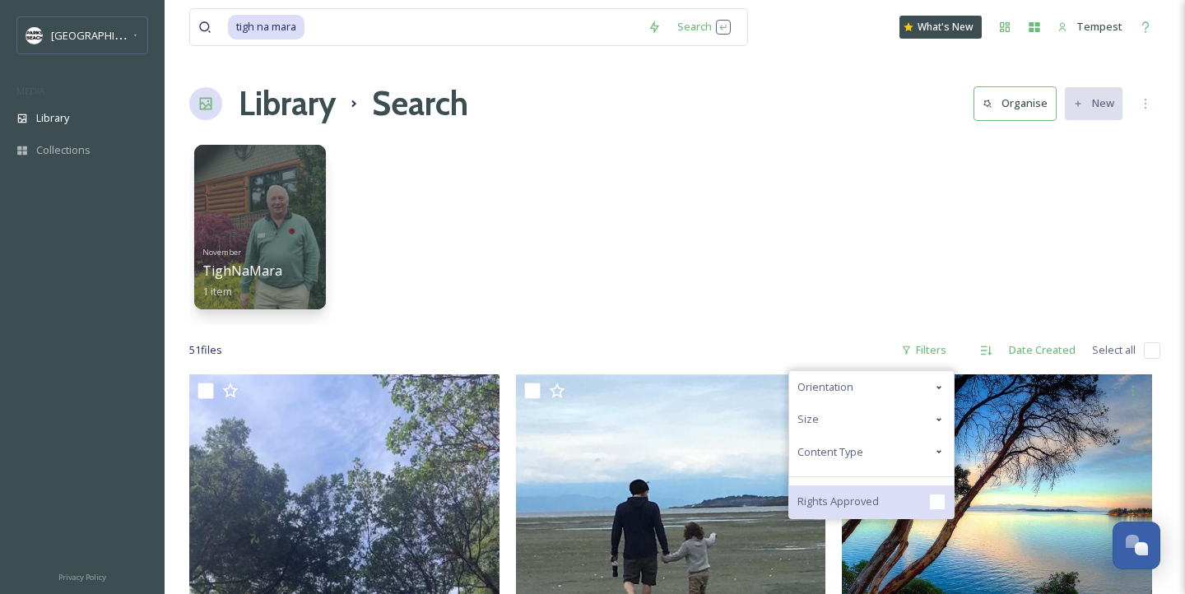
click at [883, 508] on div "Rights Approved" at bounding box center [871, 501] width 165 height 33
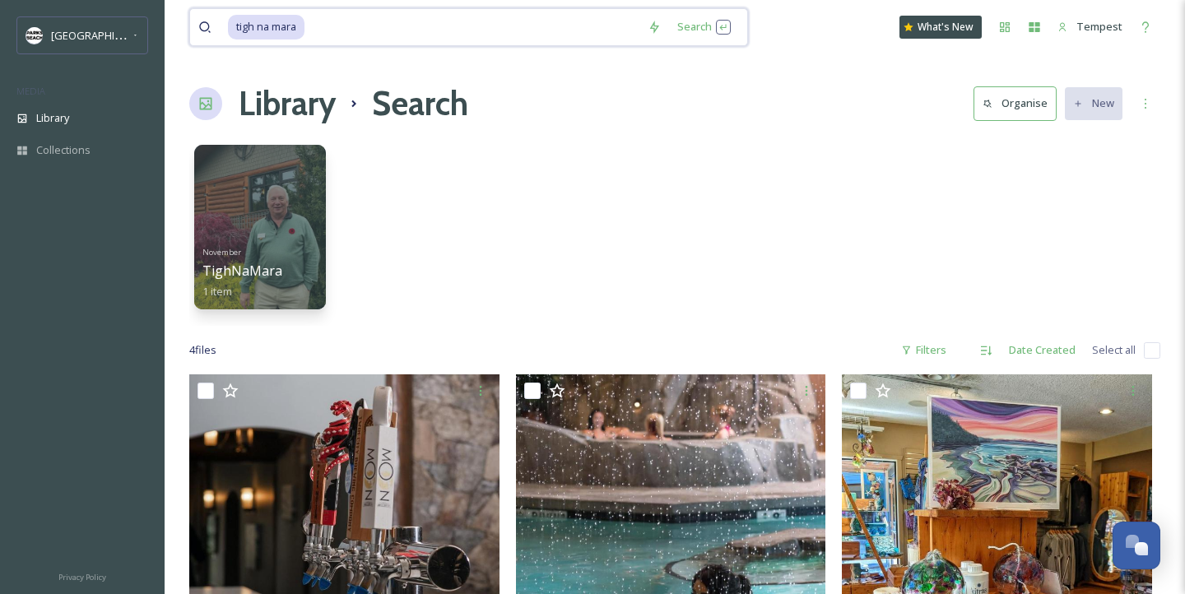
click at [298, 29] on span "tigh na mara" at bounding box center [266, 27] width 77 height 24
drag, startPoint x: 318, startPoint y: 28, endPoint x: 224, endPoint y: 26, distance: 94.6
click at [224, 26] on div "tigh na mara" at bounding box center [418, 27] width 441 height 36
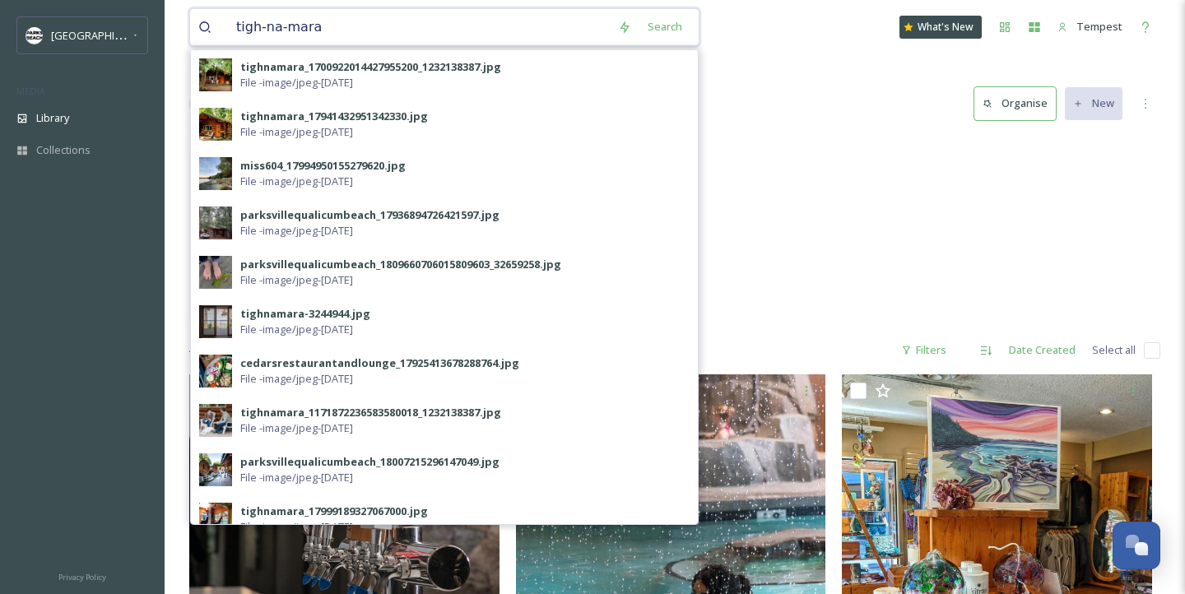
click at [265, 30] on input "tigh-na-mara" at bounding box center [419, 27] width 382 height 36
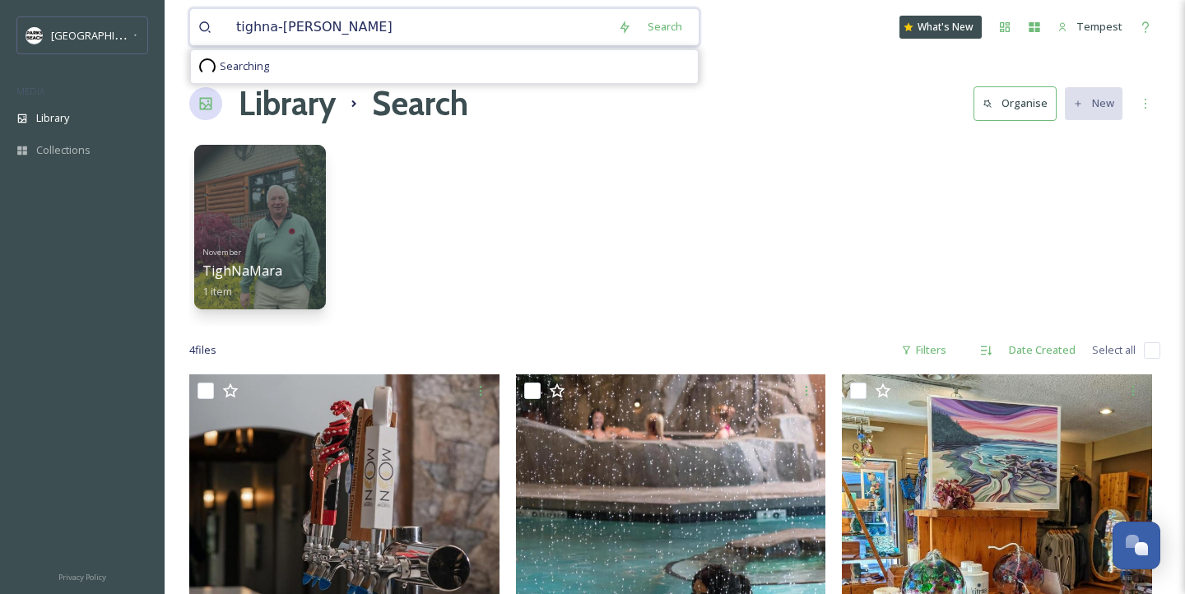
click at [281, 30] on input "tighna-mara" at bounding box center [419, 27] width 382 height 36
click at [660, 11] on div "Search" at bounding box center [664, 27] width 51 height 32
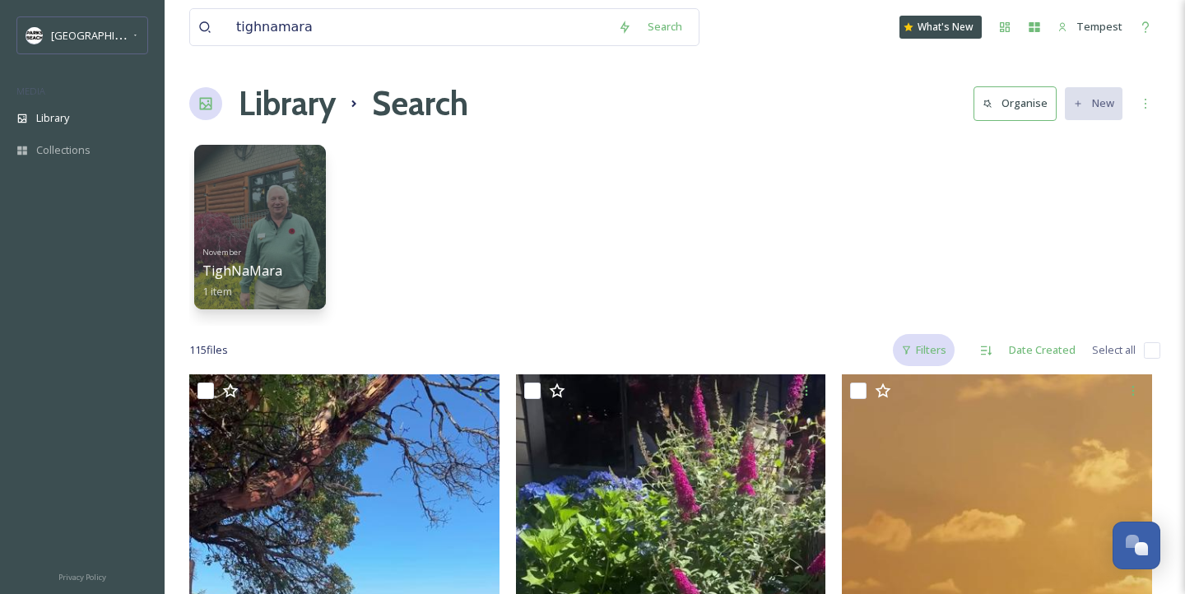
click at [942, 348] on div "Filters" at bounding box center [924, 350] width 62 height 32
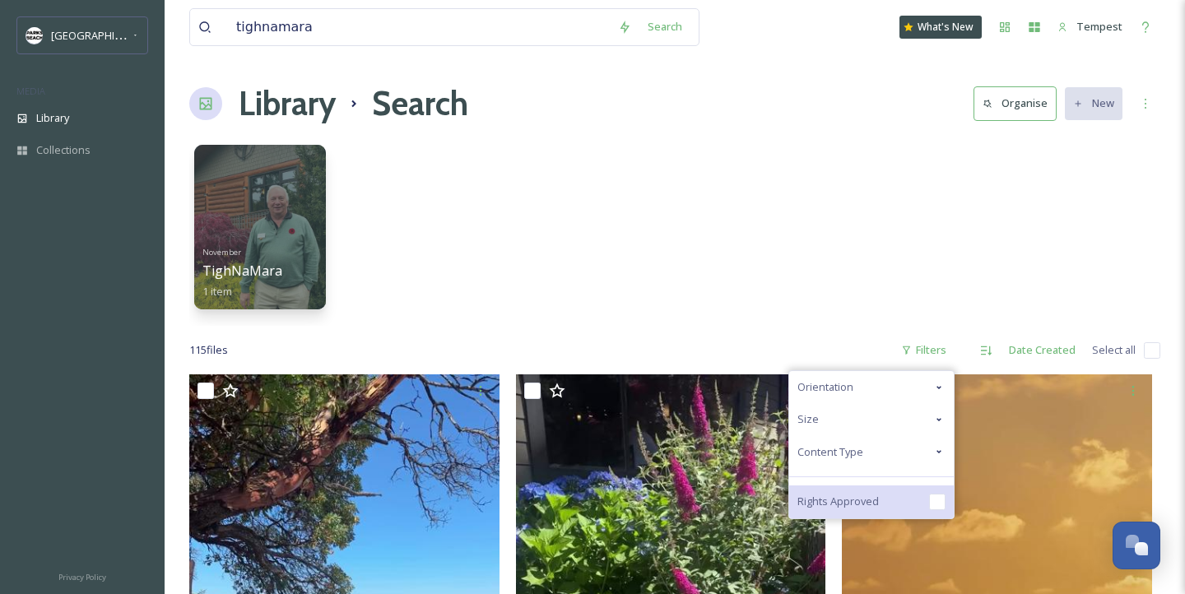
click at [889, 509] on div "Rights Approved" at bounding box center [871, 501] width 165 height 33
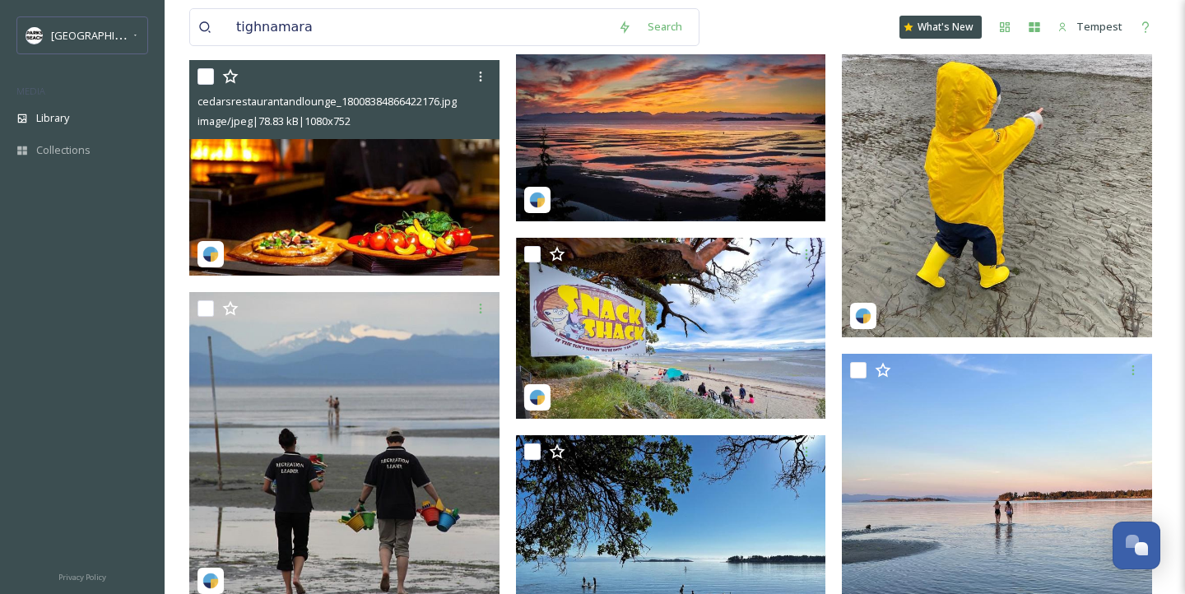
scroll to position [3289, 0]
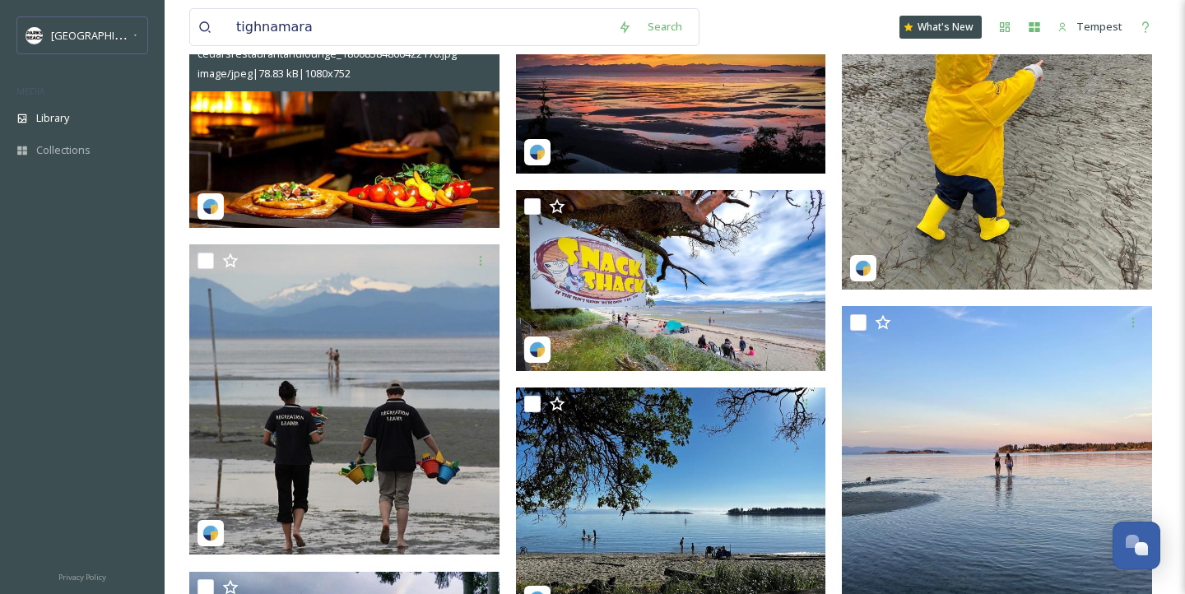
click at [419, 190] on img at bounding box center [344, 120] width 310 height 216
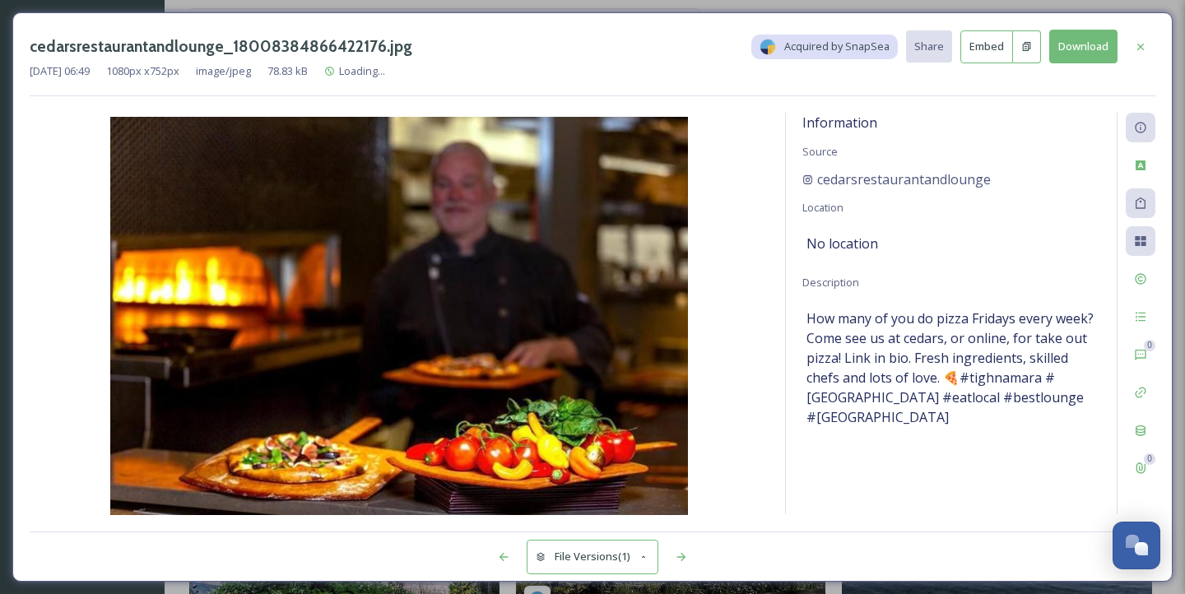
scroll to position [3056, 0]
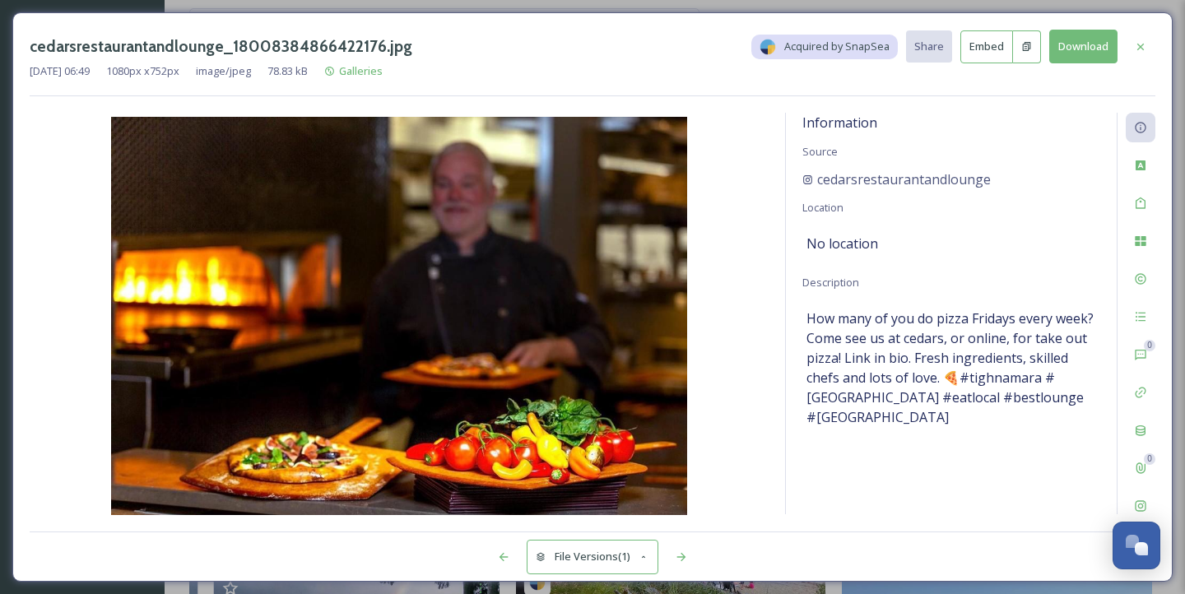
click at [635, 4] on div "cedarsrestaurantandlounge_18008384866422176.jpg Acquired by SnapSea Share Embed…" at bounding box center [592, 297] width 1185 height 594
click at [1138, 40] on icon at bounding box center [1140, 46] width 13 height 13
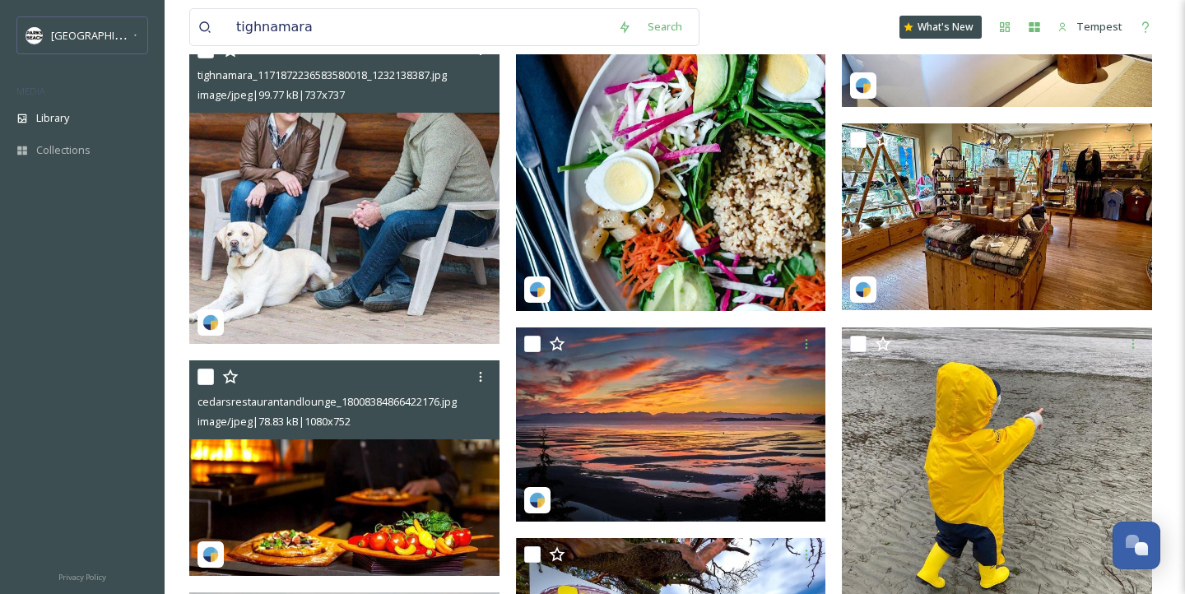
scroll to position [2937, 0]
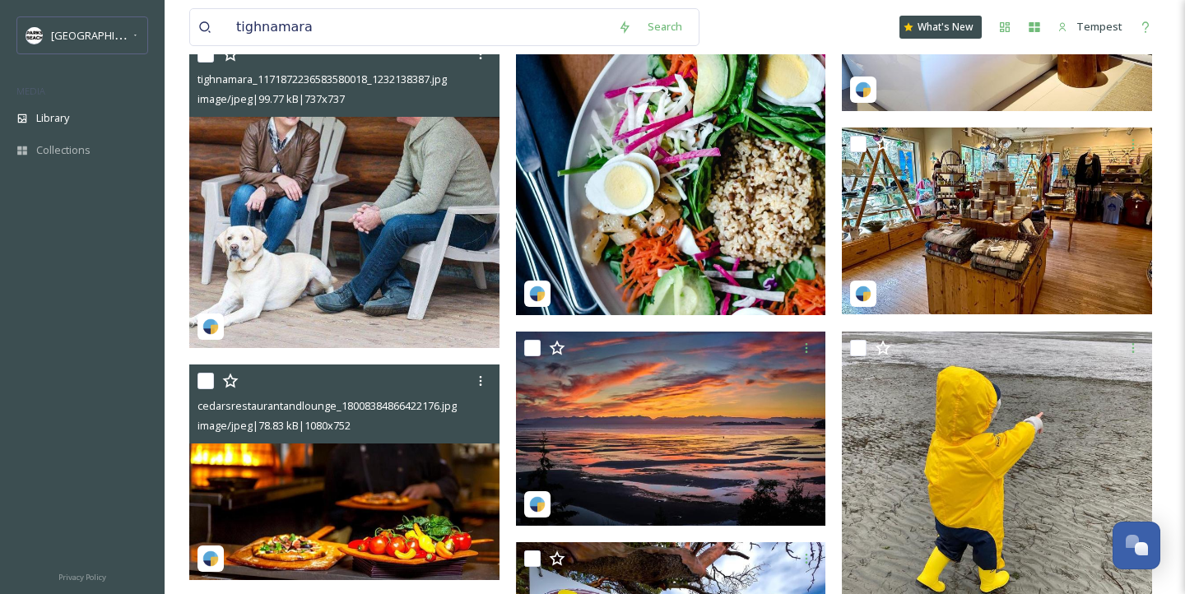
click at [326, 180] on img at bounding box center [344, 193] width 310 height 310
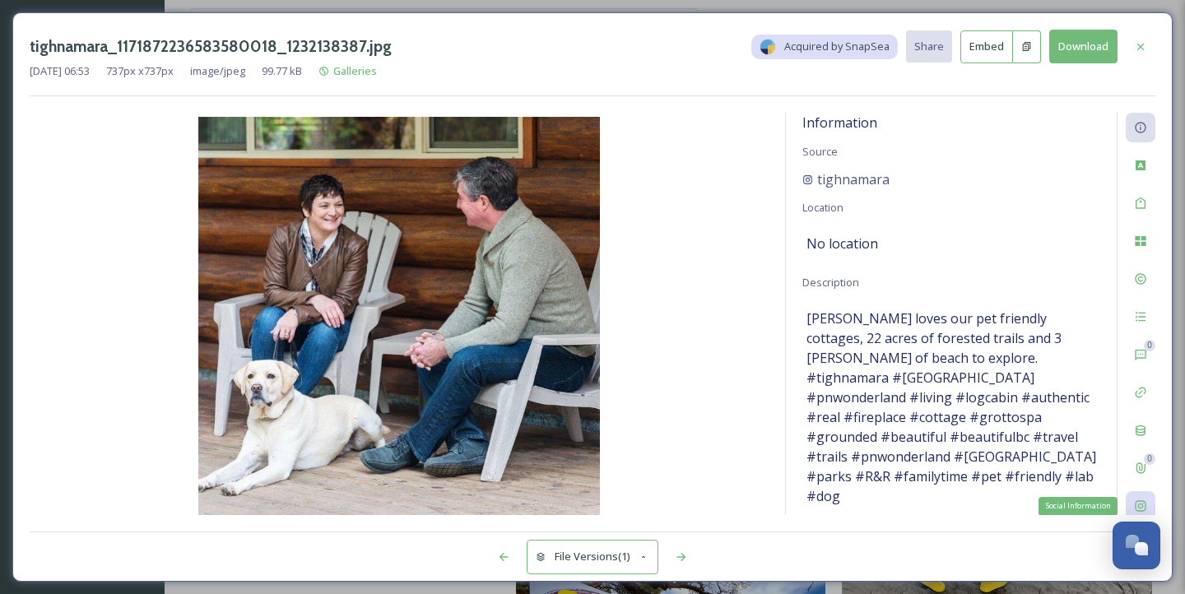
click at [1129, 508] on div "Social Information" at bounding box center [1140, 506] width 30 height 30
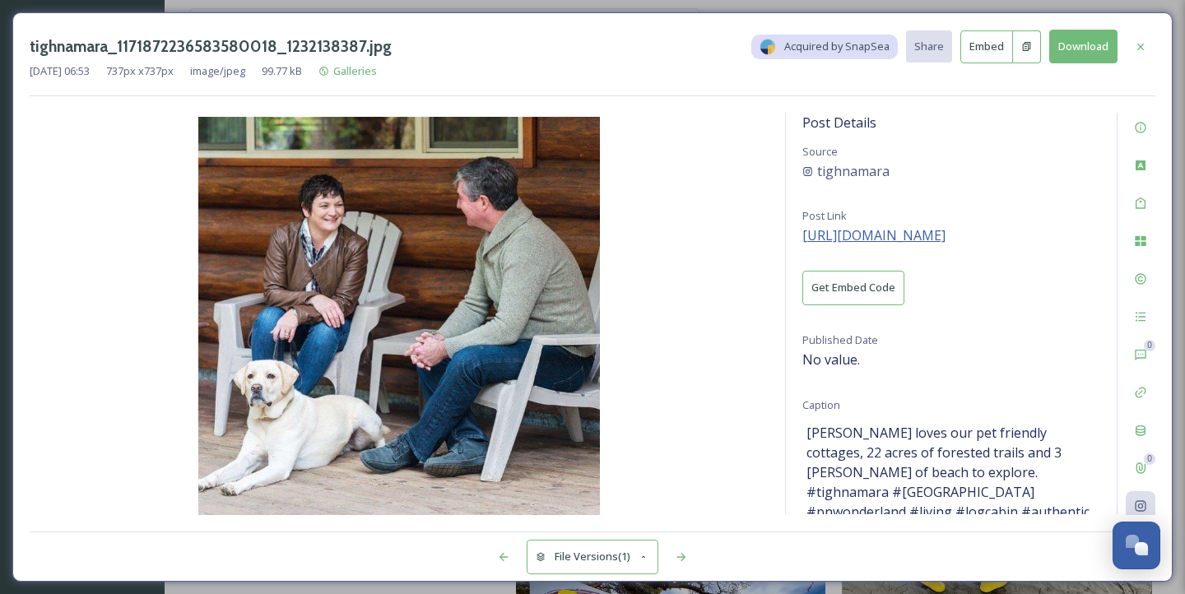
click at [875, 236] on span "https://www.instagram.com/p/BBDU5cftPFy/" at bounding box center [873, 235] width 143 height 18
click at [1068, 63] on div "Nov 13 2024 06:53 737 px x 737 px image/jpeg 99.77 kB Galleries" at bounding box center [592, 71] width 1125 height 16
click at [1087, 54] on button "Download" at bounding box center [1083, 47] width 68 height 34
click at [1151, 49] on div at bounding box center [1140, 47] width 30 height 30
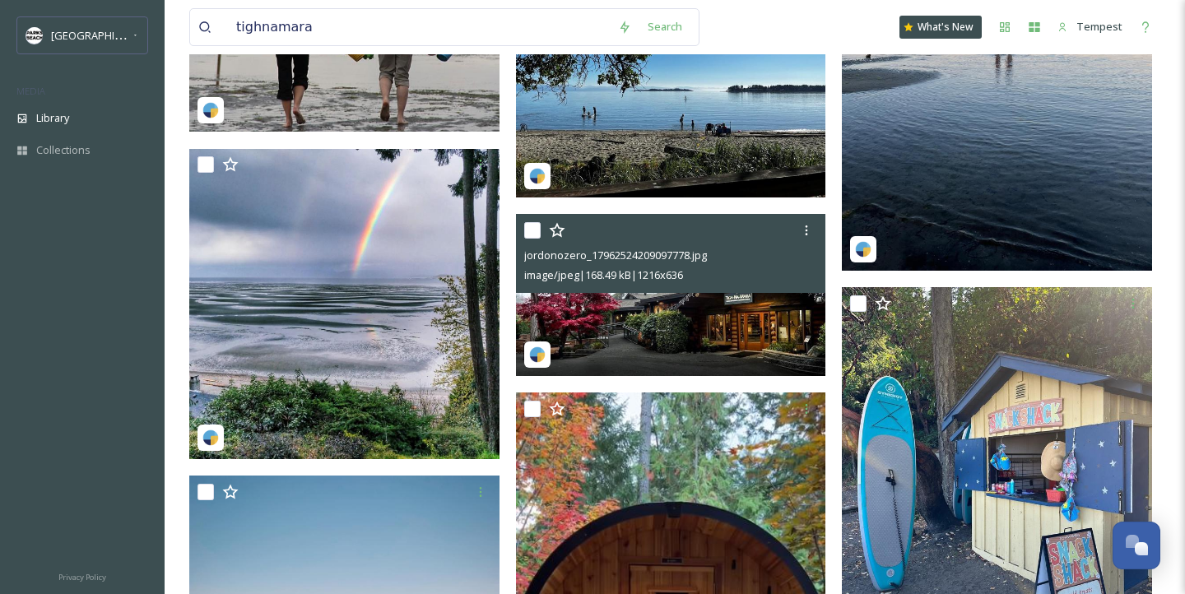
scroll to position [3729, 0]
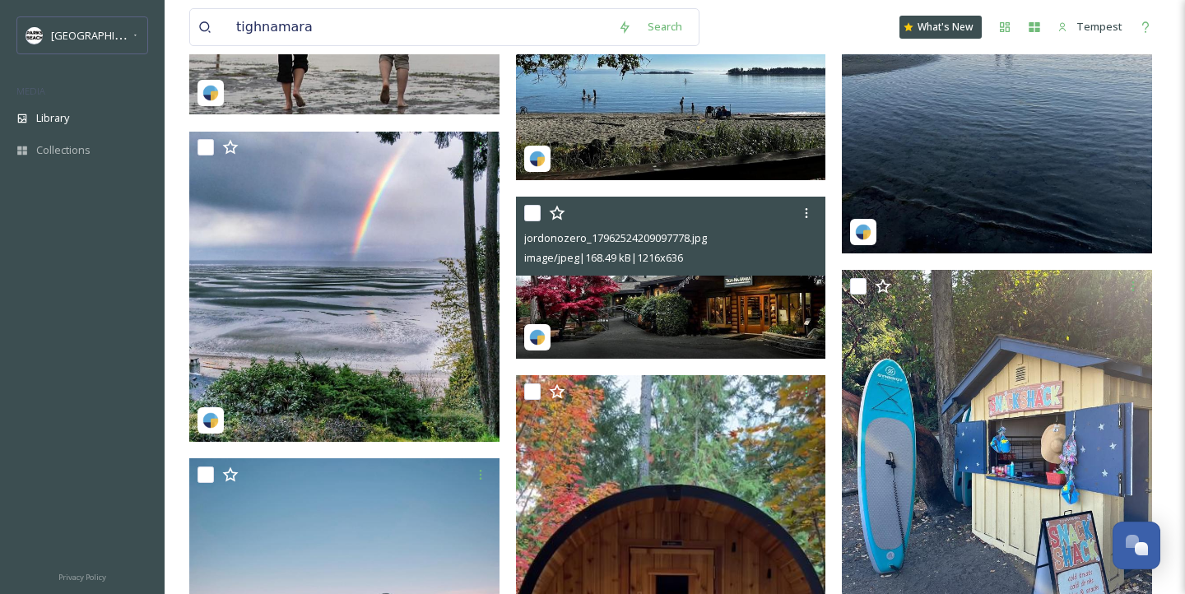
click at [642, 330] on img at bounding box center [671, 278] width 310 height 162
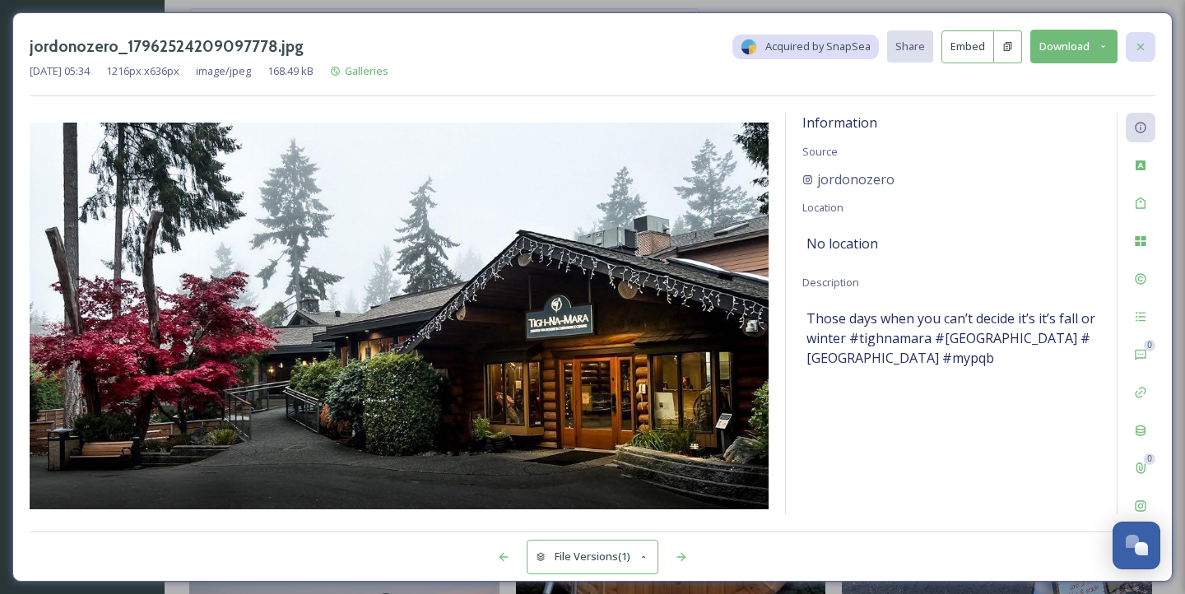
click at [1138, 36] on div at bounding box center [1140, 47] width 30 height 30
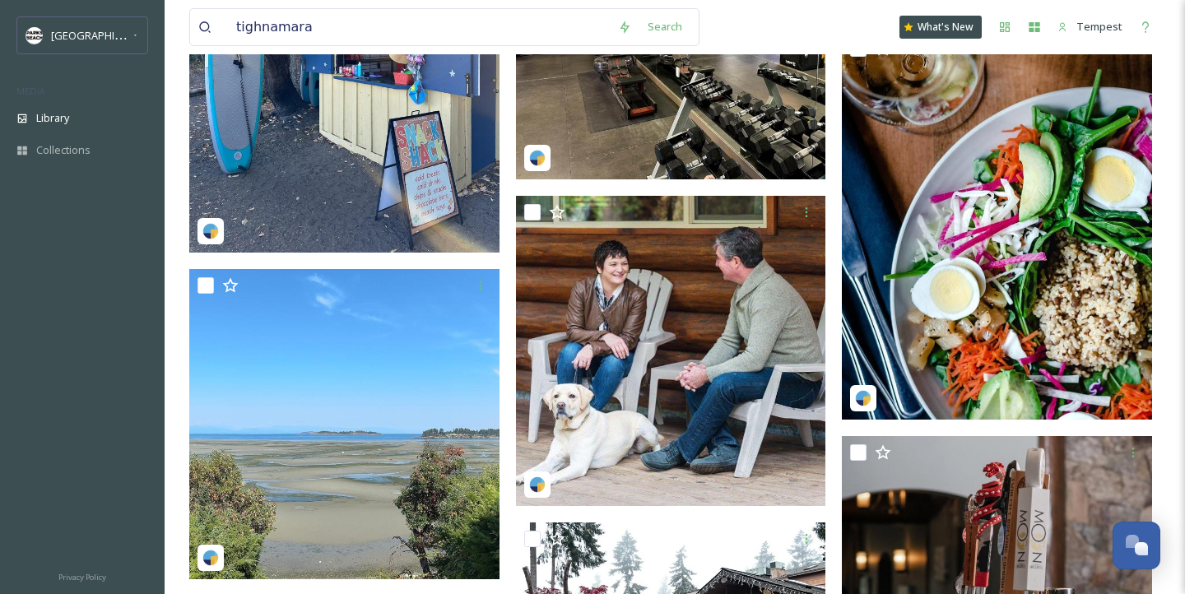
scroll to position [1069, 0]
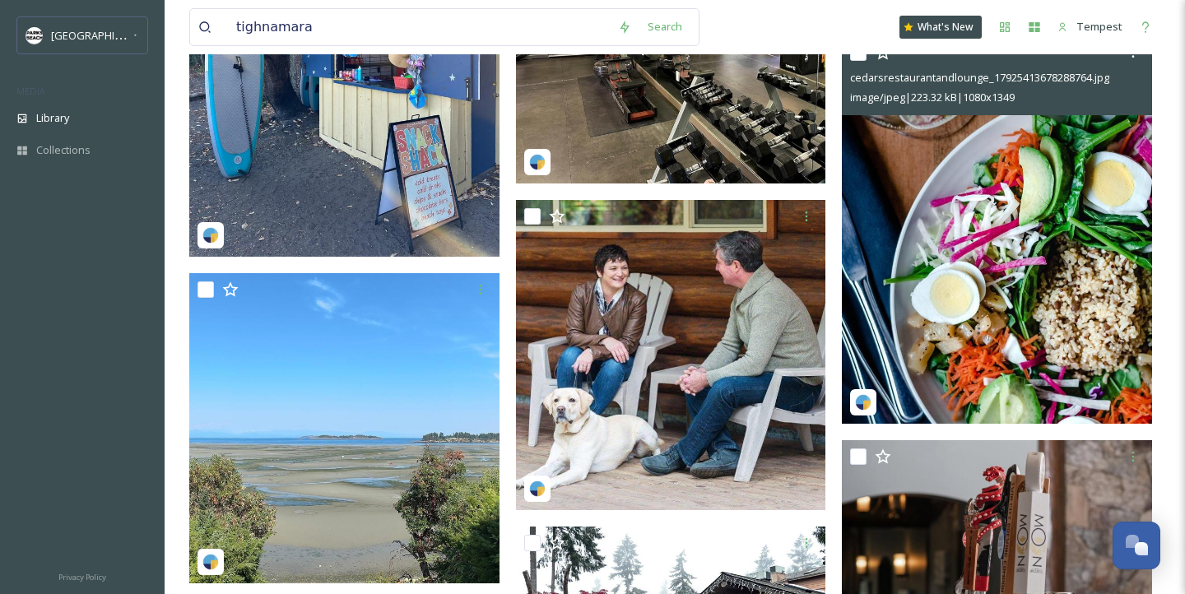
click at [967, 318] on img at bounding box center [997, 230] width 310 height 387
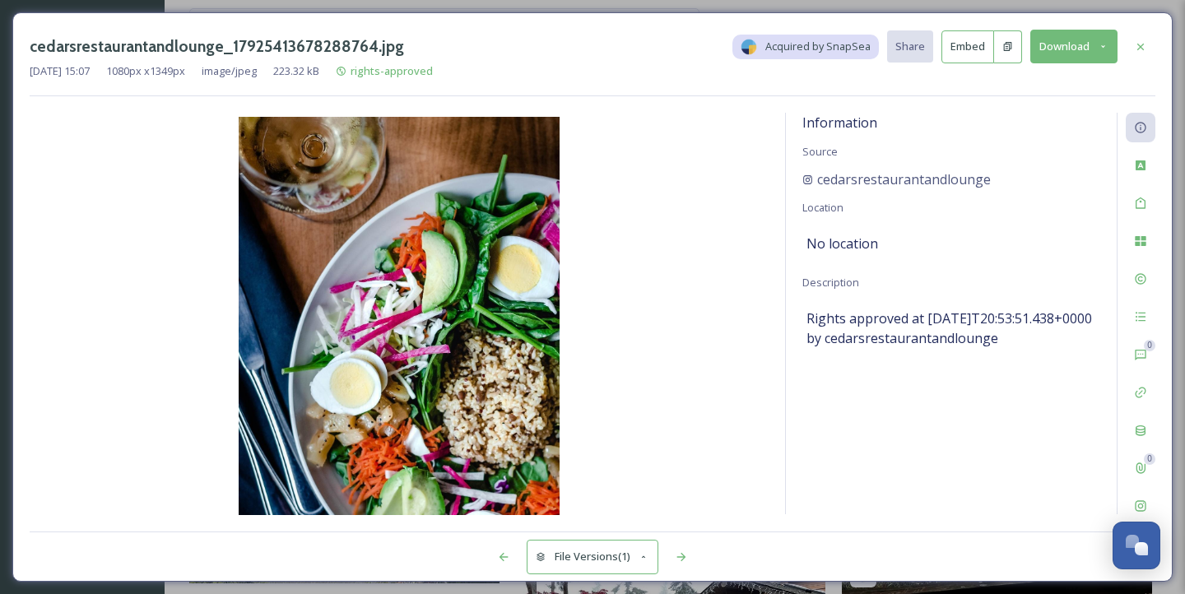
click at [1147, 30] on div "cedarsrestaurantandlounge_17925413678288764.jpg Acquired by SnapSea Share Embed…" at bounding box center [592, 47] width 1125 height 34
click at [1142, 46] on icon at bounding box center [1140, 46] width 13 height 13
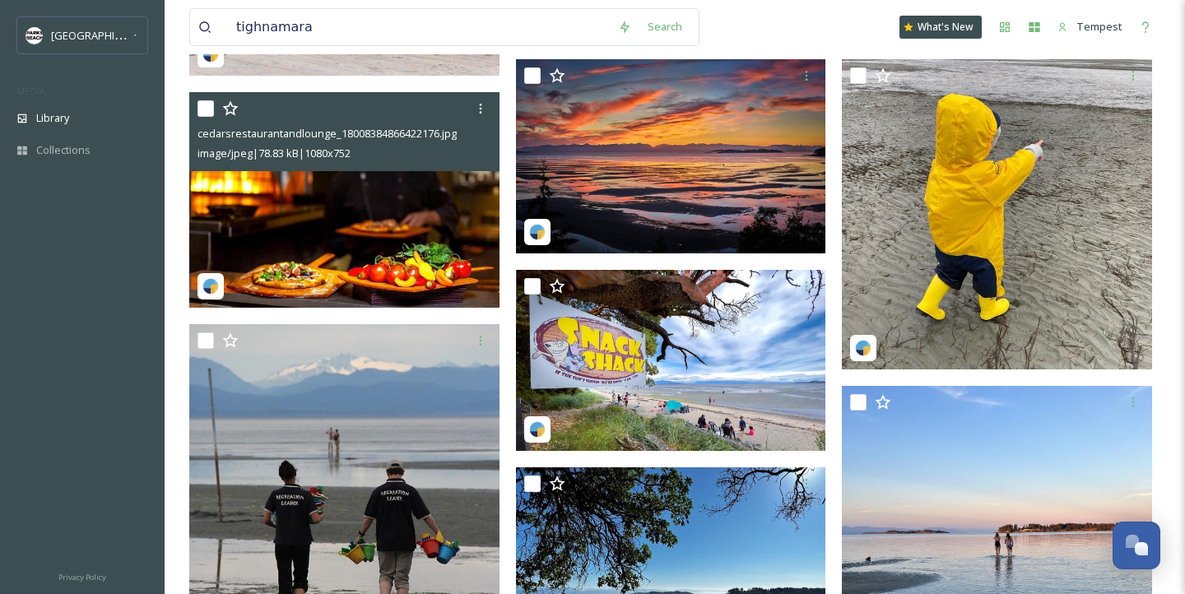
scroll to position [3220, 0]
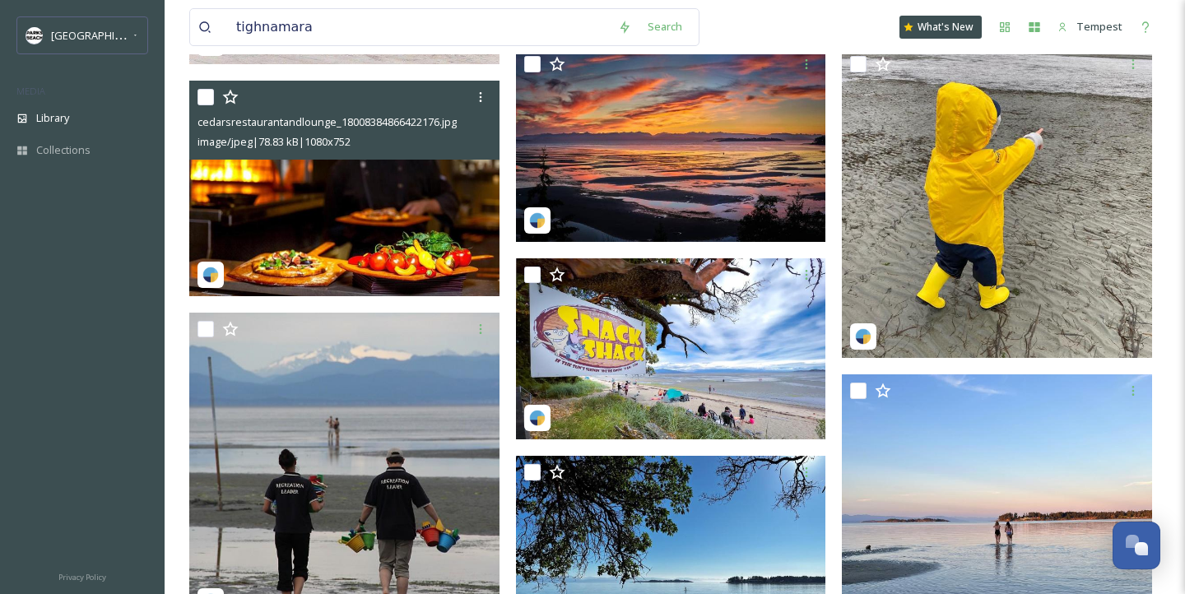
click at [417, 247] on img at bounding box center [344, 189] width 310 height 216
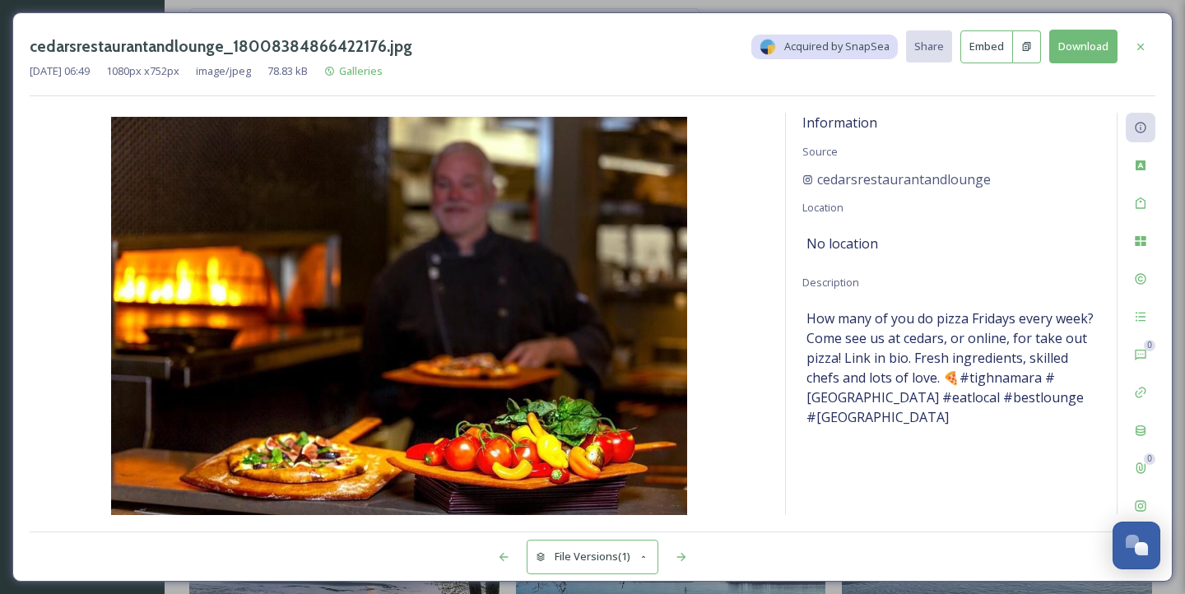
click at [1075, 39] on button "Download" at bounding box center [1083, 47] width 68 height 34
click at [1091, 39] on button "Download" at bounding box center [1083, 47] width 68 height 34
click at [1138, 44] on icon at bounding box center [1140, 46] width 13 height 13
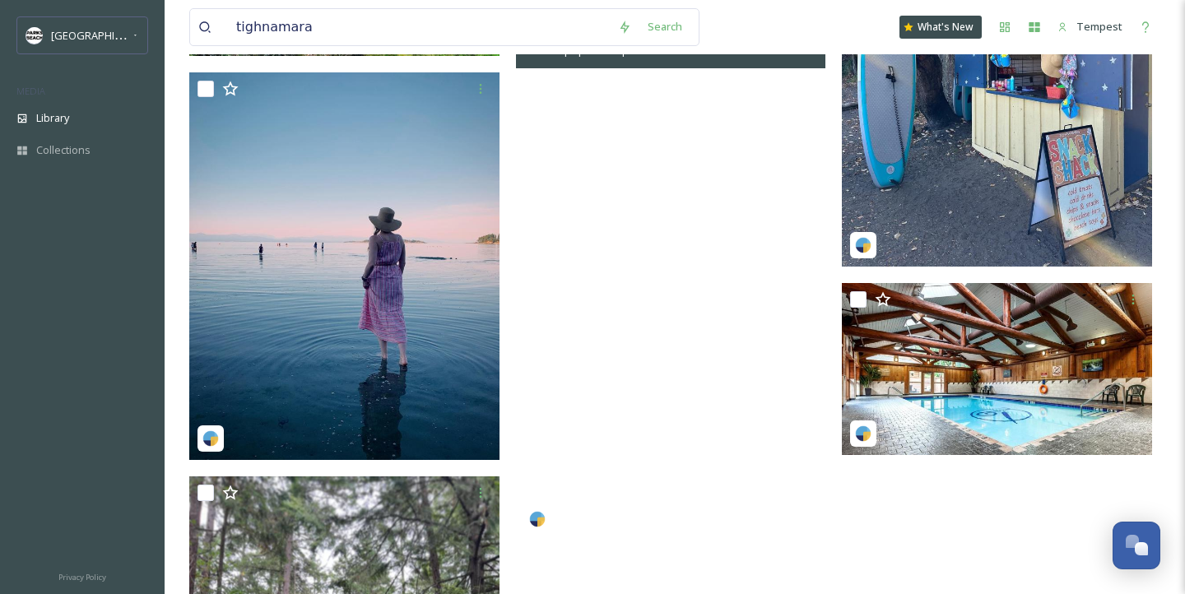
scroll to position [4157, 0]
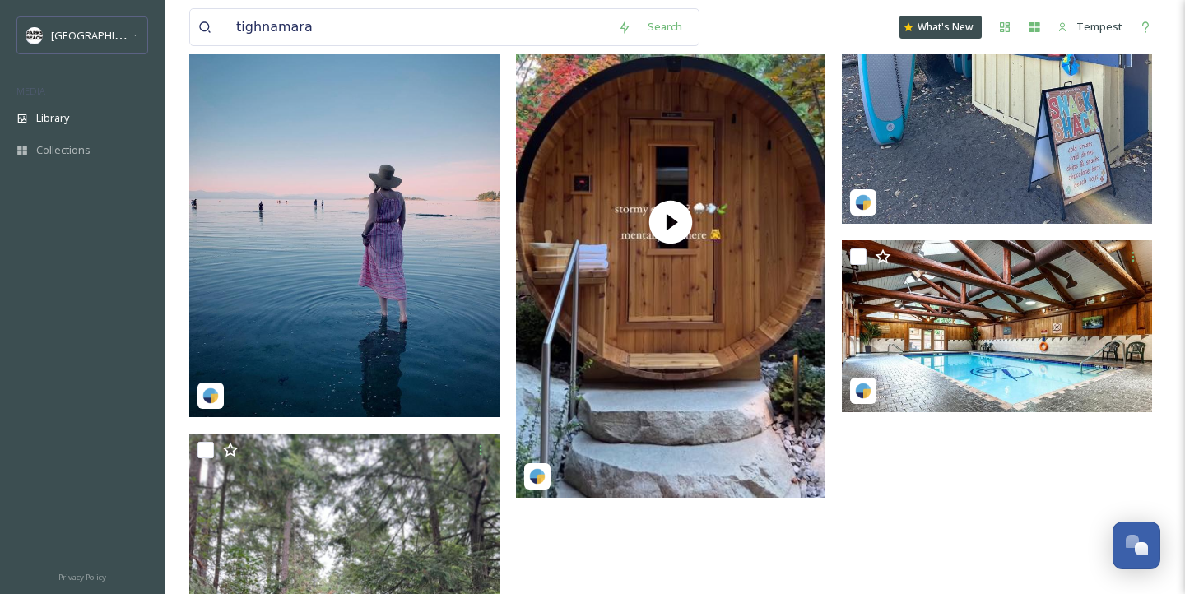
click at [363, 44] on div "tighnamara Search" at bounding box center [444, 27] width 510 height 38
click at [363, 34] on input "tighnamara" at bounding box center [419, 27] width 382 height 36
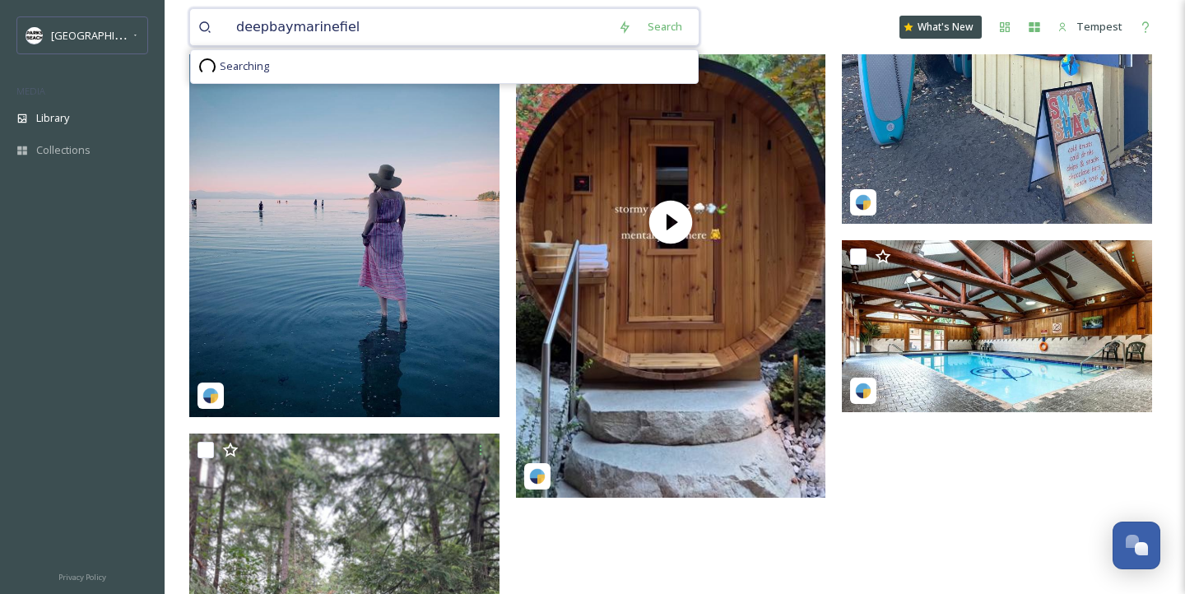
type input "deepbaymarinefield"
click at [663, 16] on div "Search" at bounding box center [664, 27] width 51 height 32
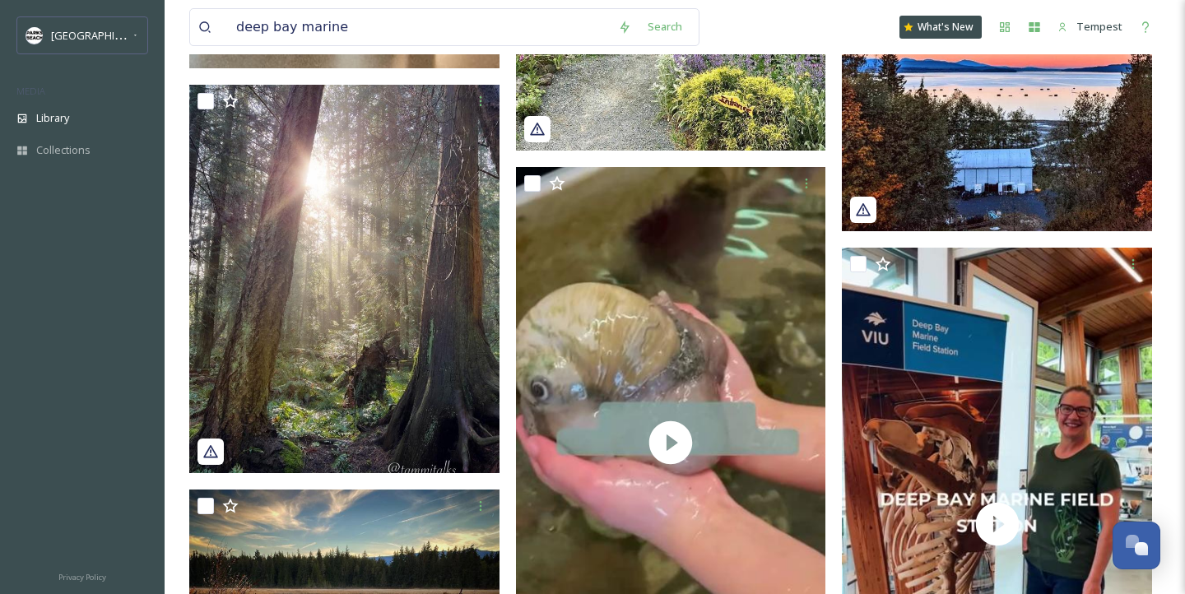
scroll to position [859, 0]
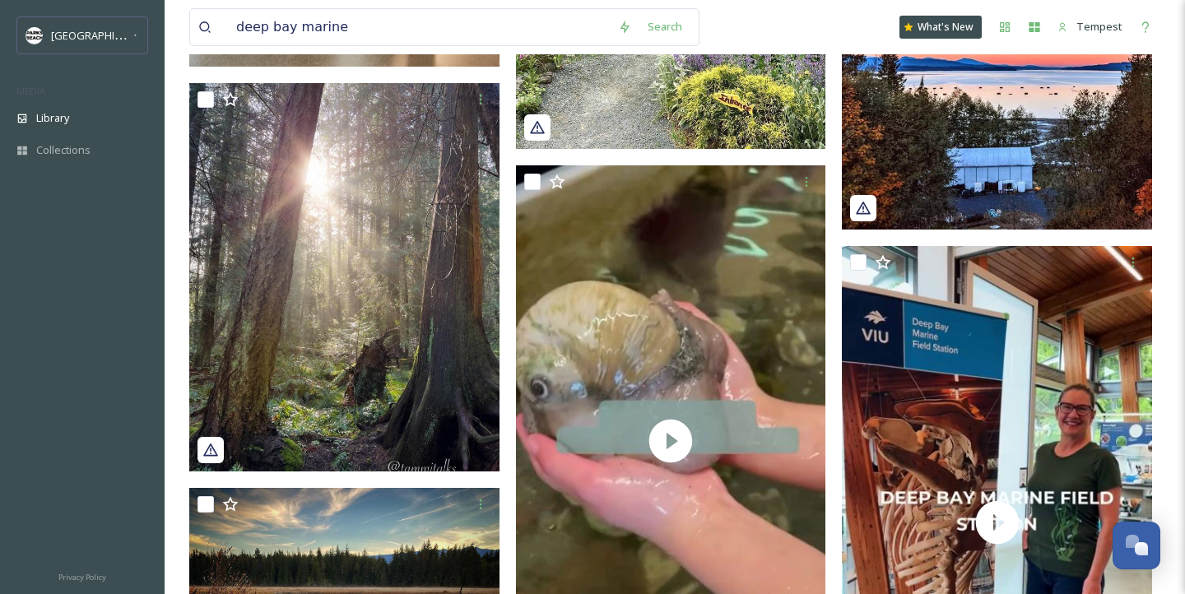
click at [945, 163] on img at bounding box center [997, 35] width 310 height 387
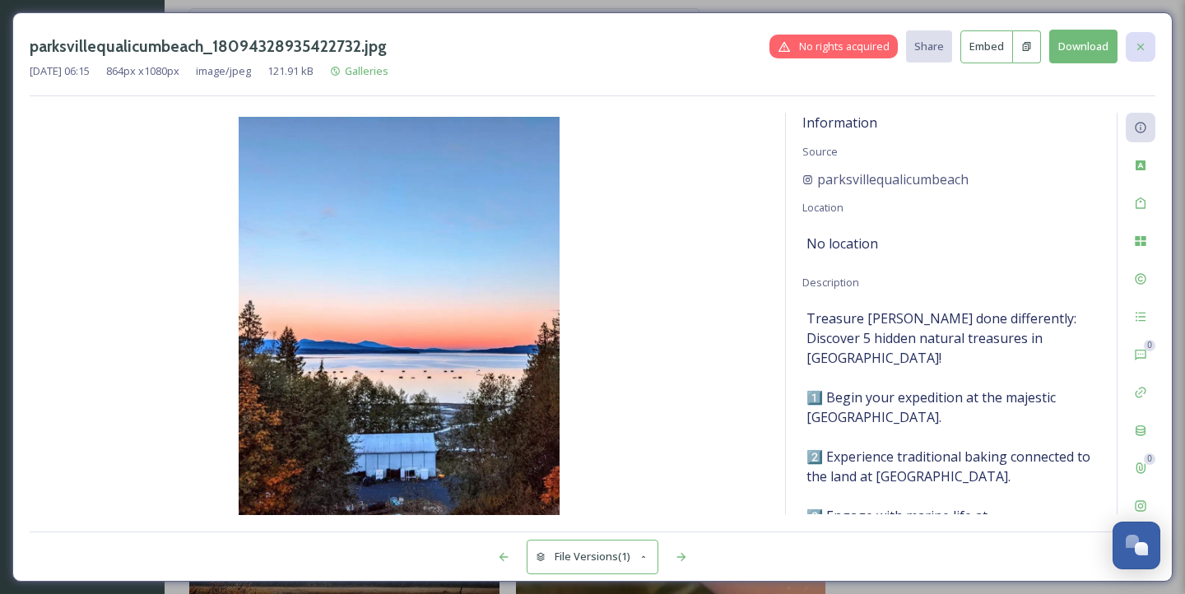
click at [1143, 49] on icon at bounding box center [1140, 46] width 13 height 13
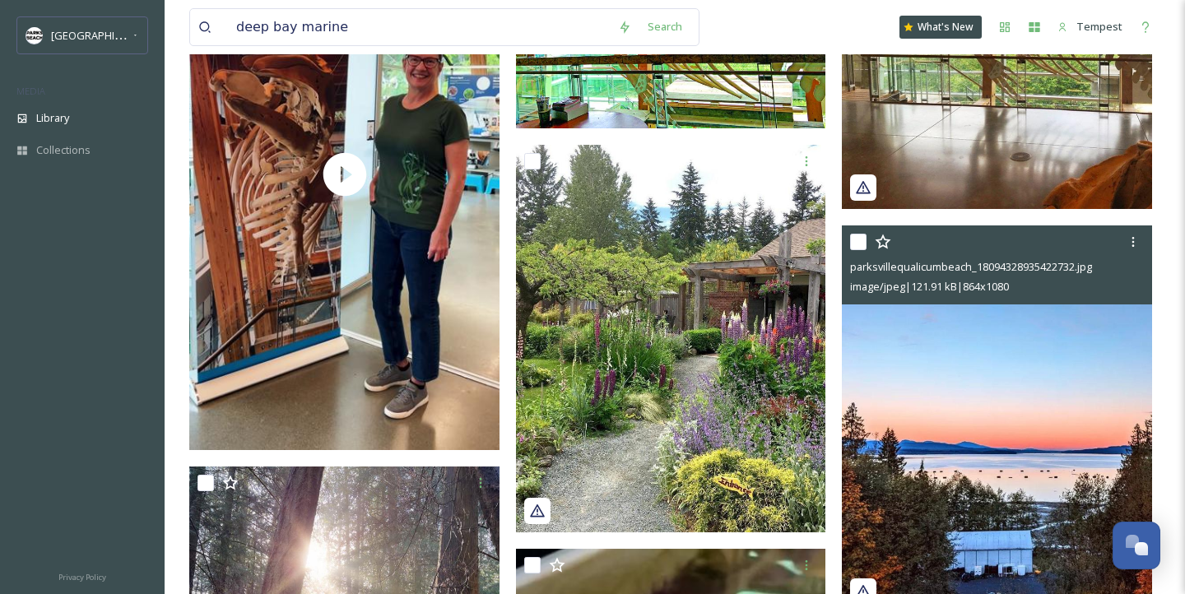
scroll to position [150, 0]
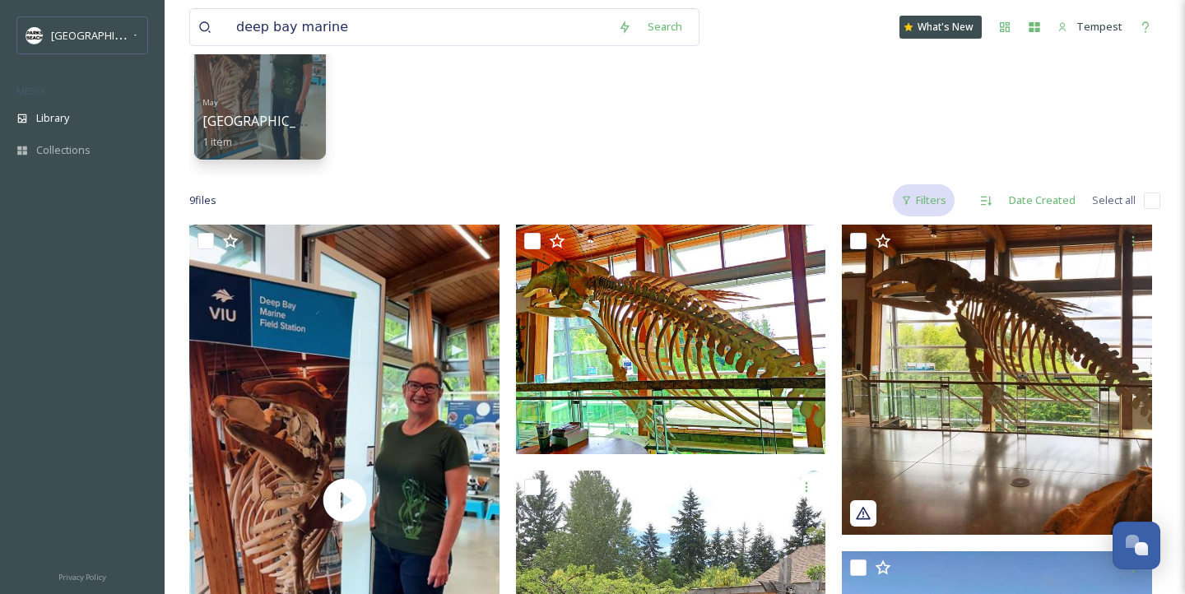
click at [929, 209] on div "Filters" at bounding box center [924, 200] width 62 height 32
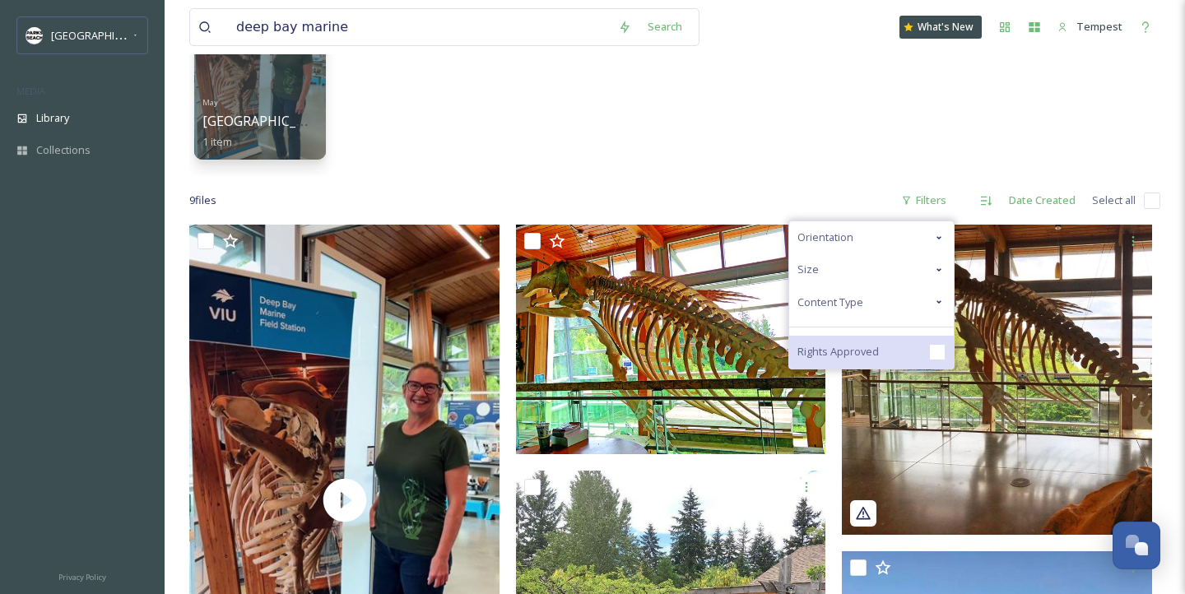
click at [901, 359] on div "Rights Approved" at bounding box center [871, 352] width 165 height 33
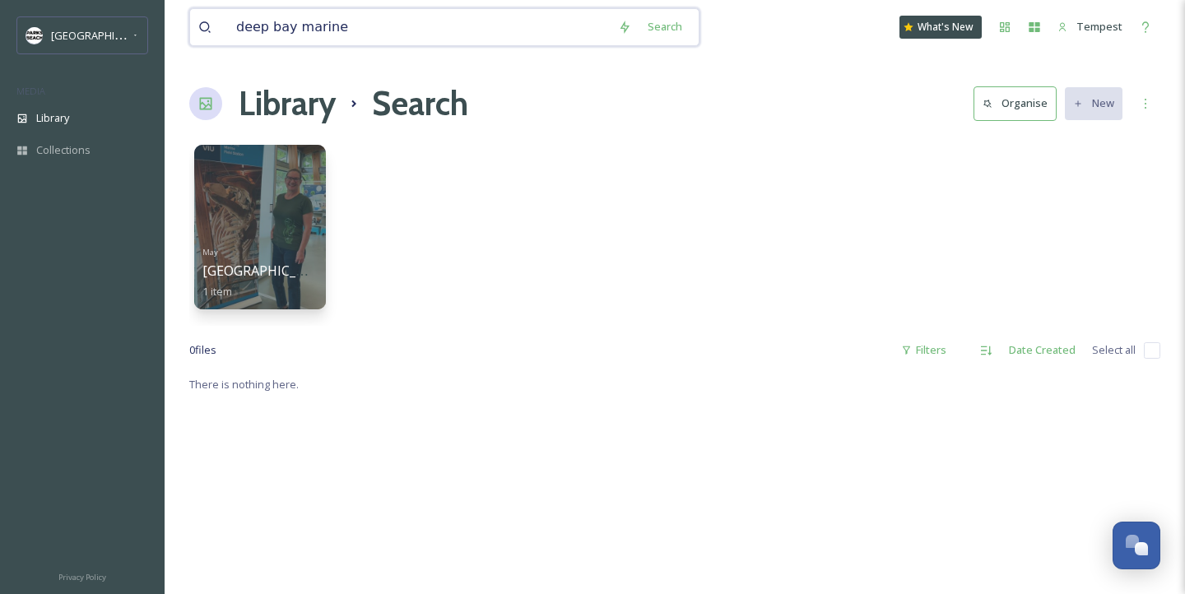
click at [489, 21] on input "deep bay marine" at bounding box center [419, 27] width 382 height 36
type input "loveshack libations"
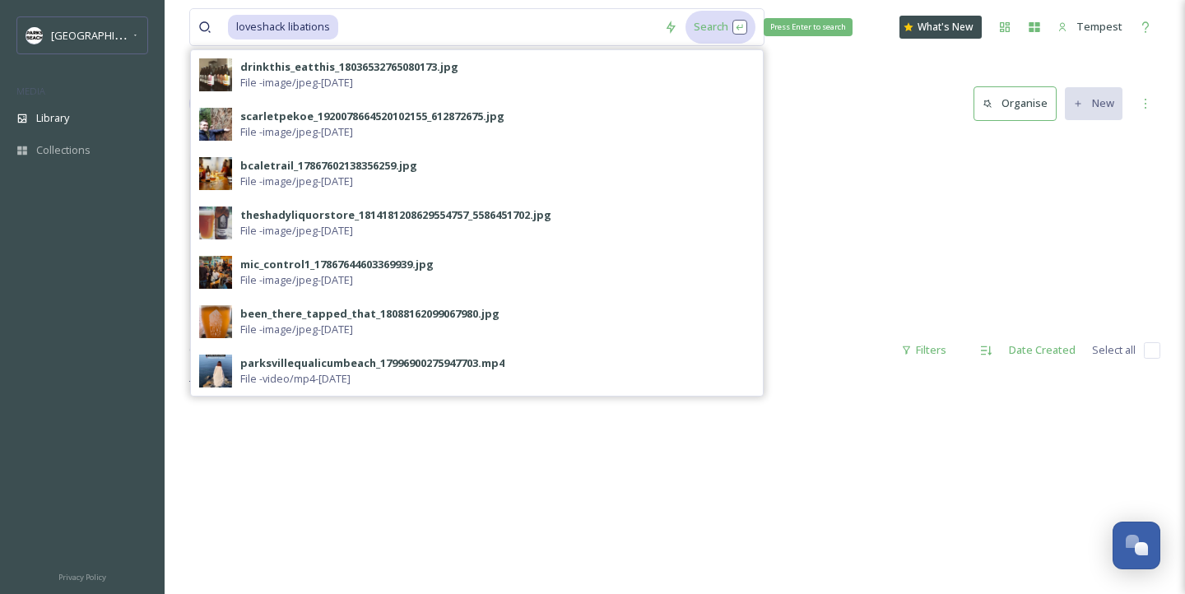
click at [716, 27] on div "Search Press Enter to search" at bounding box center [720, 27] width 70 height 32
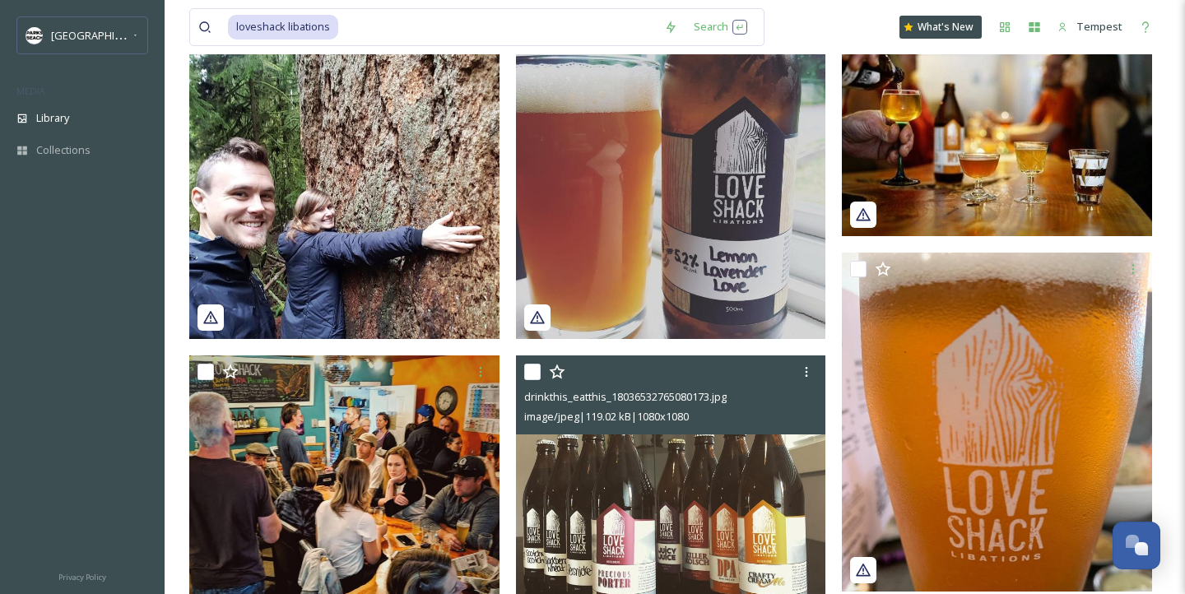
scroll to position [176, 0]
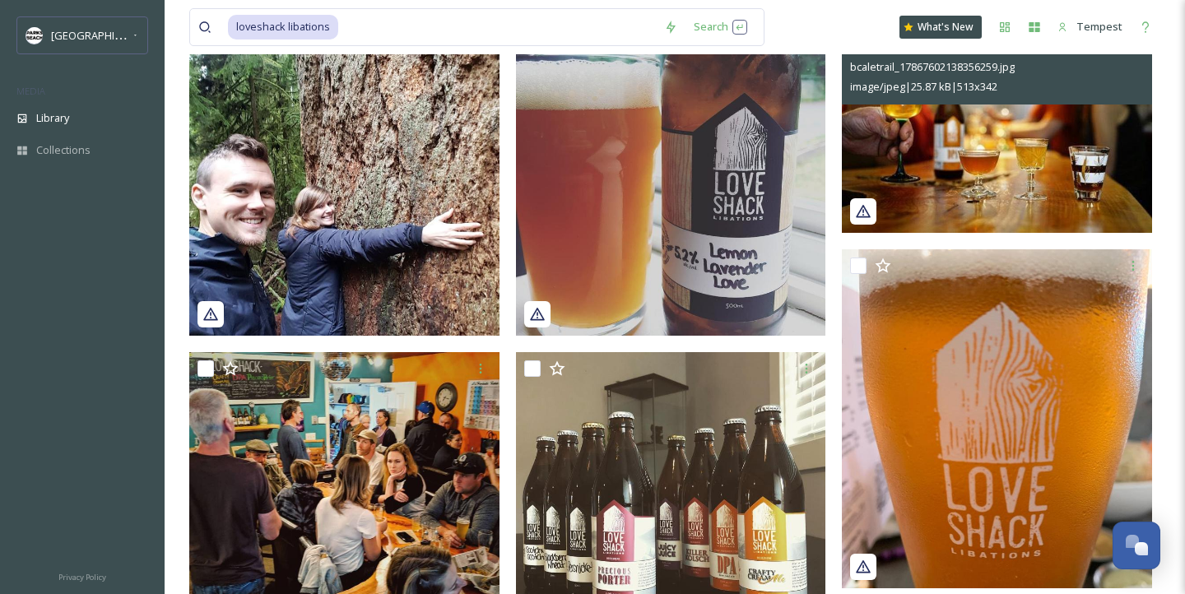
click at [1046, 192] on img at bounding box center [997, 129] width 310 height 206
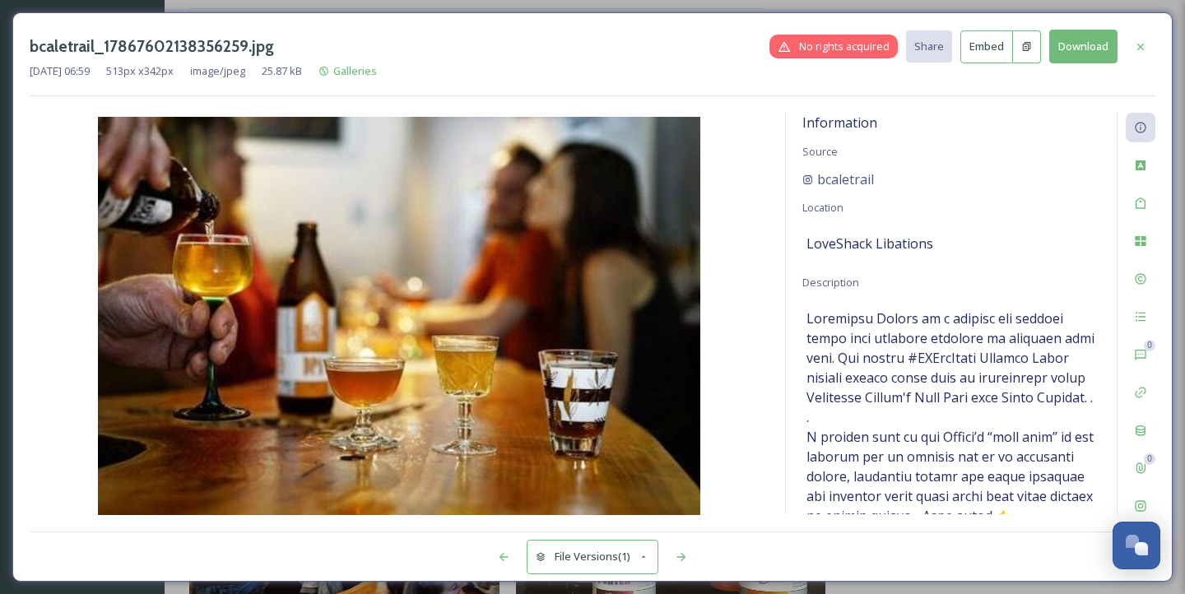
scroll to position [14, 0]
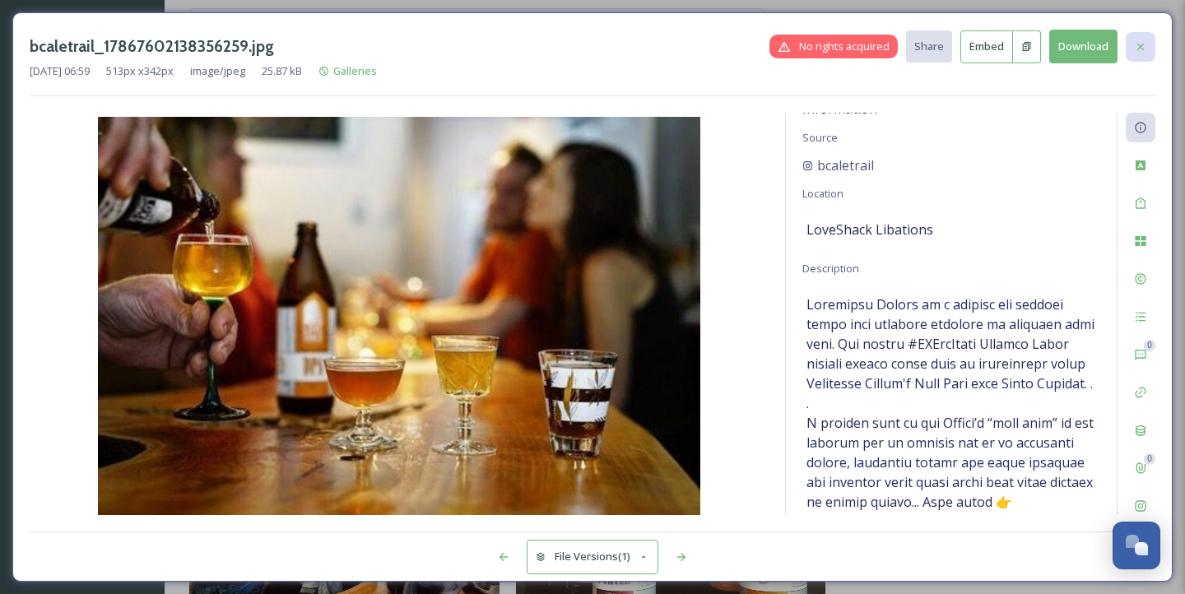
click at [1137, 46] on icon at bounding box center [1140, 46] width 13 height 13
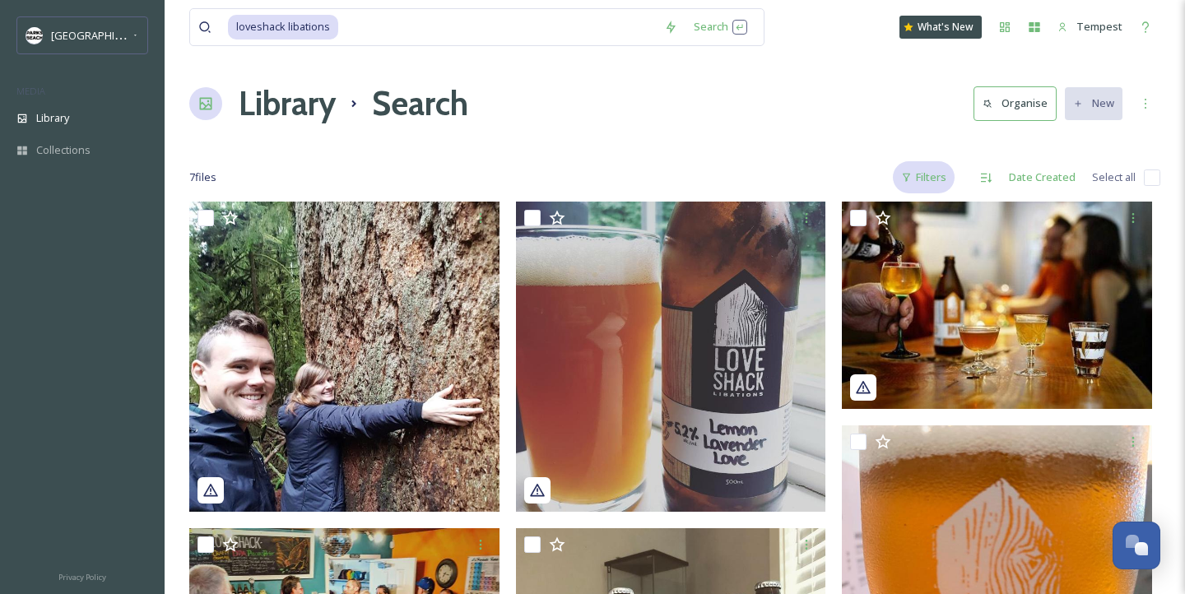
click at [914, 182] on div "Filters" at bounding box center [924, 177] width 62 height 32
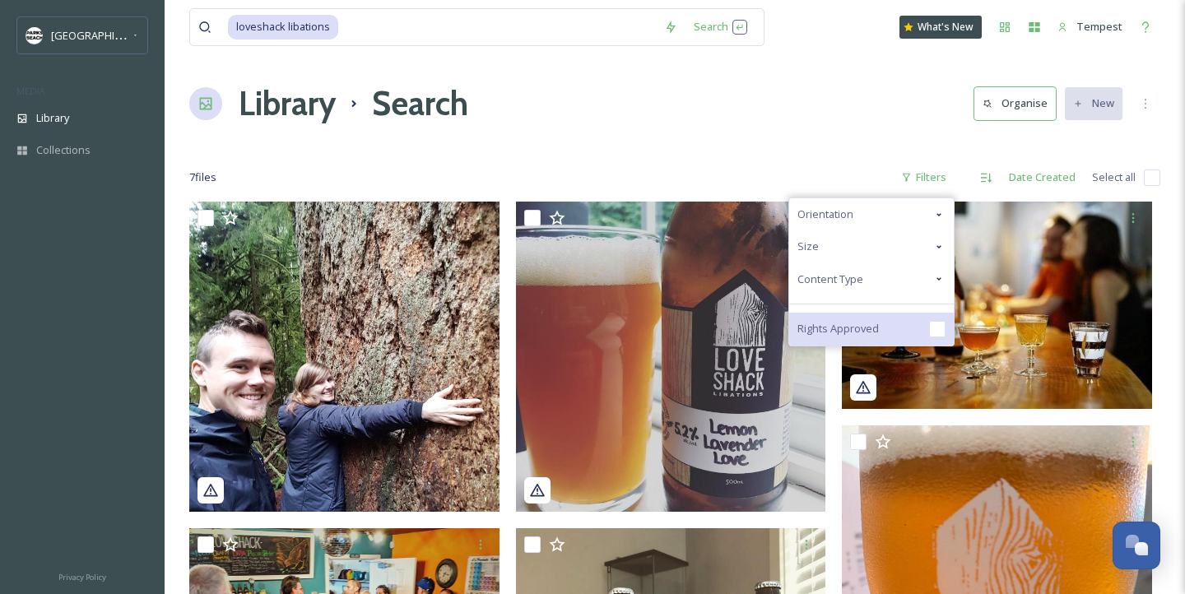
click at [865, 333] on span "Rights Approved" at bounding box center [837, 329] width 81 height 16
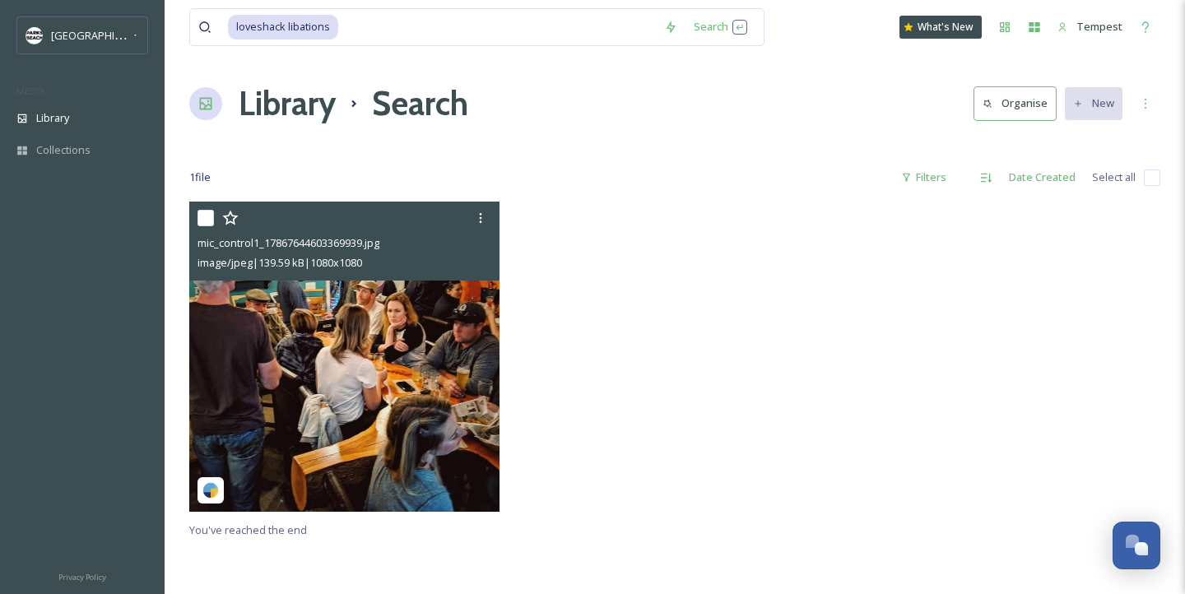
click at [256, 354] on img at bounding box center [344, 357] width 310 height 310
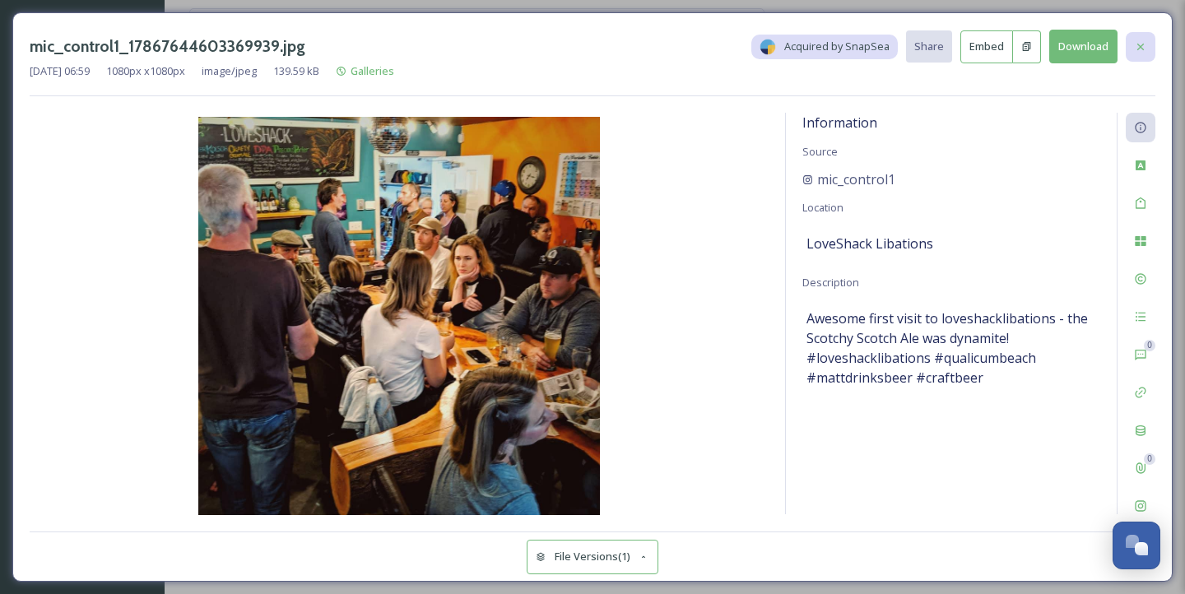
click at [1144, 51] on icon at bounding box center [1140, 46] width 13 height 13
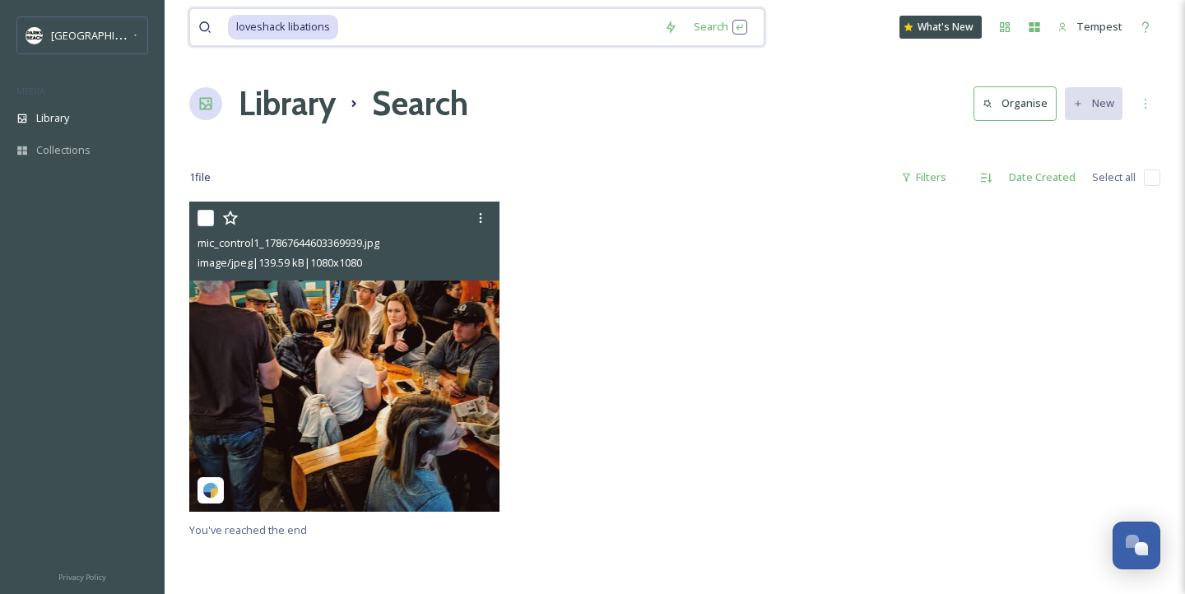
click at [450, 36] on input at bounding box center [498, 27] width 316 height 36
type input "l"
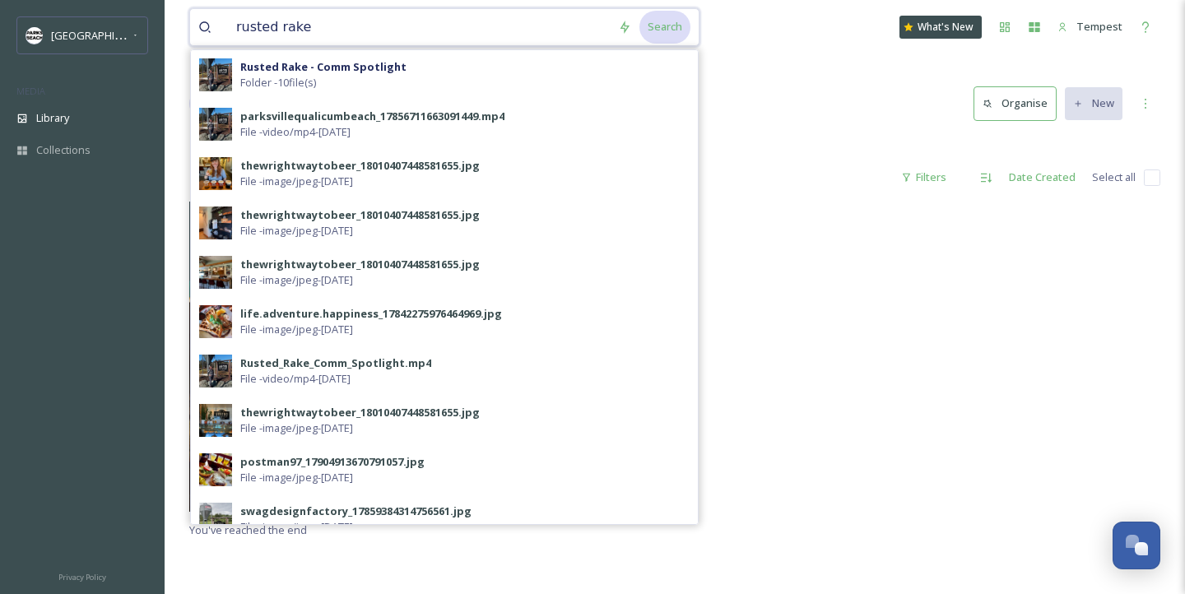
type input "rusted rake"
click at [643, 30] on div "Search" at bounding box center [664, 27] width 51 height 32
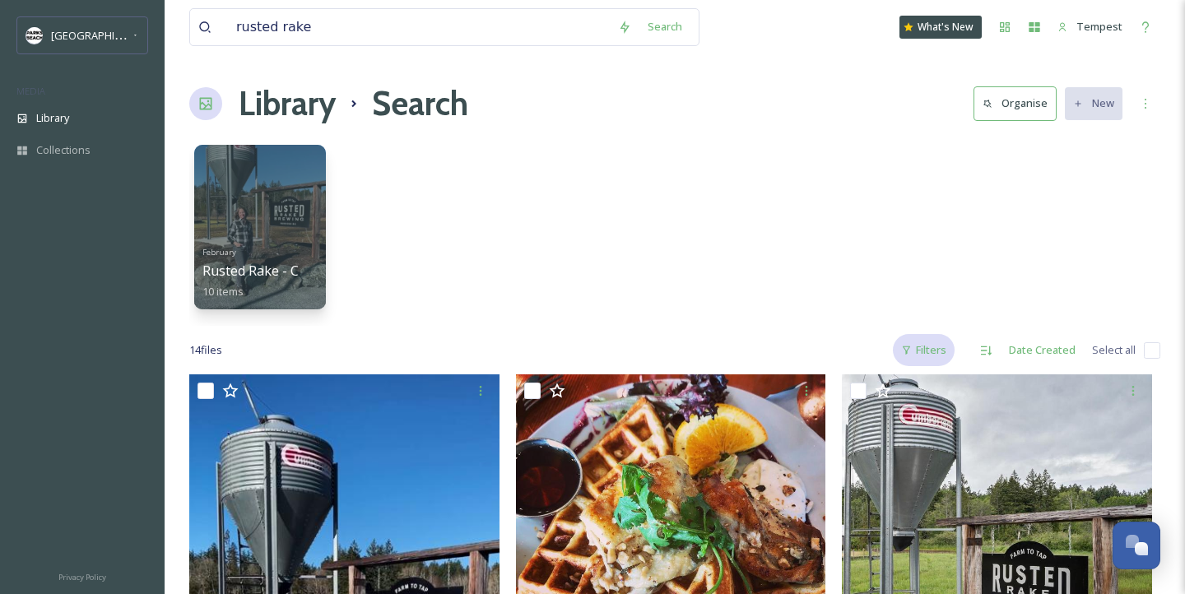
click at [930, 353] on div "Filters" at bounding box center [924, 350] width 62 height 32
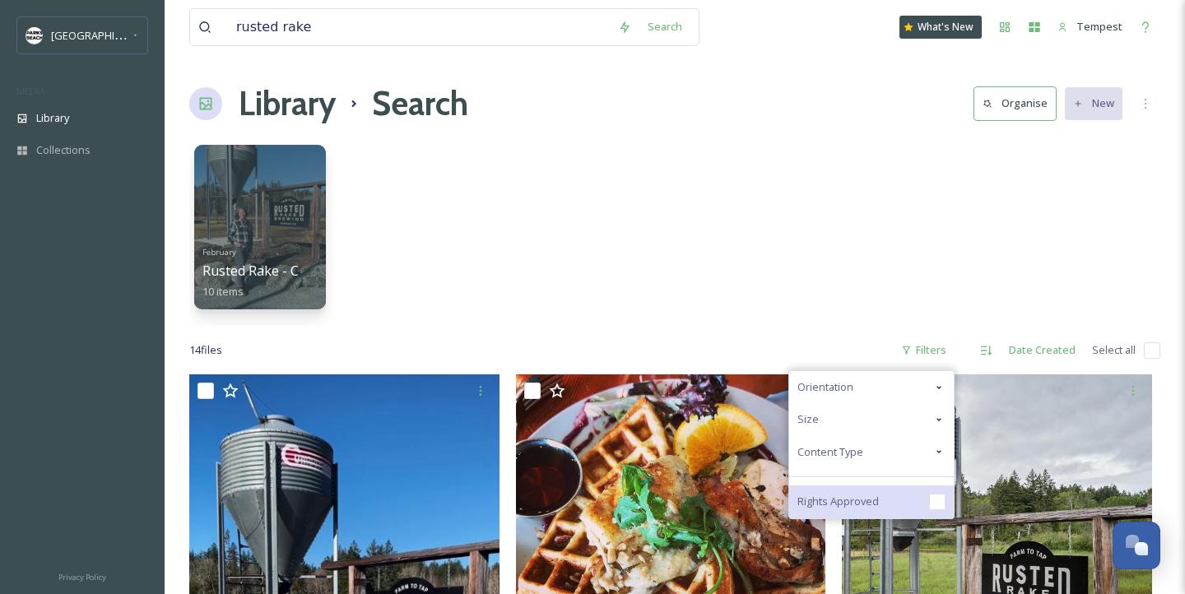
click at [846, 507] on span "Rights Approved" at bounding box center [837, 502] width 81 height 16
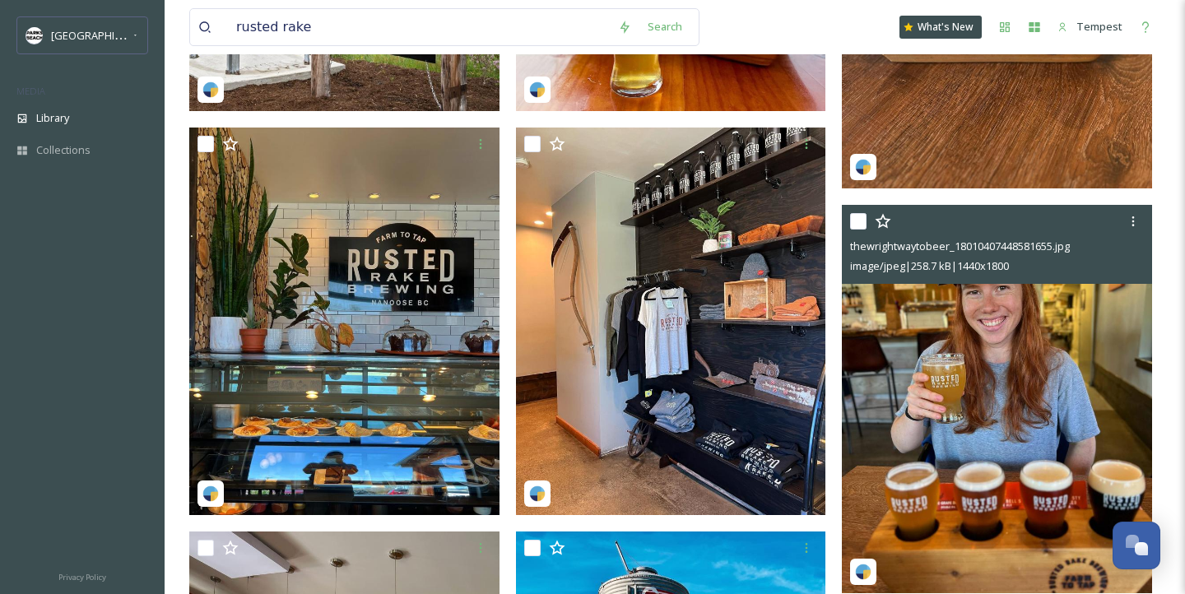
scroll to position [588, 0]
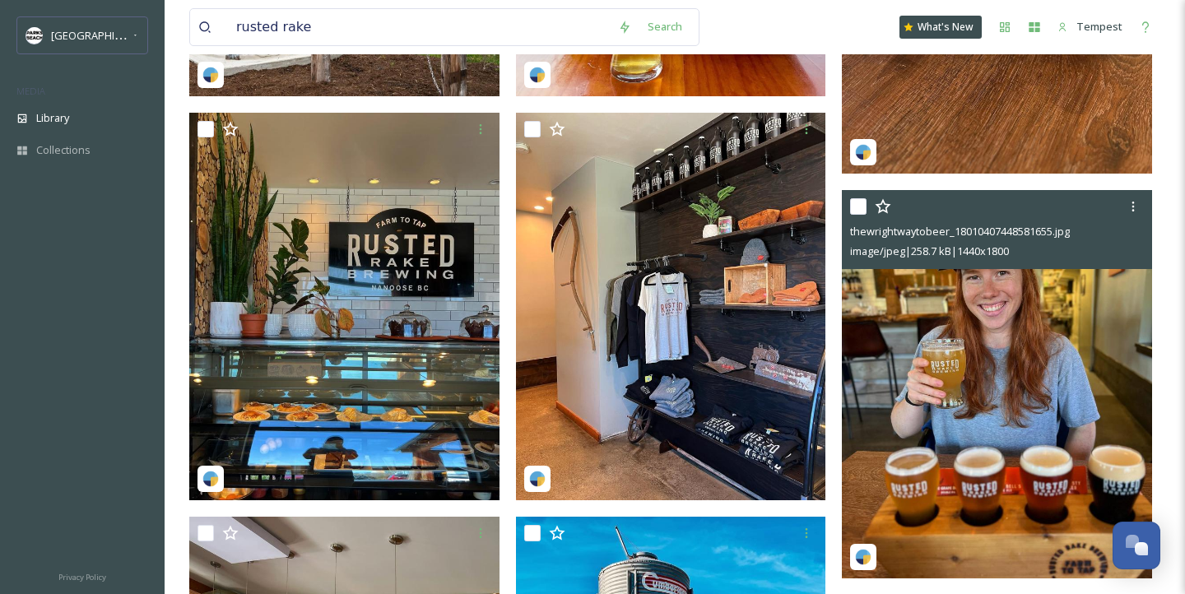
click at [1016, 413] on img at bounding box center [997, 383] width 310 height 387
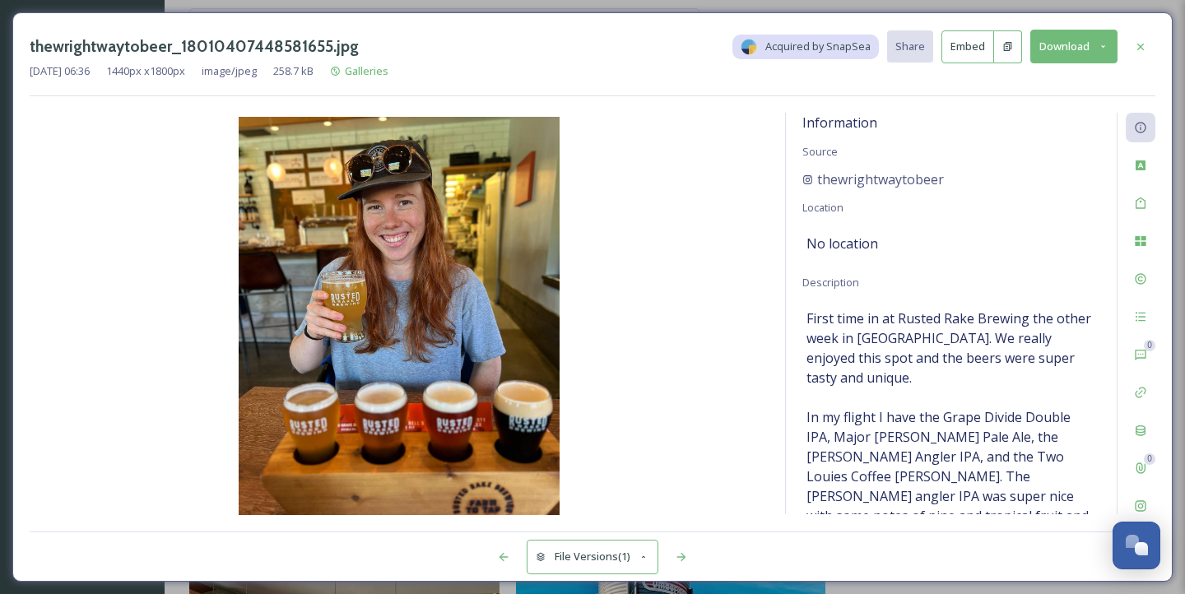
click at [1077, 46] on button "Download" at bounding box center [1073, 47] width 87 height 34
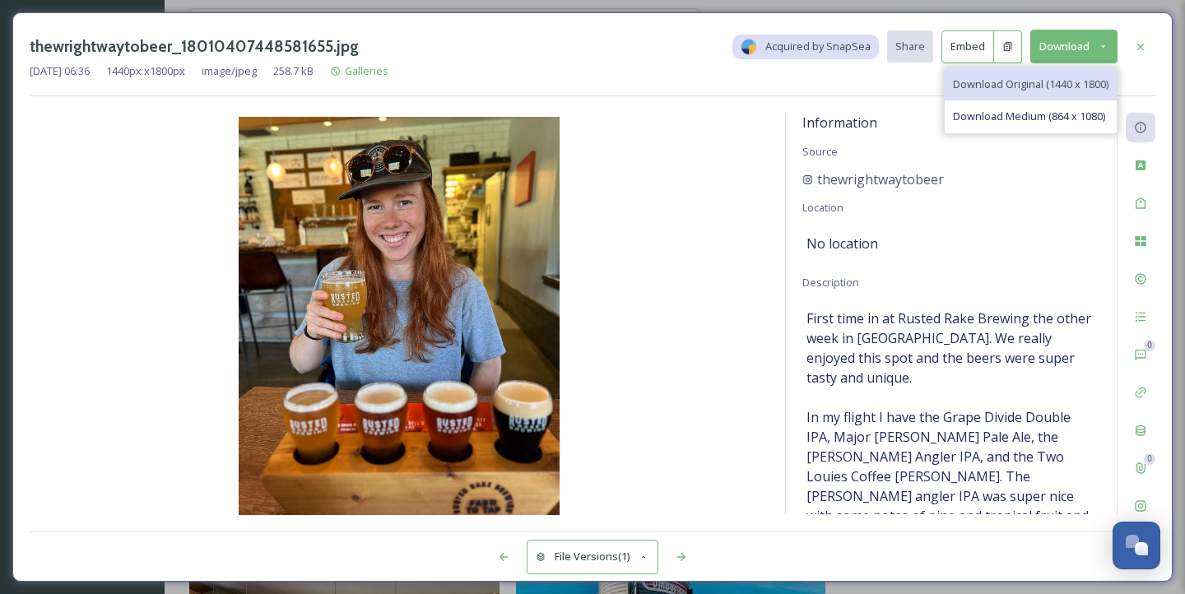
click at [987, 94] on div "Download Original (1440 x 1800)" at bounding box center [1030, 84] width 172 height 32
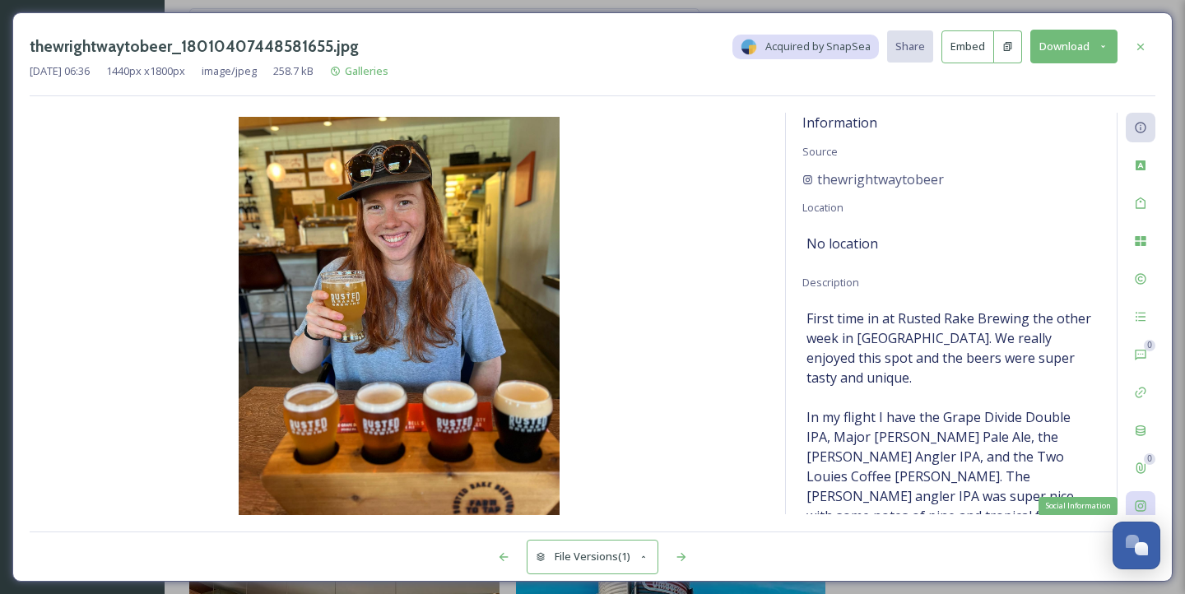
click at [1138, 502] on icon at bounding box center [1140, 505] width 13 height 13
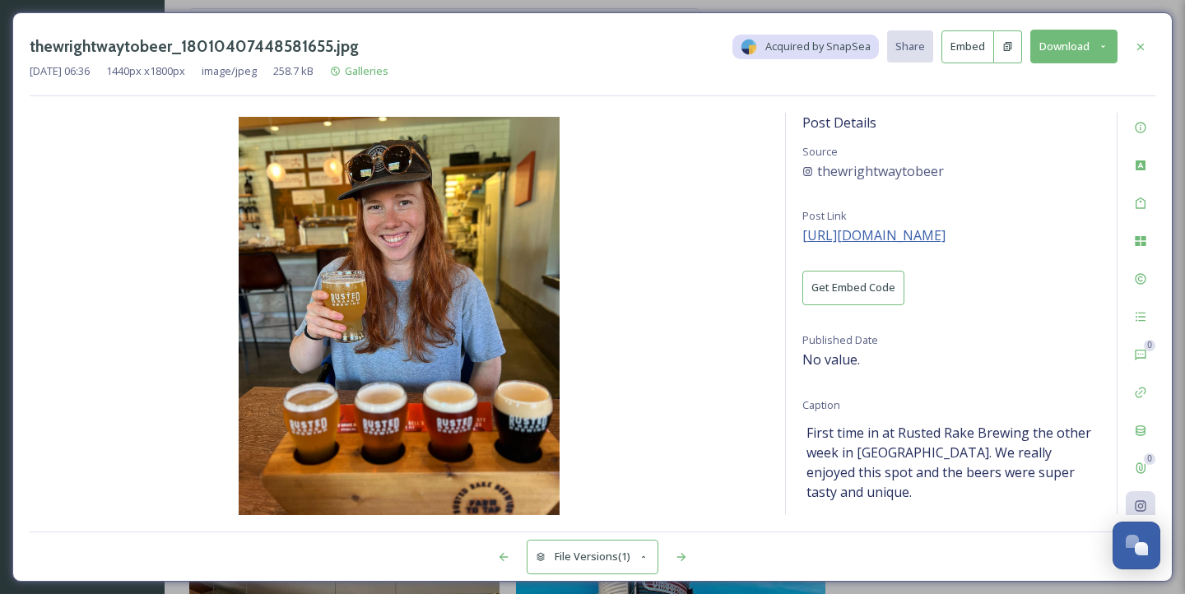
click at [882, 229] on span "https://instagram.com/p/CsXhJnVrwbY" at bounding box center [873, 235] width 143 height 18
